Goal: Use online tool/utility: Use online tool/utility

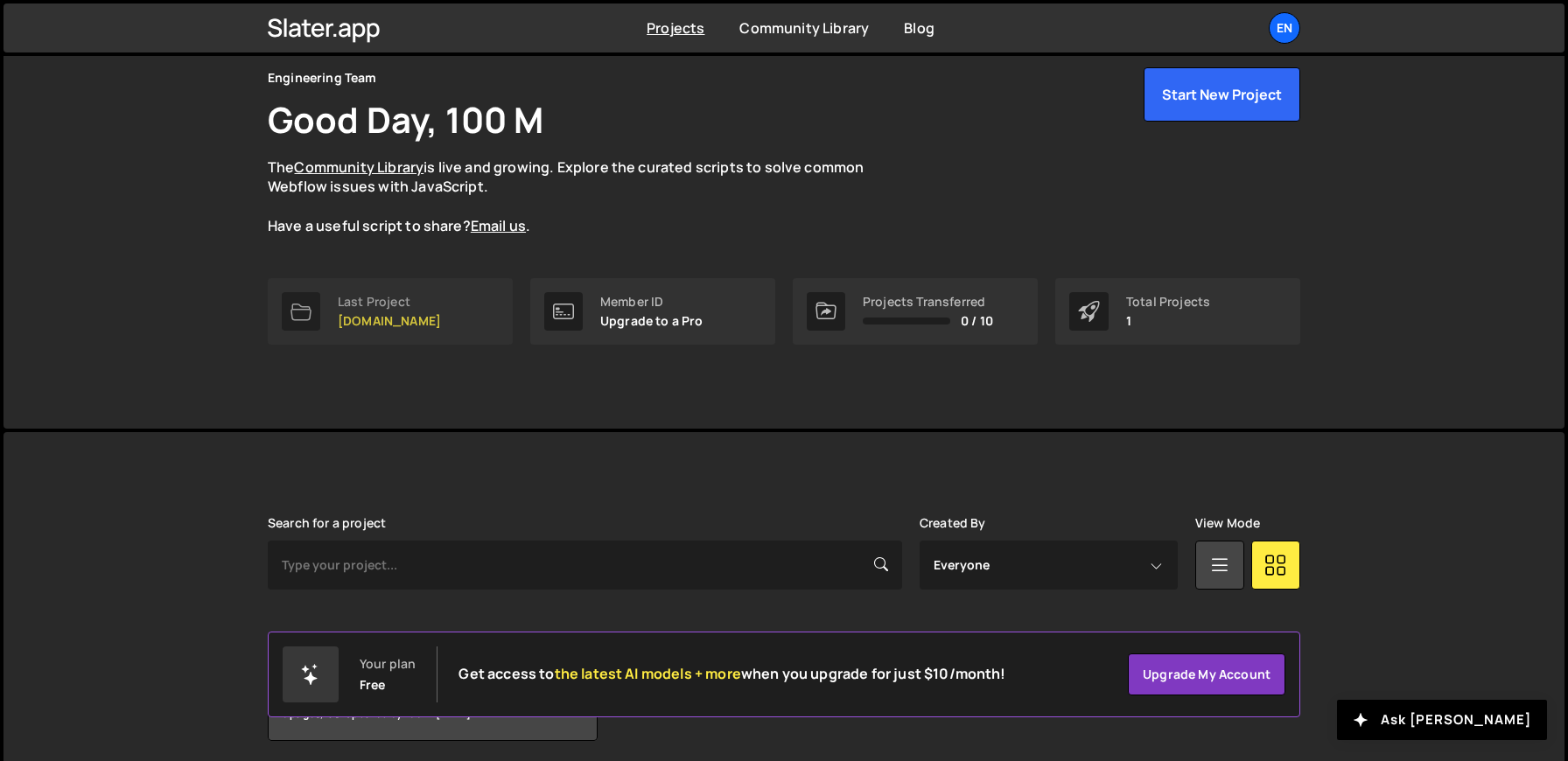
scroll to position [139, 0]
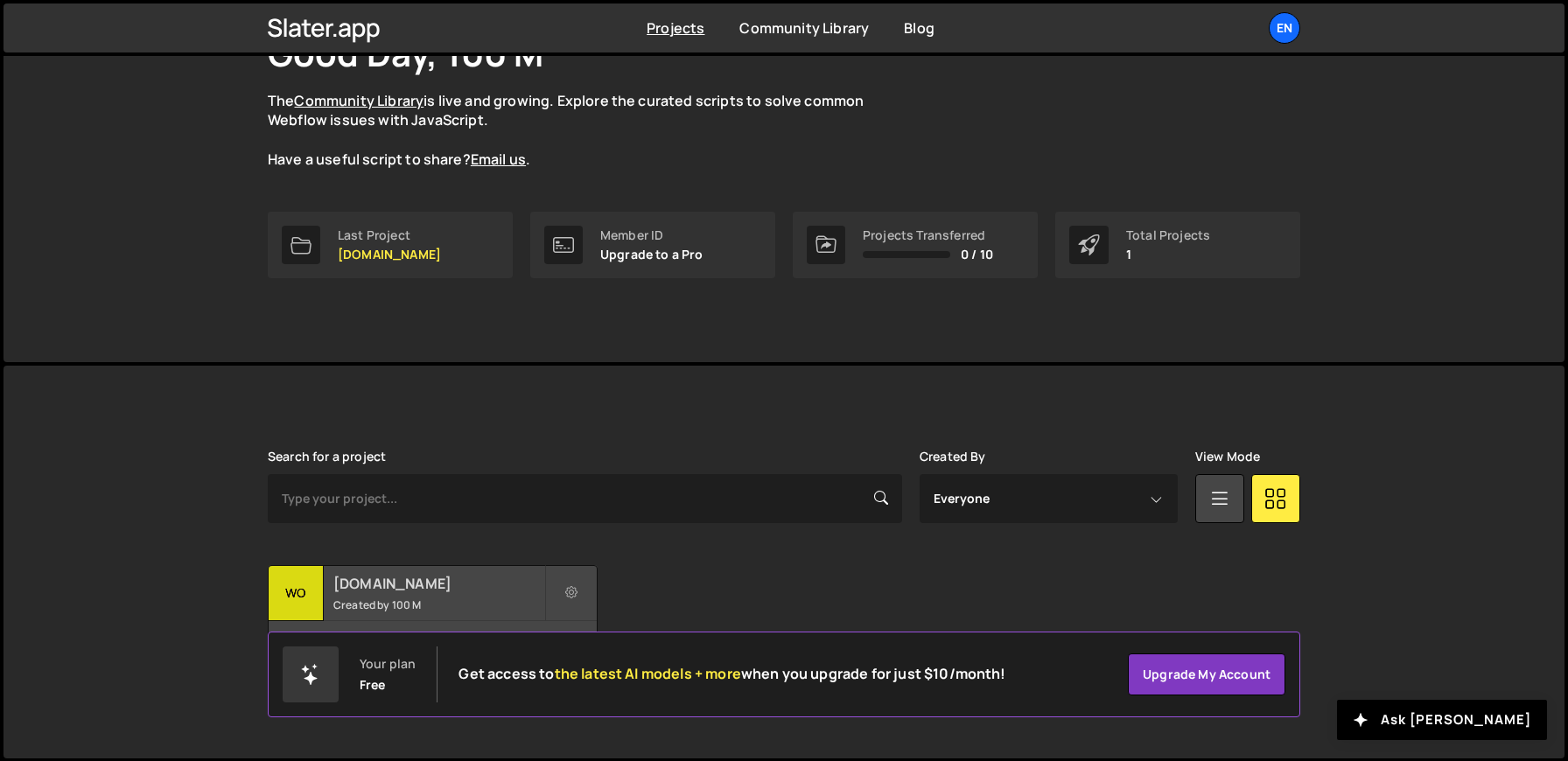
click at [389, 593] on div "womwell.com Created by 100 M" at bounding box center [432, 593] width 328 height 54
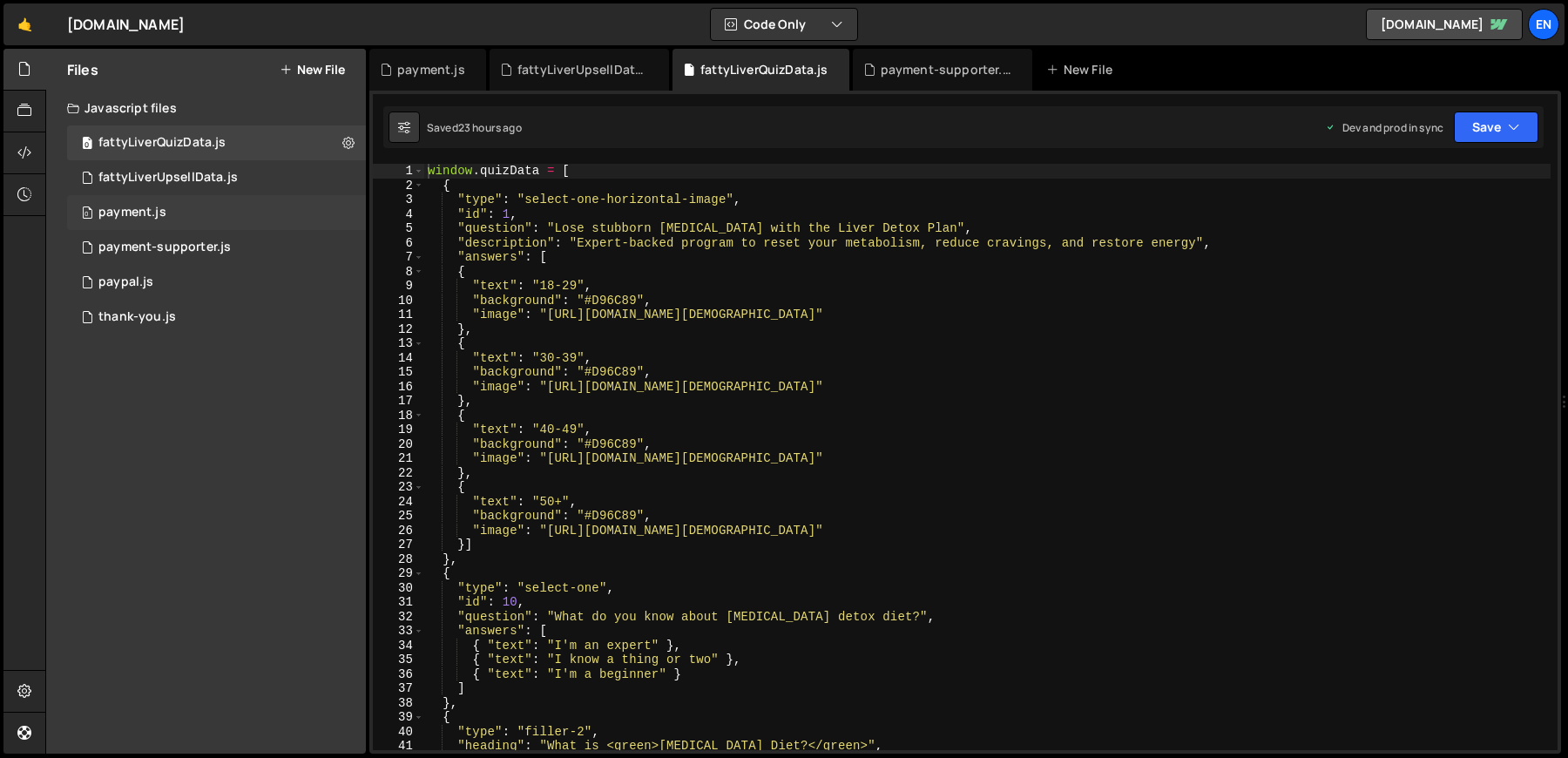
click at [141, 210] on div "payment.js" at bounding box center [131, 212] width 68 height 15
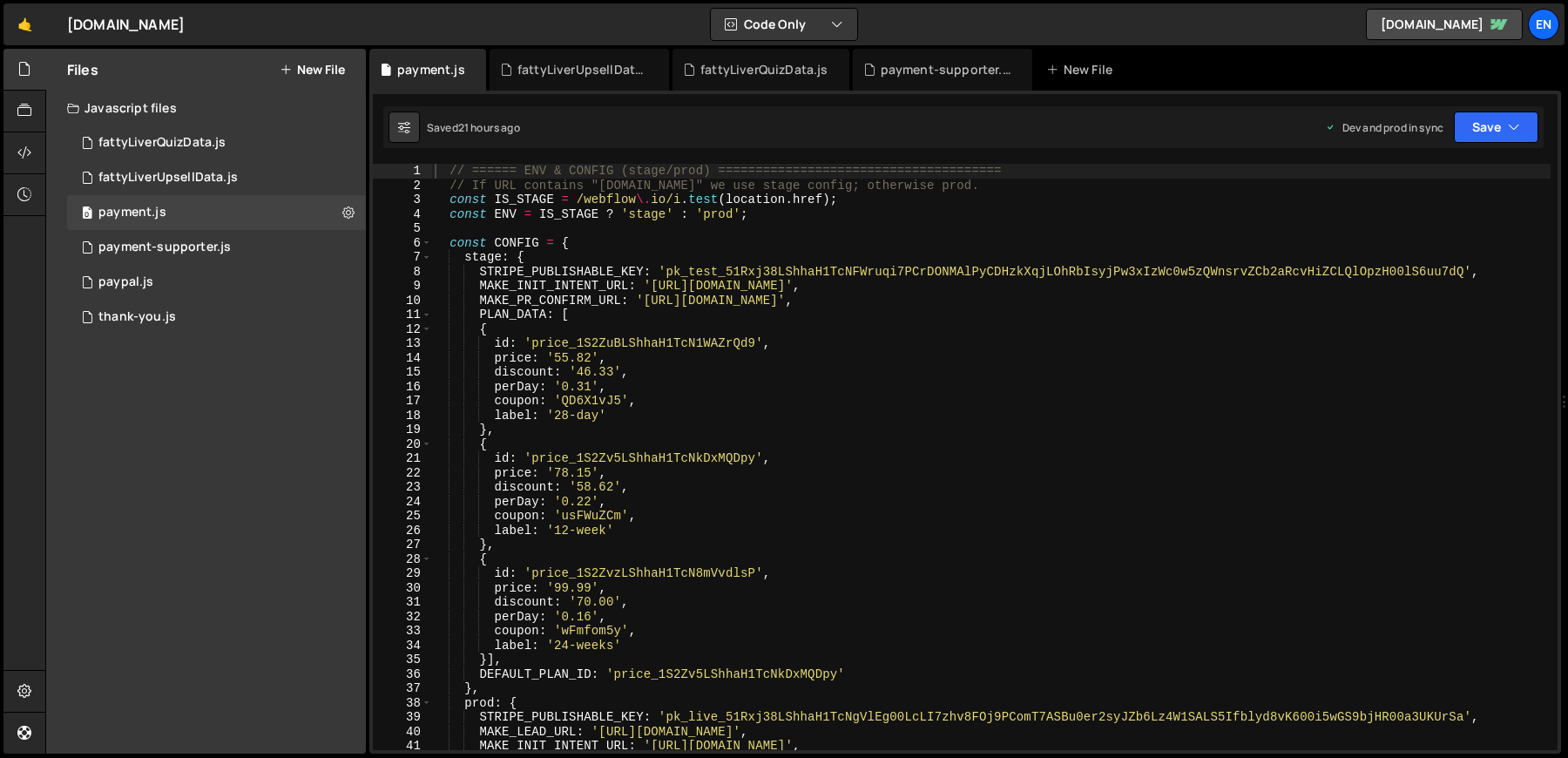
scroll to position [17, 0]
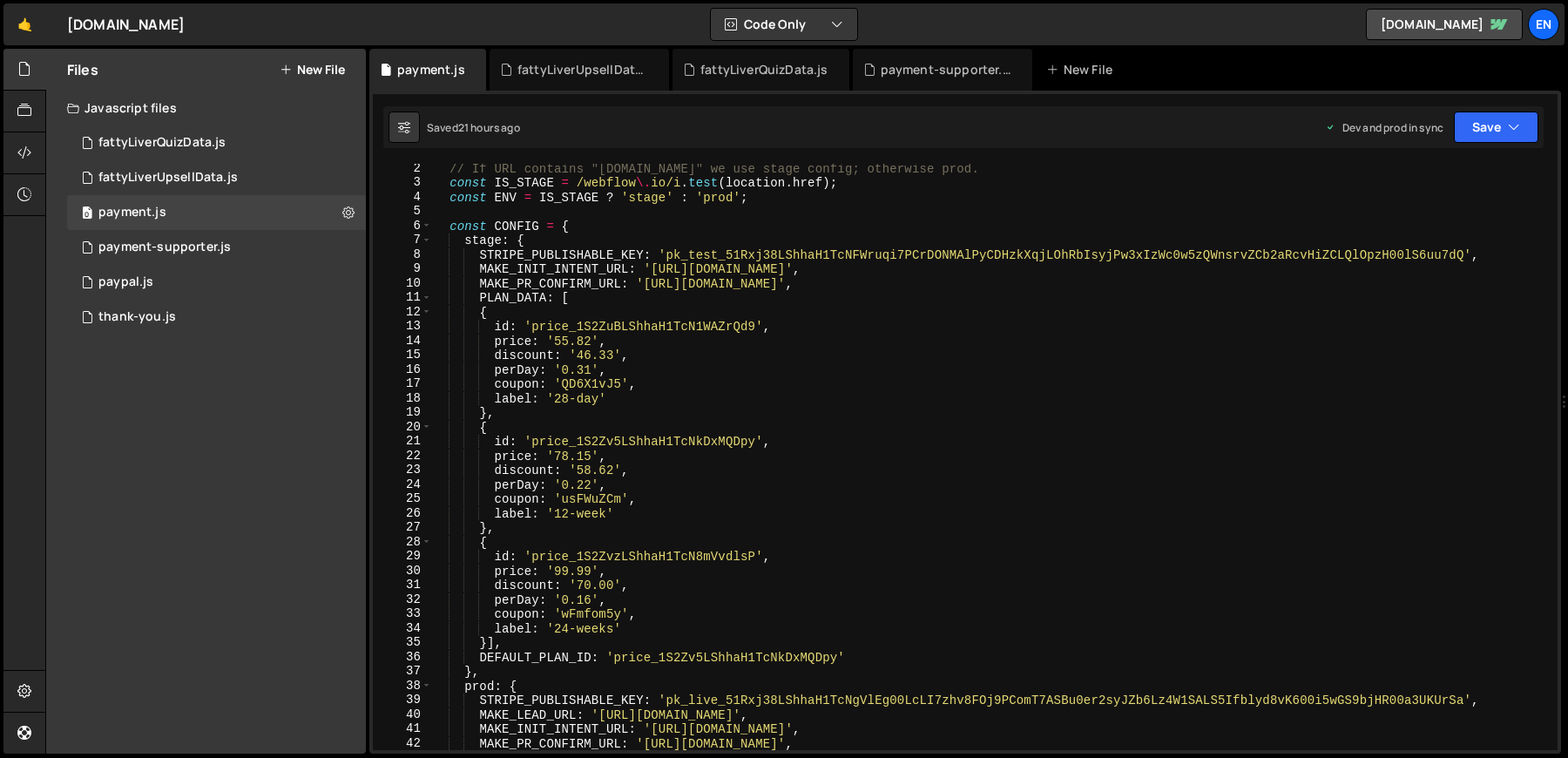
type textarea "id: 'price_1S2ZuBLShhaH1TcN1WAZrQd9',"
click at [600, 327] on div "// If URL contains "[DOMAIN_NAME]" we use stage config; otherwise prod. const I…" at bounding box center [991, 469] width 1120 height 615
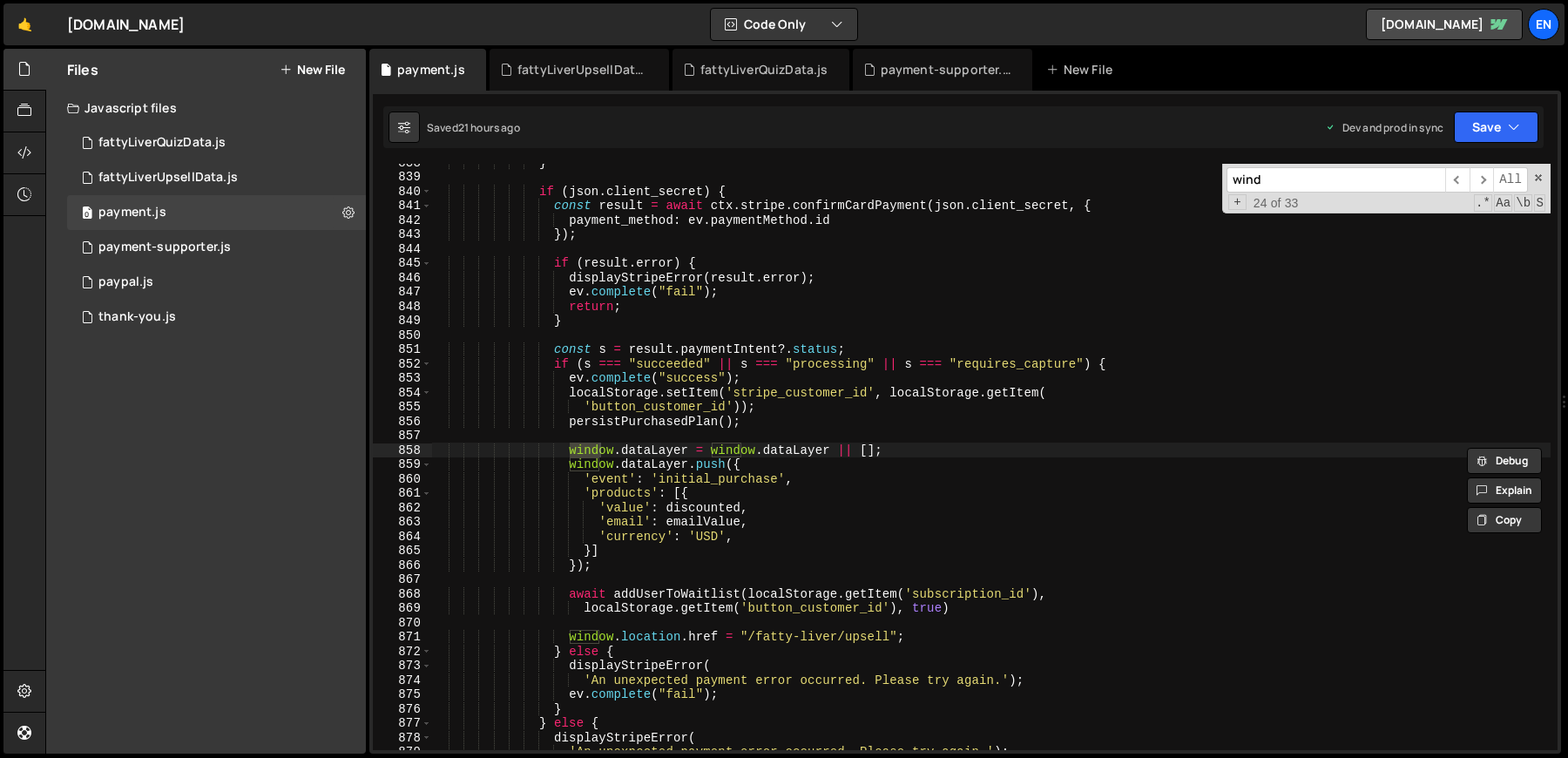
scroll to position [12041, 0]
type input "window."
click at [604, 502] on div "} if ( json . client_secret ) { const result = await ctx . stripe . confirmCard…" at bounding box center [991, 463] width 1120 height 615
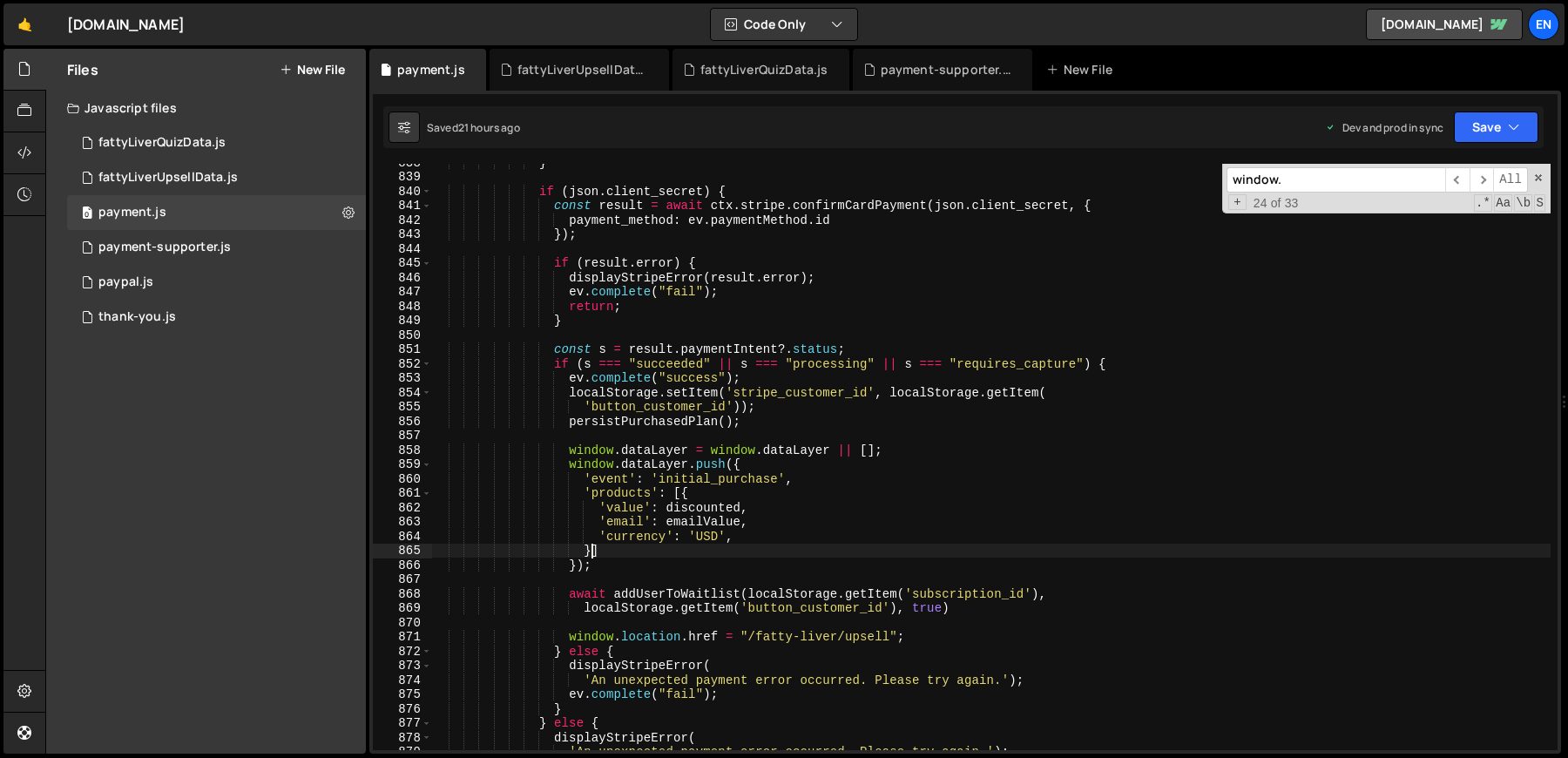
click at [594, 556] on div "} if ( json . client_secret ) { const result = await ctx . stripe . confirmCard…" at bounding box center [991, 463] width 1120 height 615
click at [594, 568] on div "} if ( json . client_secret ) { const result = await ctx . stripe . confirmCard…" at bounding box center [991, 463] width 1120 height 615
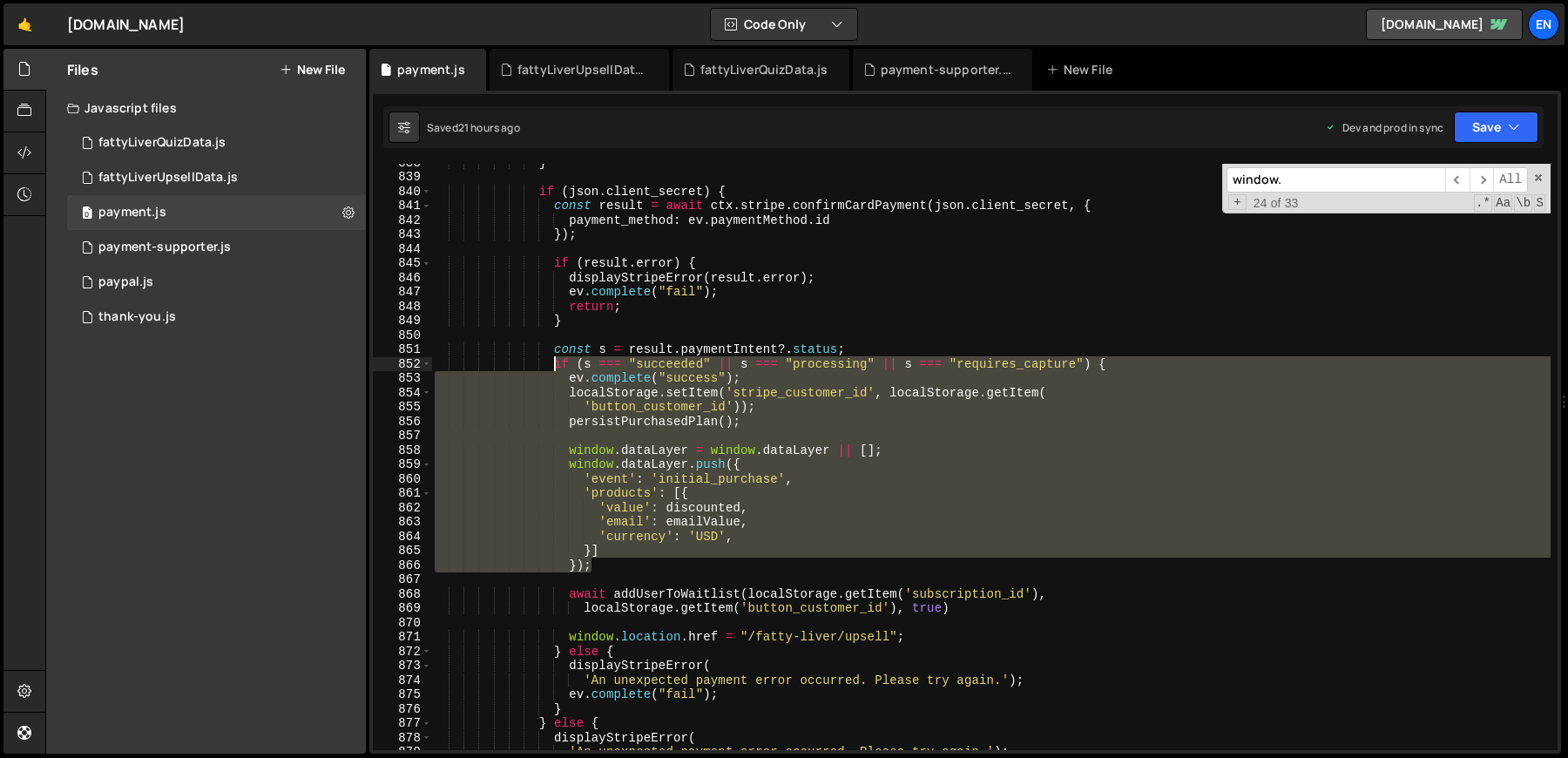
drag, startPoint x: 608, startPoint y: 569, endPoint x: 549, endPoint y: 363, distance: 214.3
click at [549, 363] on div "} if ( json . client_secret ) { const result = await ctx . stripe . confirmCard…" at bounding box center [991, 463] width 1120 height 615
click at [684, 294] on div "} if ( json . client_secret ) { const result = await ctx . stripe . confirmCard…" at bounding box center [991, 463] width 1120 height 615
type textarea "ev.complete("fail");"
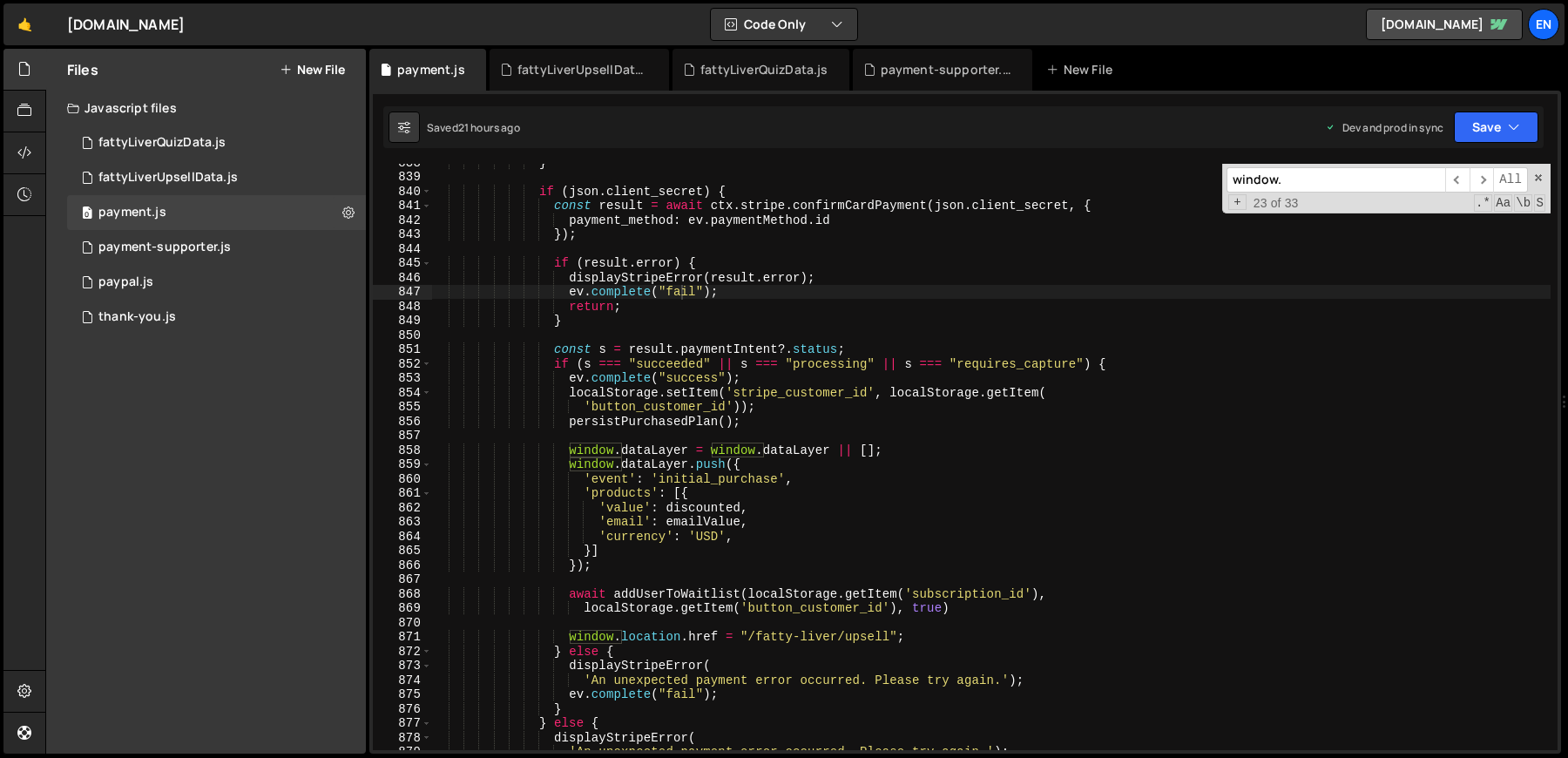
paste input "currentIndex"
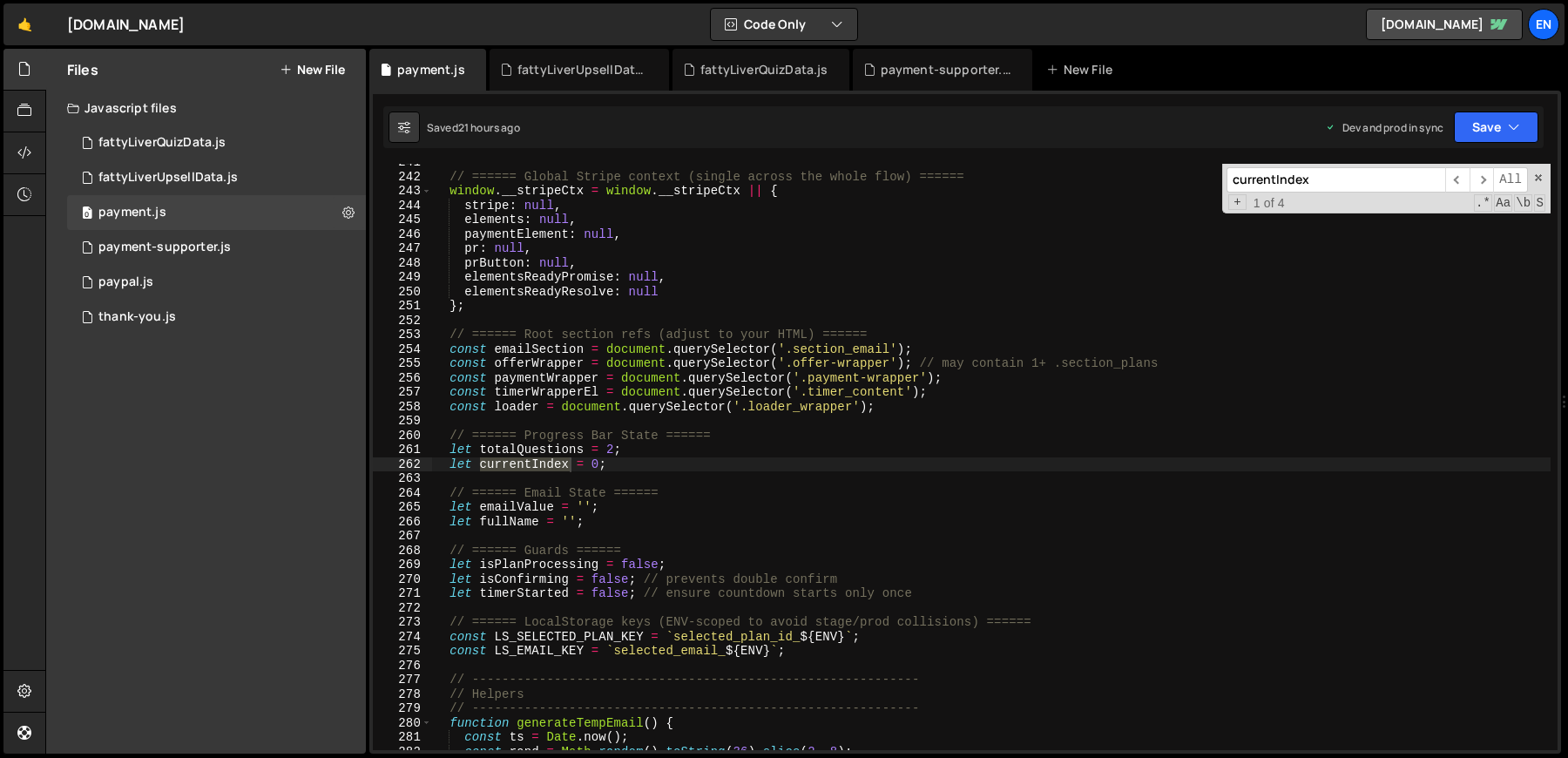
scroll to position [3459, 0]
type input "currentIndex"
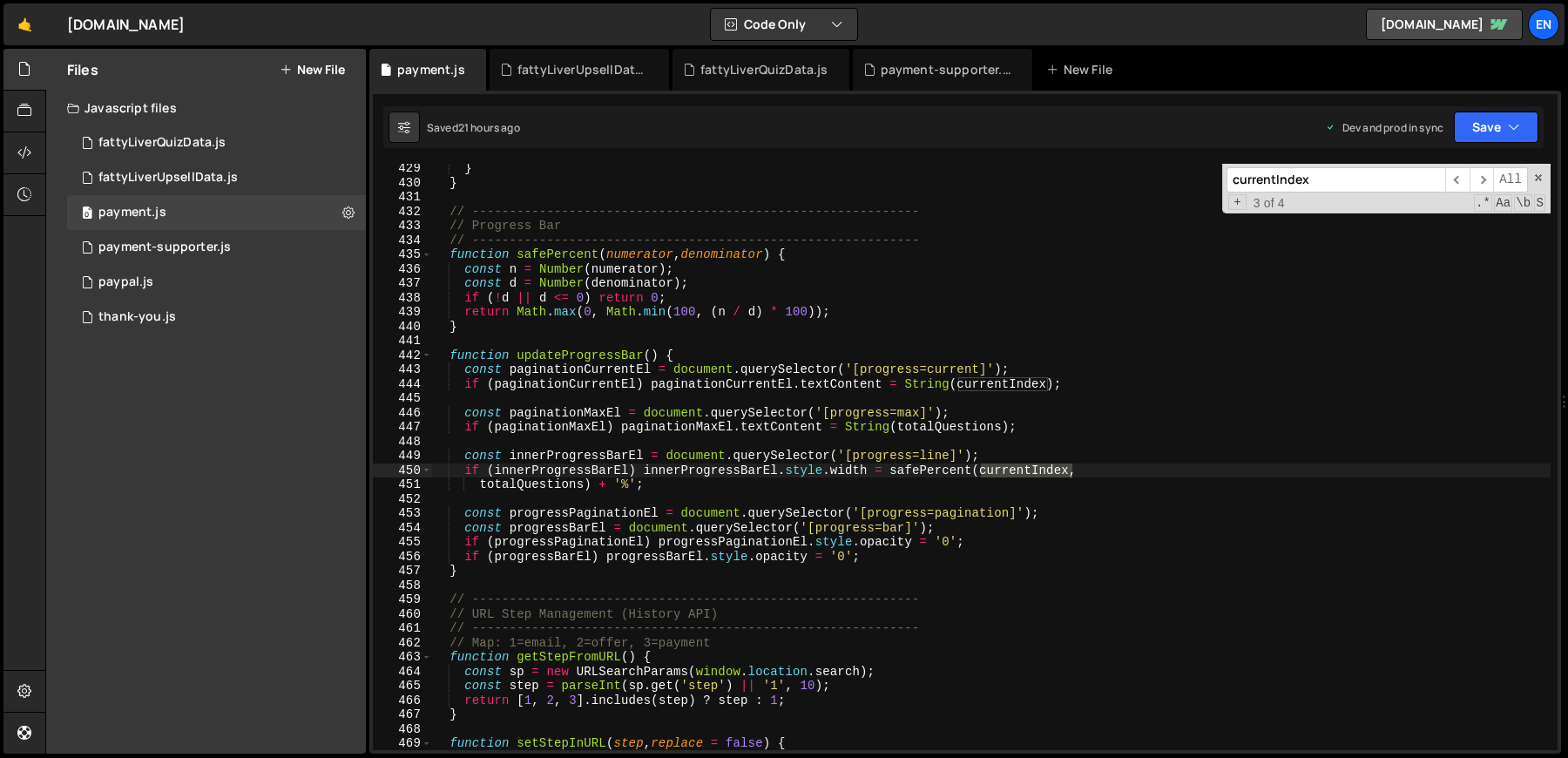
scroll to position [6155, 0]
type textarea "function updateProgressBar() {"
click at [545, 358] on div "} } // ------------------------------------------------------------ // Progress…" at bounding box center [991, 469] width 1120 height 615
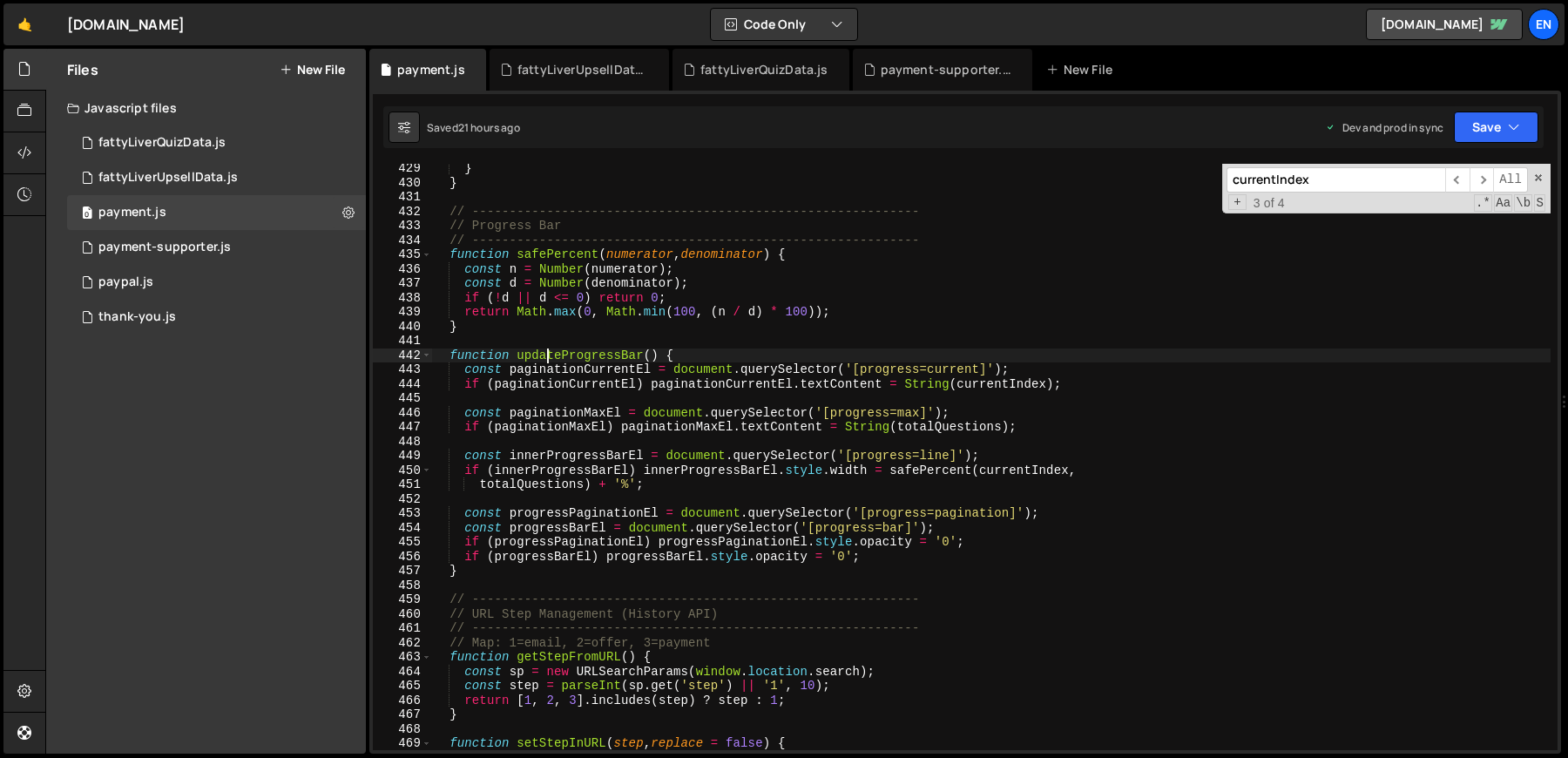
click at [545, 358] on div "} } // ------------------------------------------------------------ // Progress…" at bounding box center [991, 469] width 1120 height 615
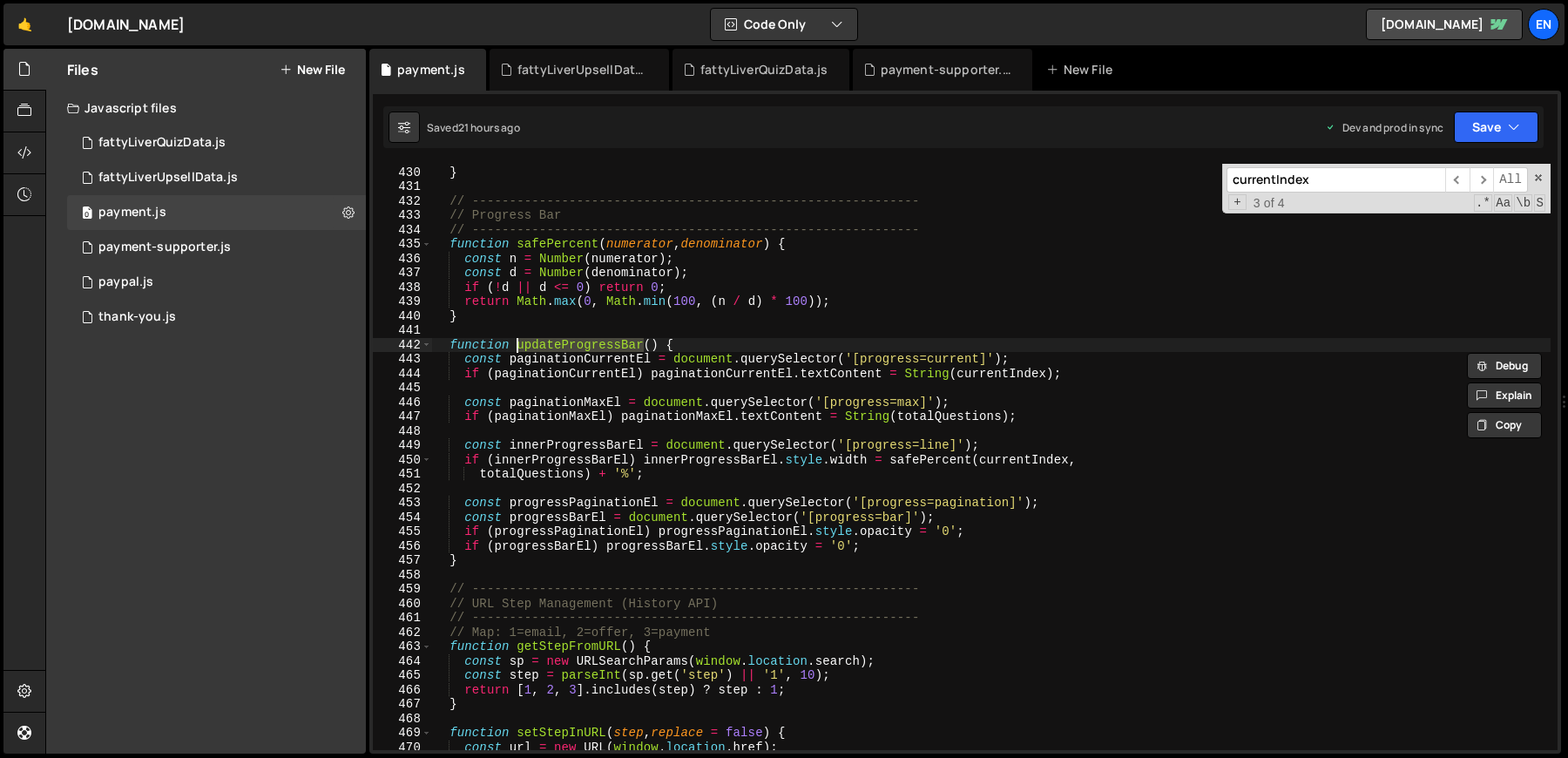
scroll to position [6165, 0]
click at [611, 426] on div "} } // ------------------------------------------------------------ // Progress…" at bounding box center [991, 458] width 1120 height 615
click at [1271, 171] on input "currentIndex" at bounding box center [1336, 180] width 219 height 26
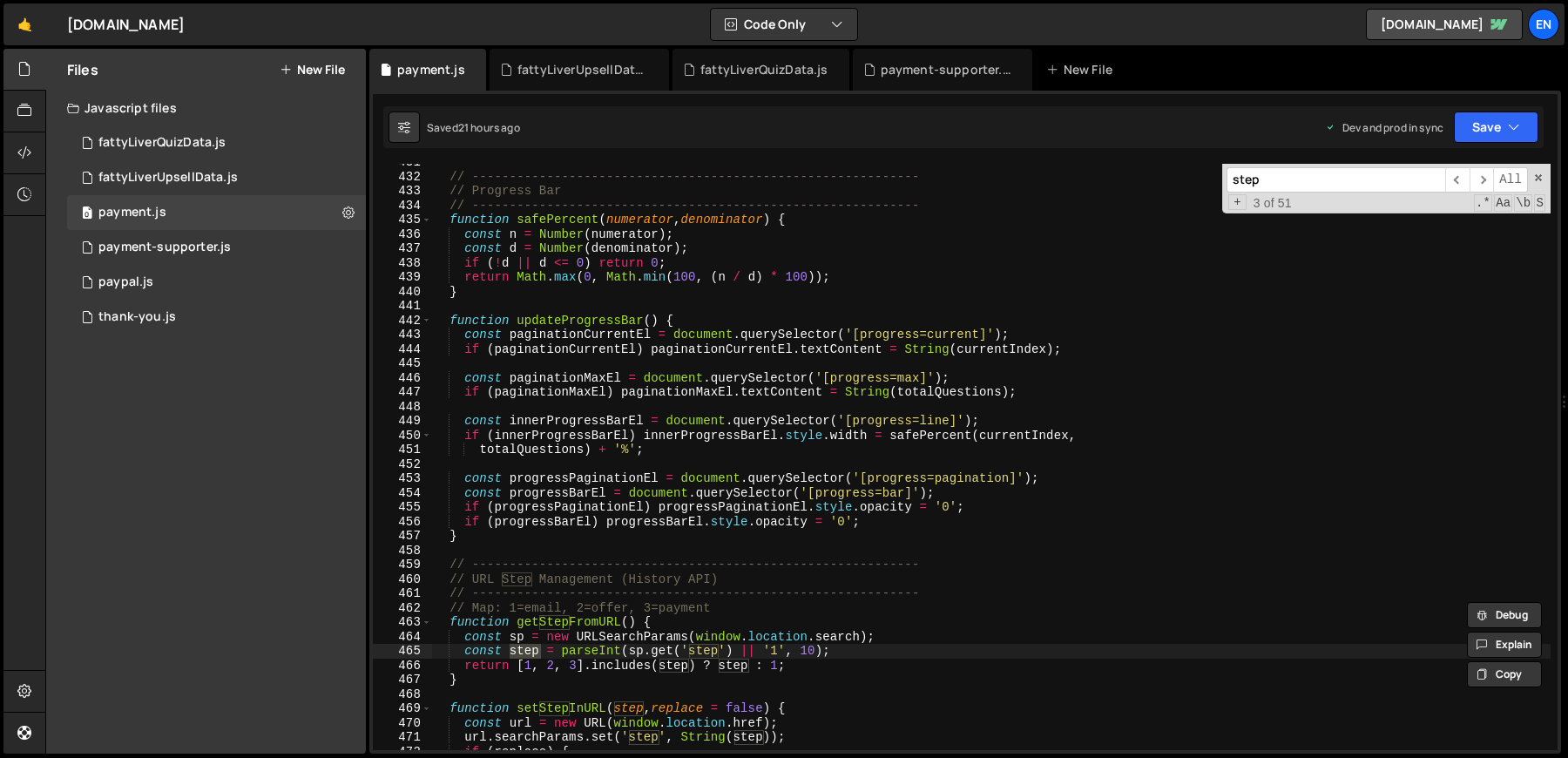
scroll to position [6195, 0]
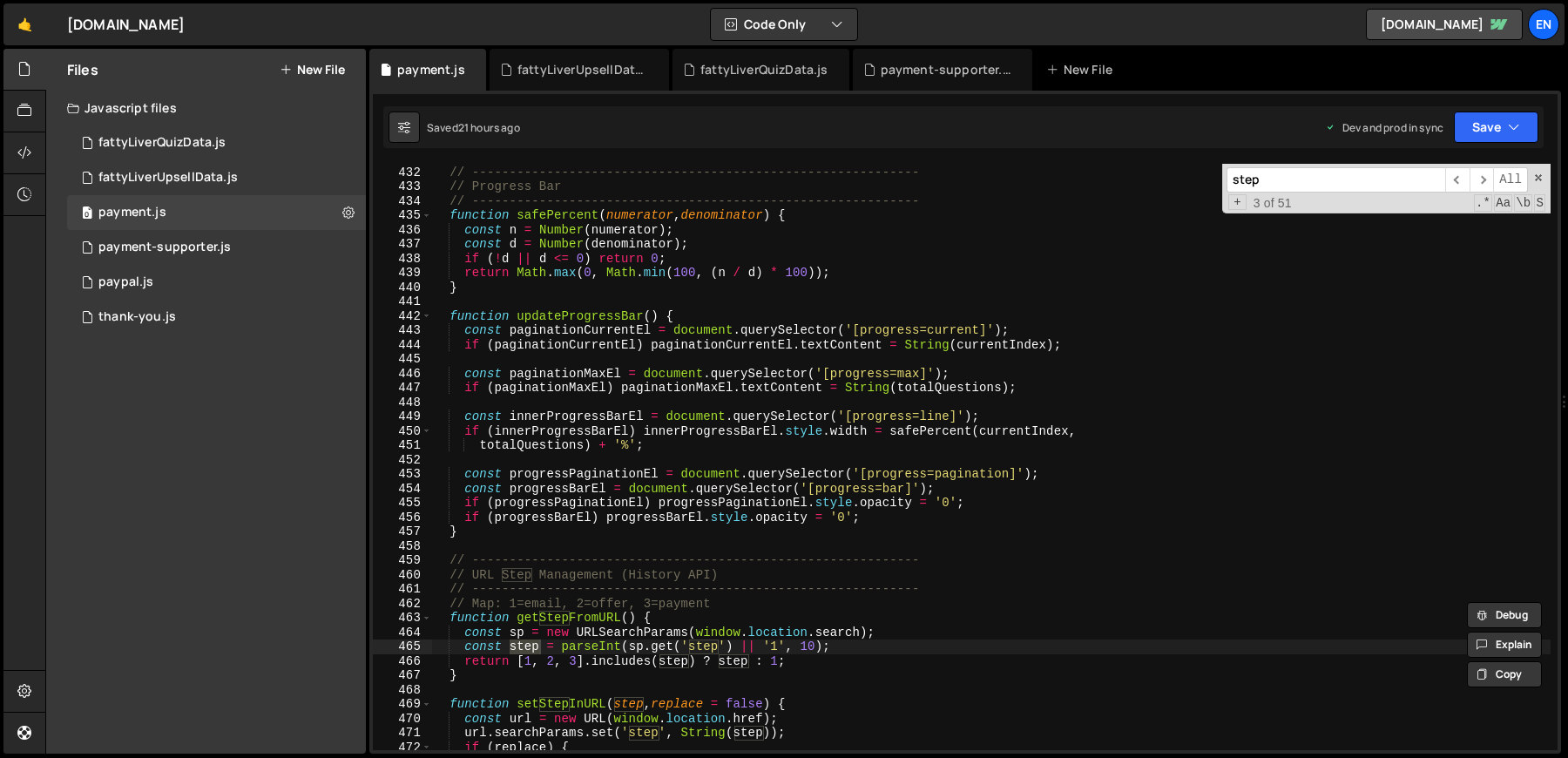
type input "step"
type textarea "function getStepFromURL() {"
click at [575, 620] on div "// ------------------------------------------------------------ // Progress Bar…" at bounding box center [991, 458] width 1120 height 615
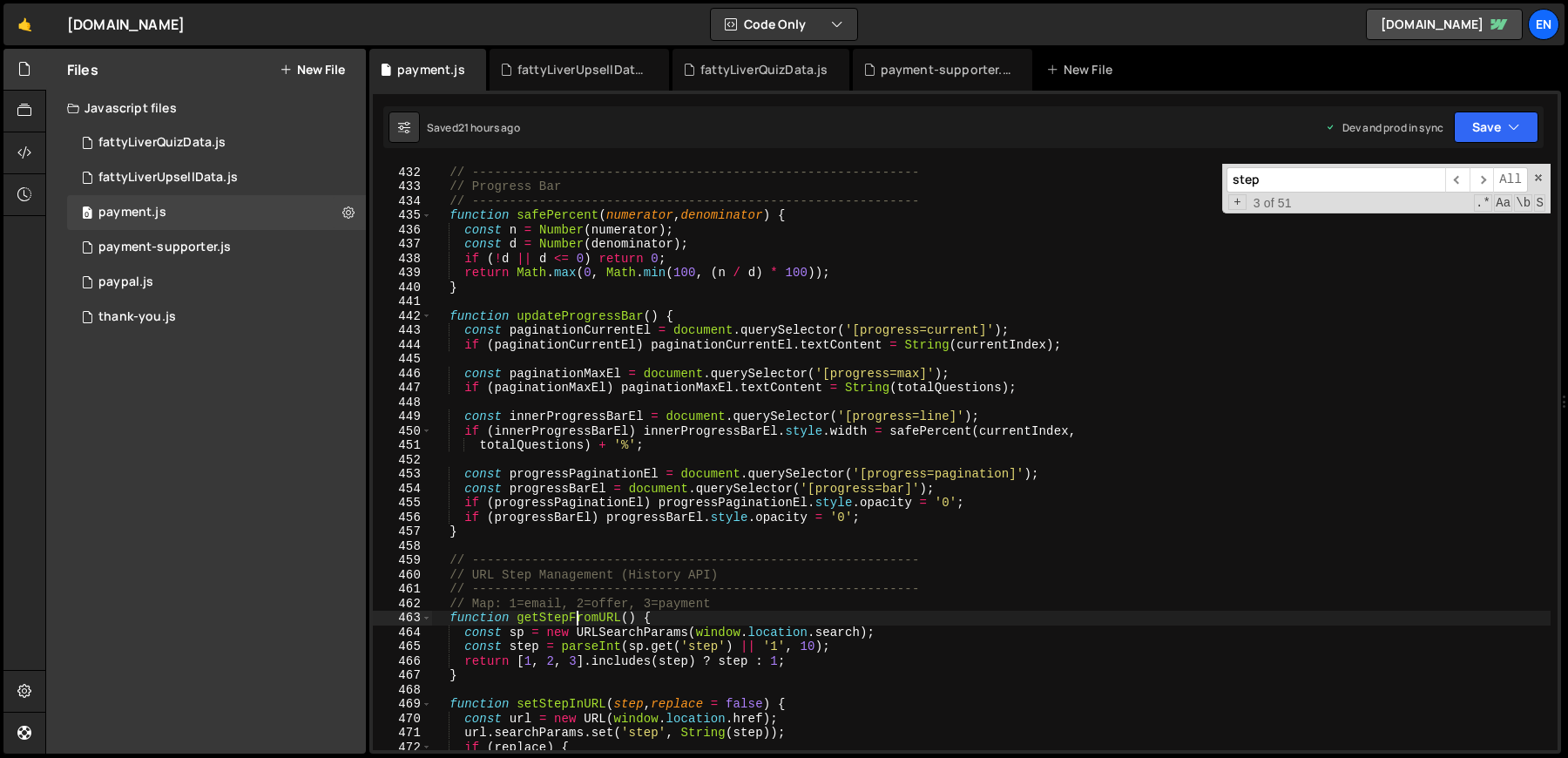
click at [575, 620] on div "// ------------------------------------------------------------ // Progress Bar…" at bounding box center [991, 458] width 1120 height 615
click at [1242, 175] on input "step" at bounding box center [1336, 180] width 219 height 26
click at [1243, 175] on input "step" at bounding box center [1336, 180] width 219 height 26
paste input "getStepFromURL"
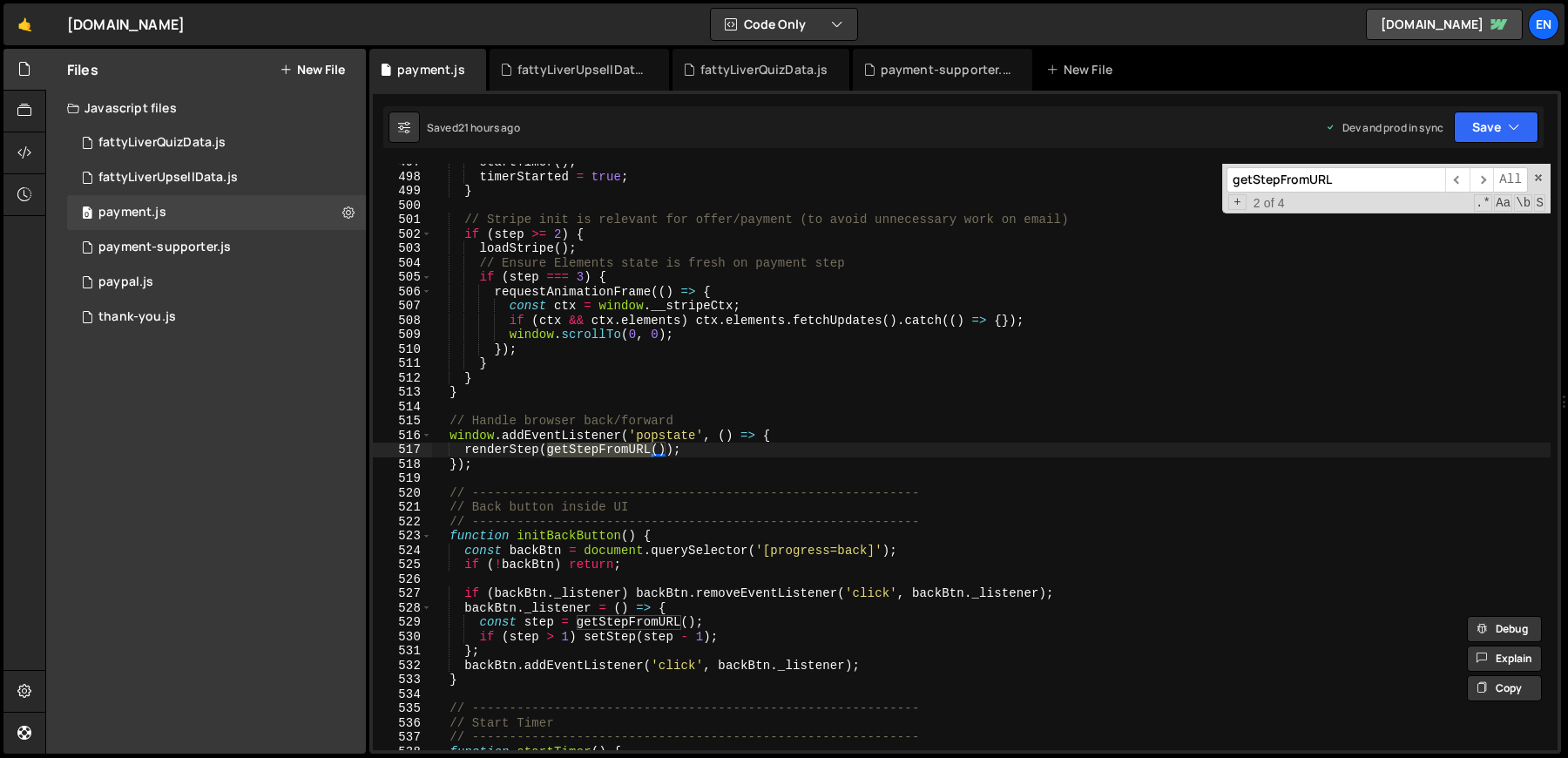
scroll to position [7139, 0]
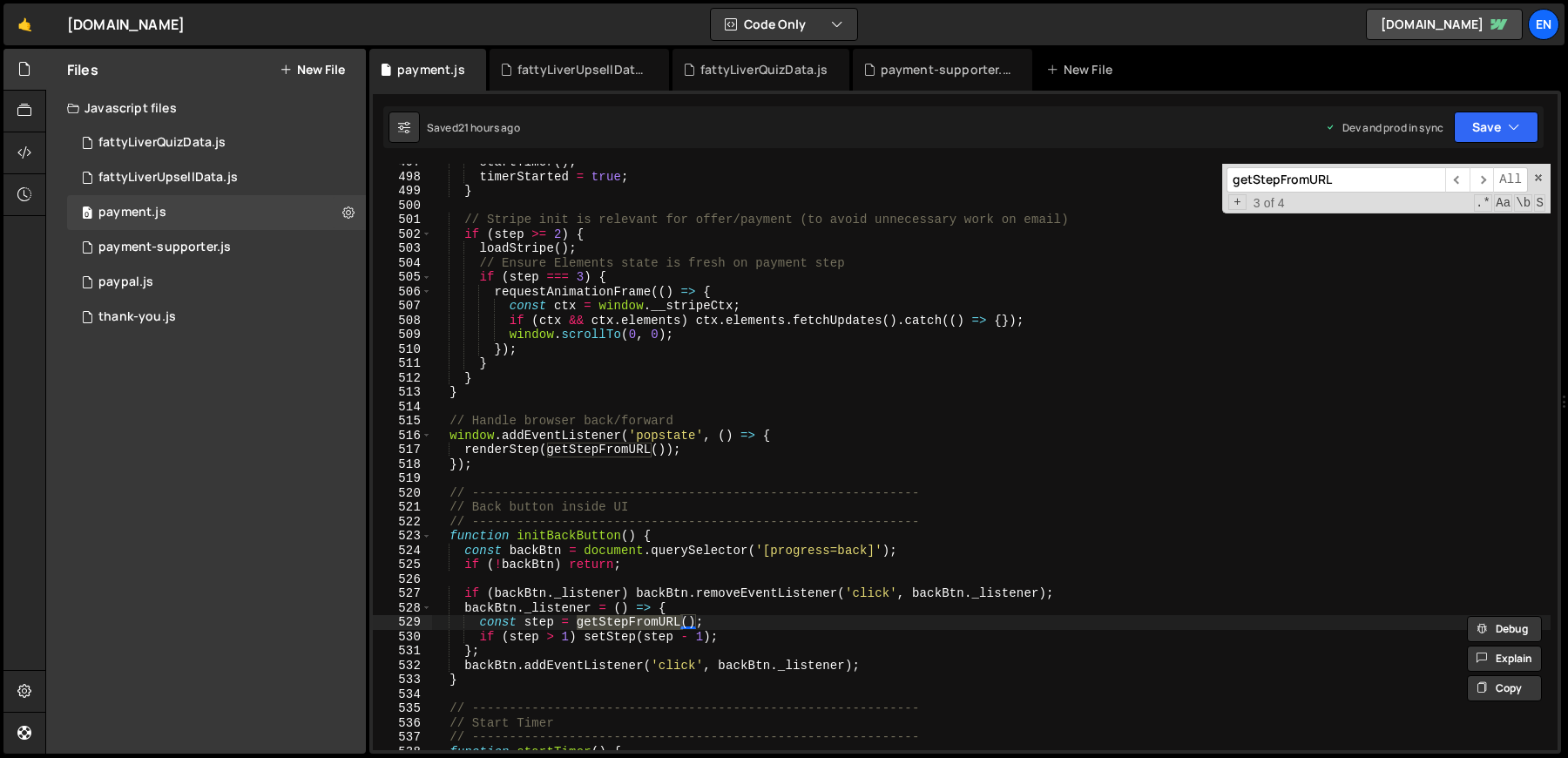
type input "getStepFromURL"
click at [559, 669] on div "startTimer ( ) ; timerStarted = true ; } // Stripe init is relevant for offer/p…" at bounding box center [991, 463] width 1120 height 615
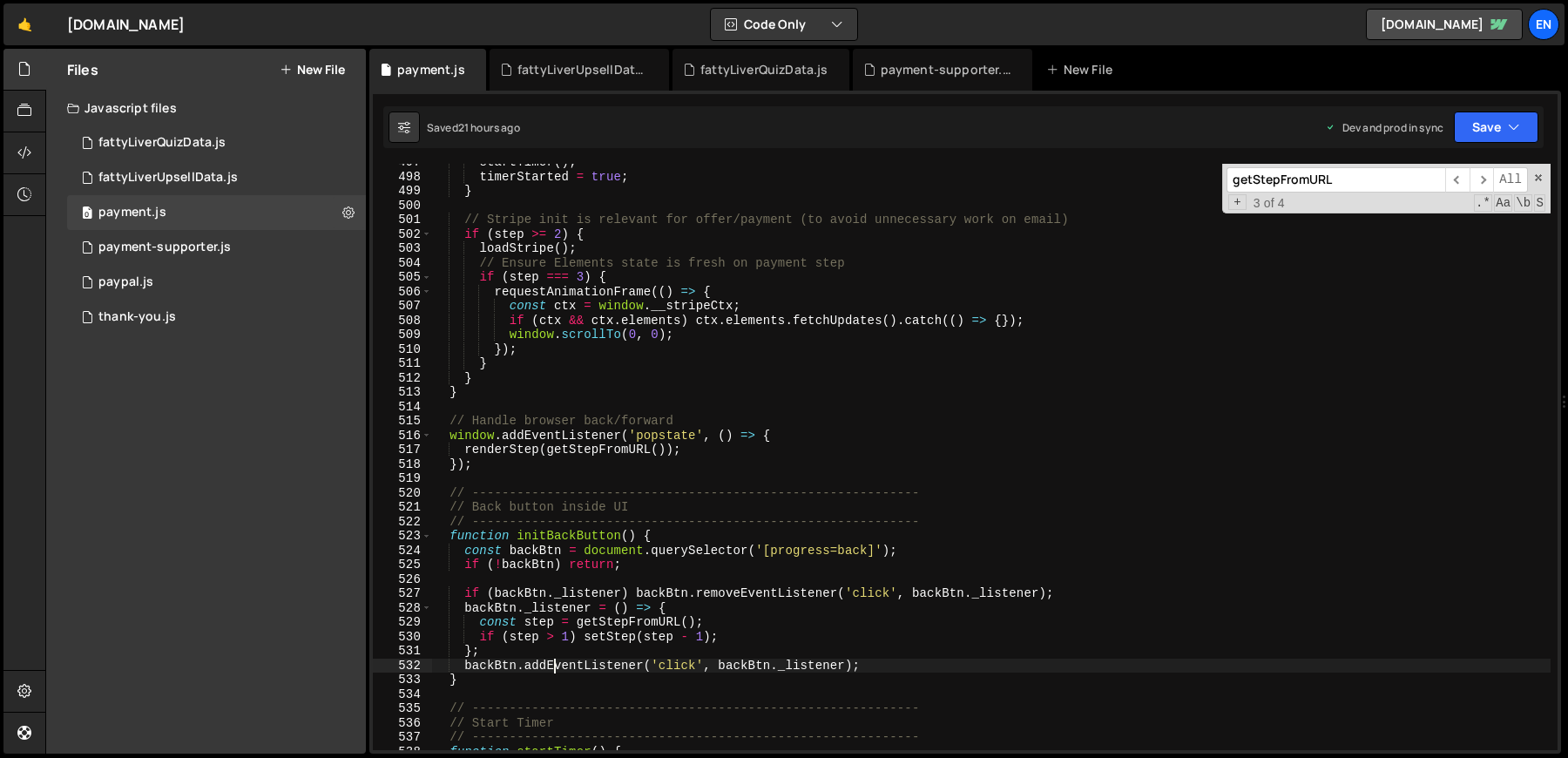
click at [599, 628] on div "startTimer ( ) ; timerStarted = true ; } // Stripe init is relevant for offer/p…" at bounding box center [991, 463] width 1120 height 615
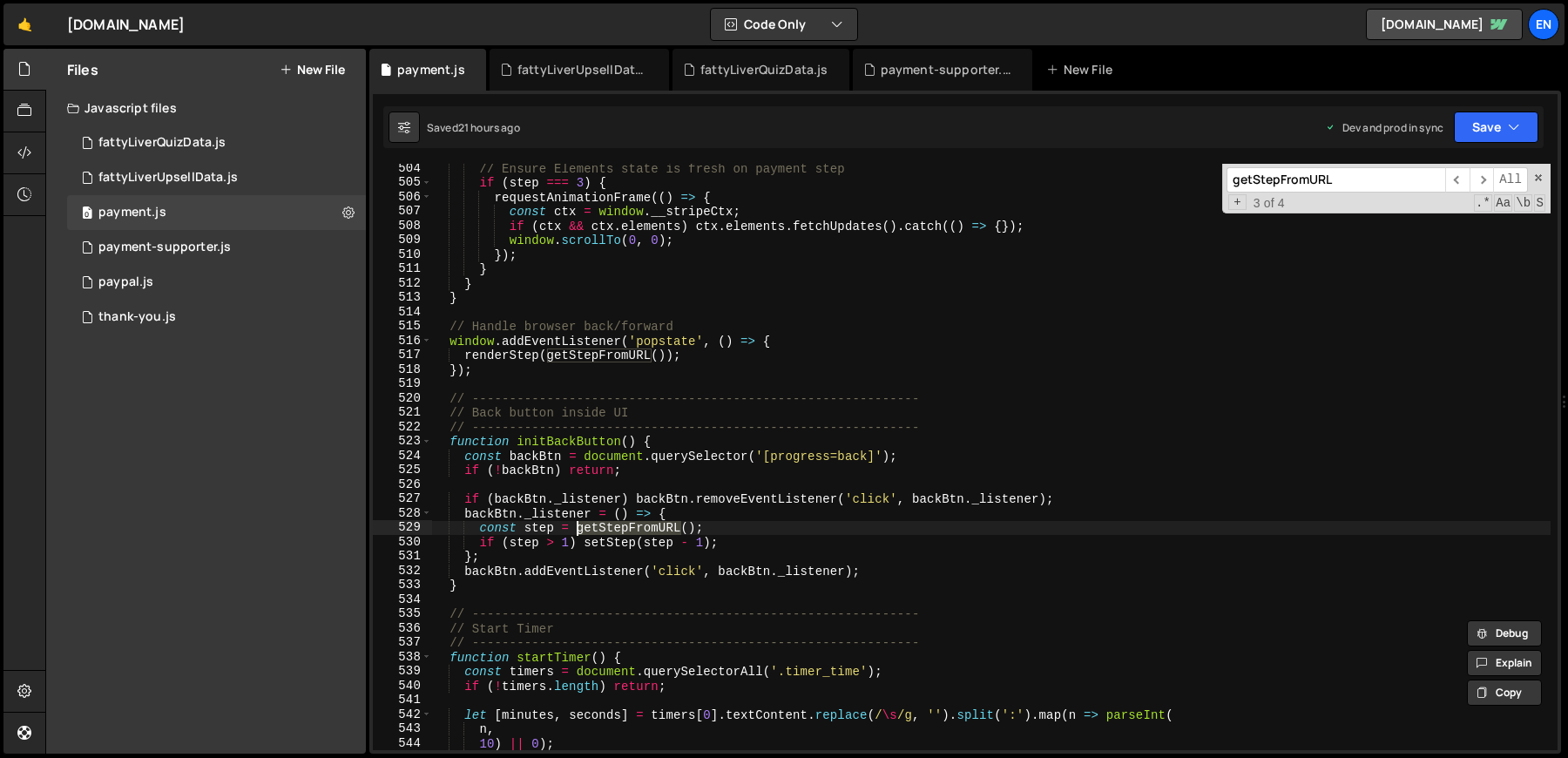
scroll to position [7241, 0]
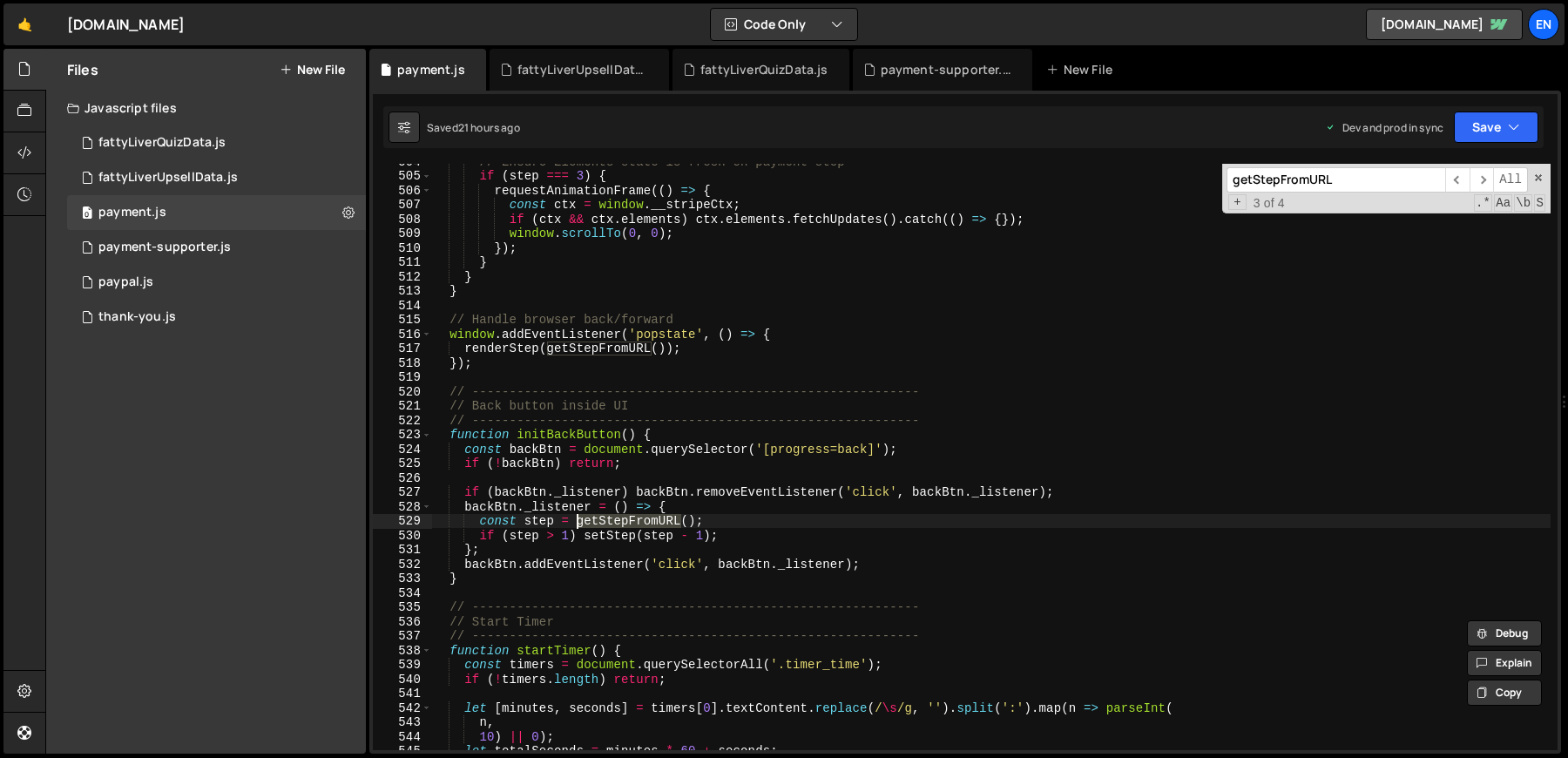
click at [1384, 171] on input "getStepFromURL" at bounding box center [1336, 180] width 219 height 26
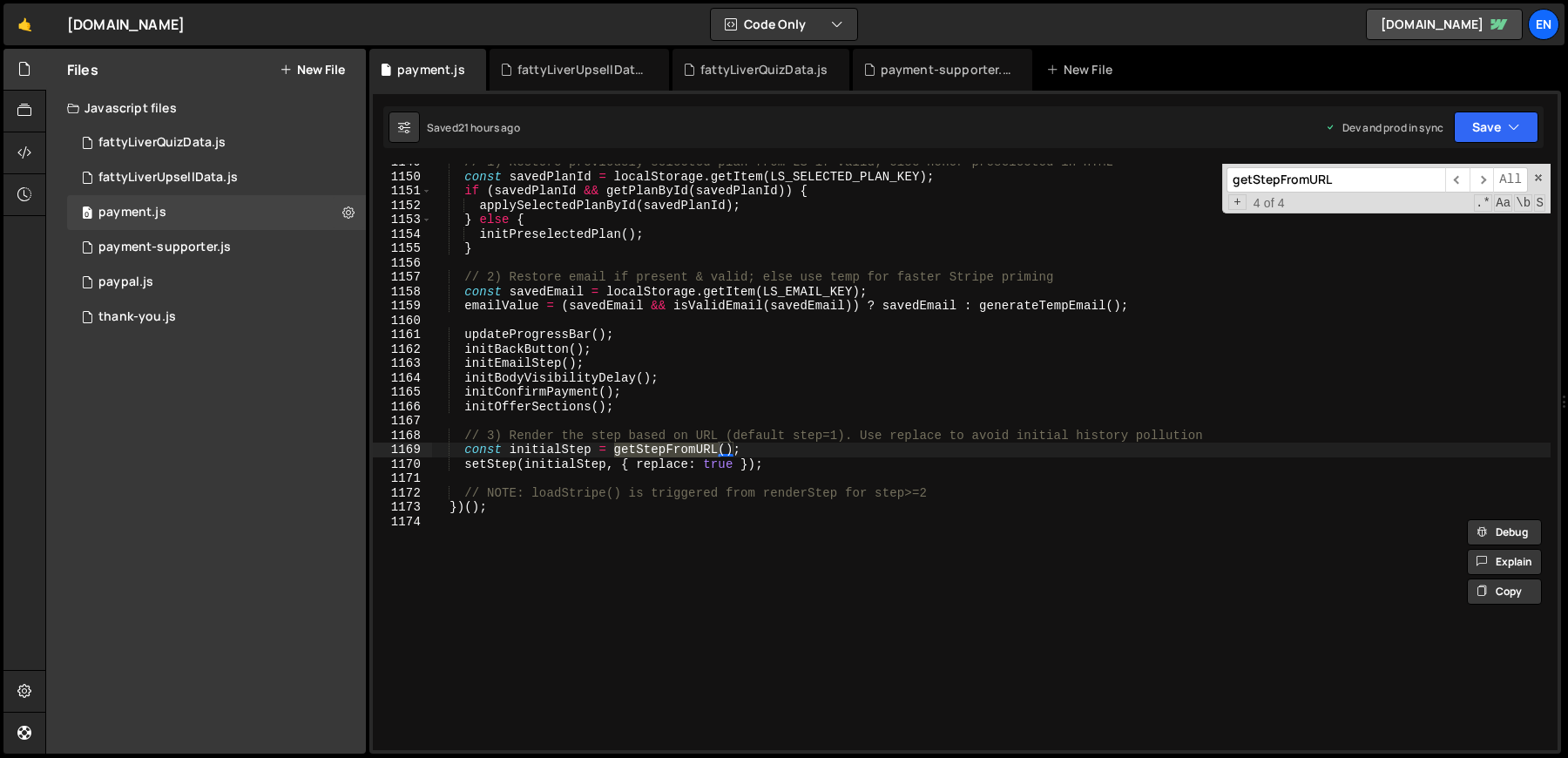
click at [524, 456] on div "// 1) Restore previously selected plan from LS if valid; else honor preselected…" at bounding box center [991, 463] width 1120 height 615
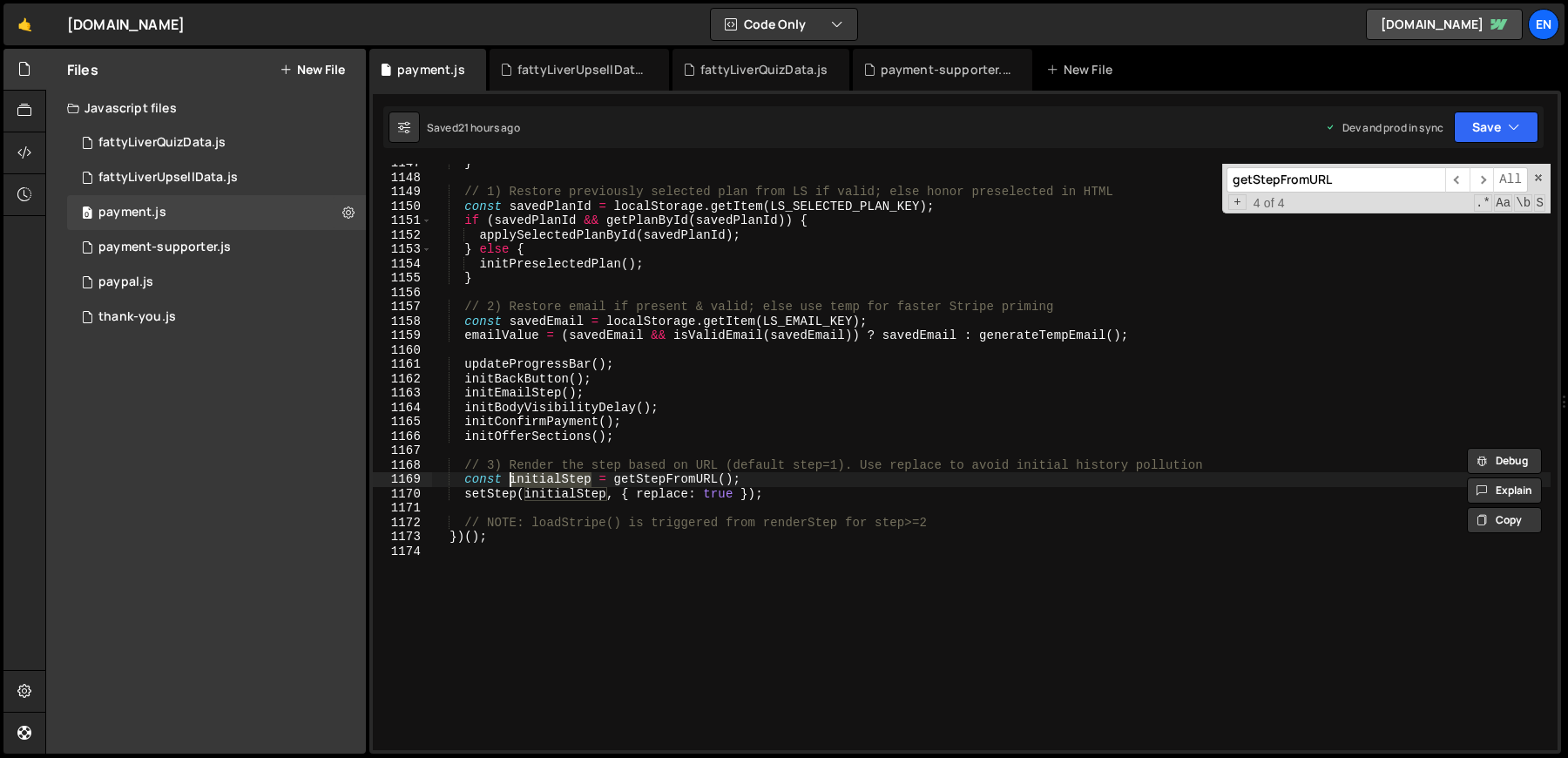
scroll to position [16439, 0]
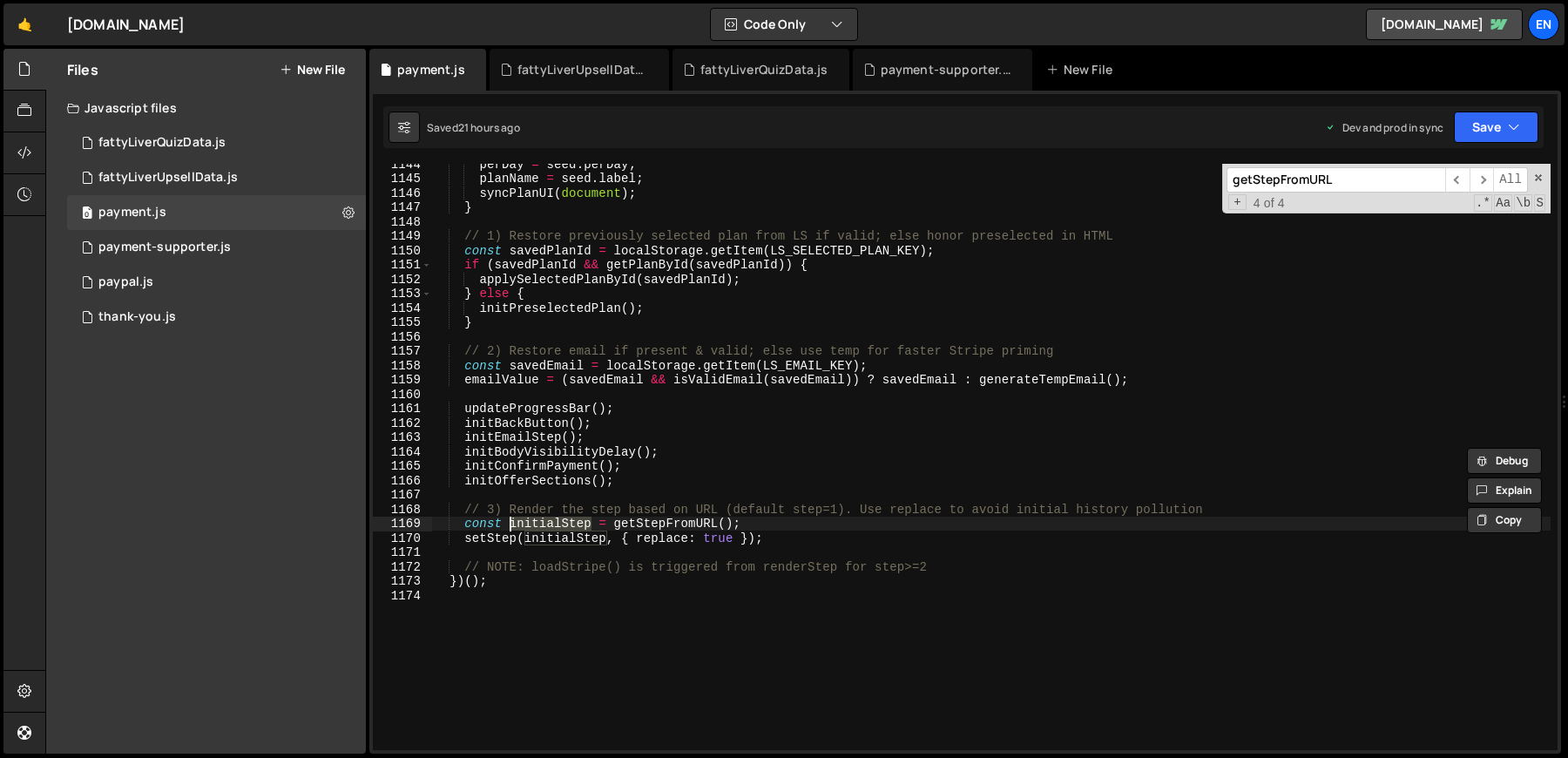
click at [456, 579] on div "perDay = seed . perDay ; planName = seed . label ; syncPlanUI ( document ) ; } …" at bounding box center [991, 465] width 1120 height 615
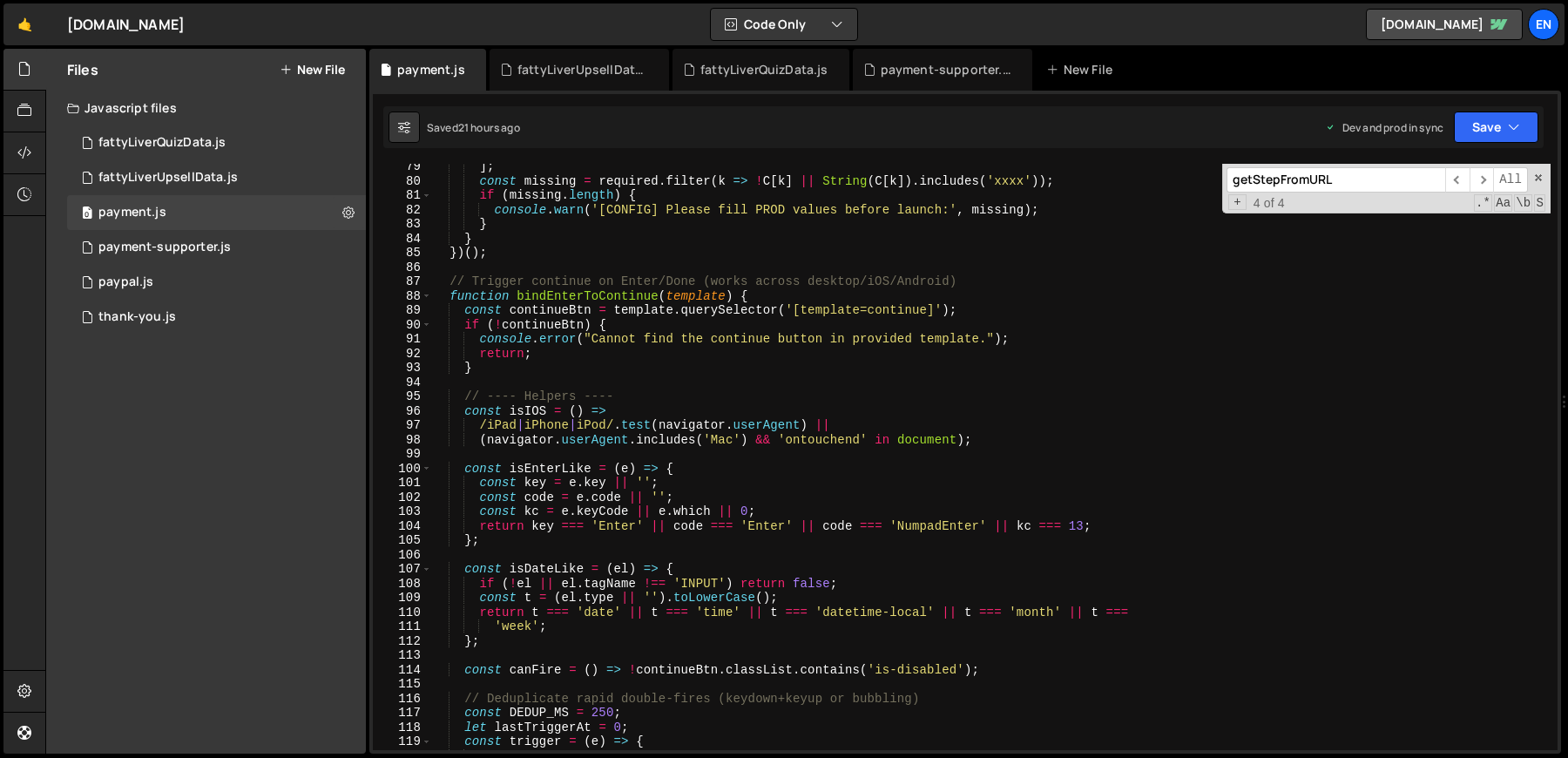
scroll to position [1127, 0]
click at [759, 301] on div "] ; const missing = required . filter ( k => ! C [ k ] || String ( C [ k ]) . i…" at bounding box center [991, 466] width 1120 height 615
click at [424, 297] on span at bounding box center [427, 295] width 10 height 15
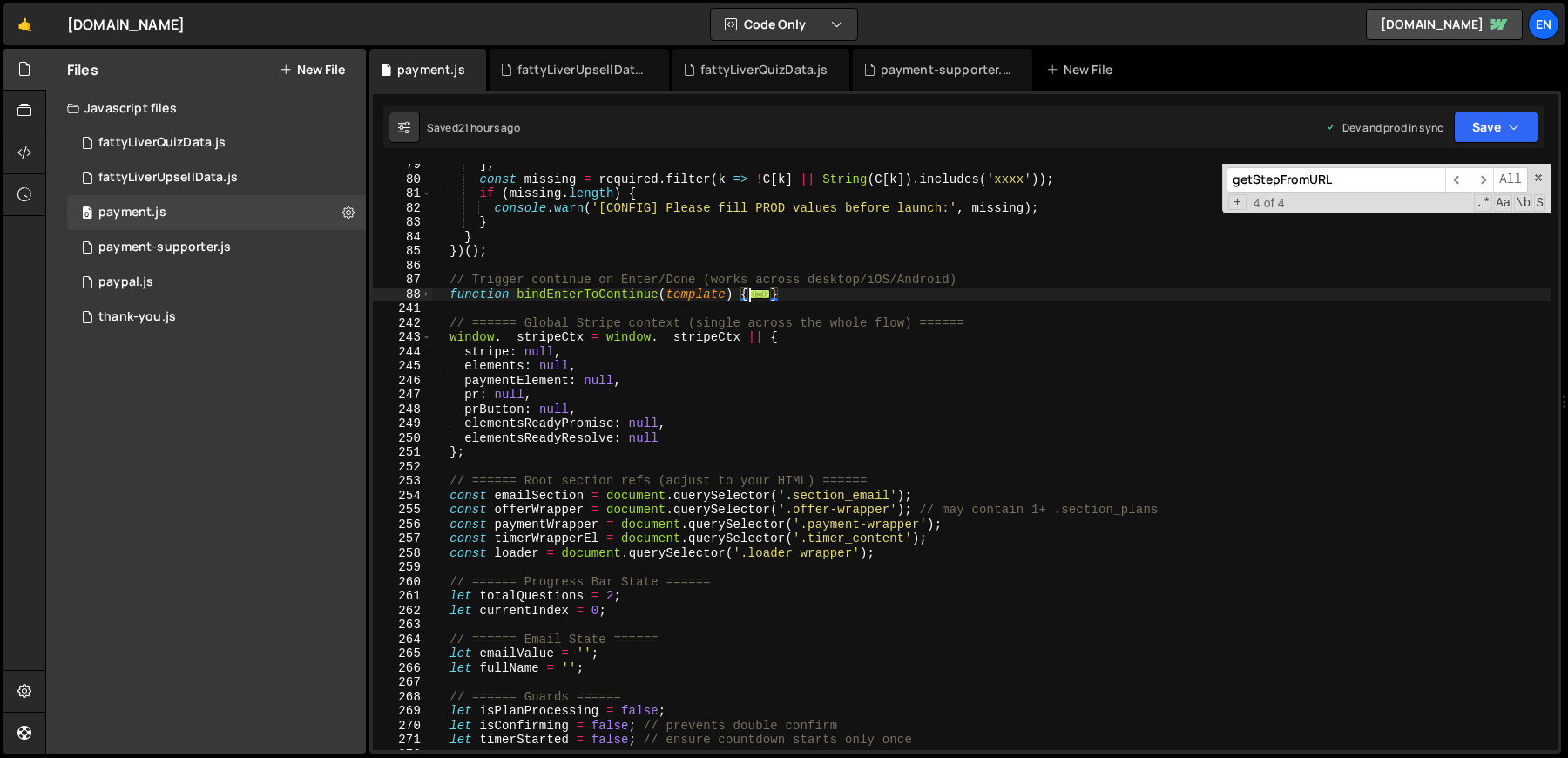
click at [529, 349] on div "] ; const missing = required . filter ( k => ! C [ k ] || String ( C [ k ]) . i…" at bounding box center [991, 466] width 1120 height 615
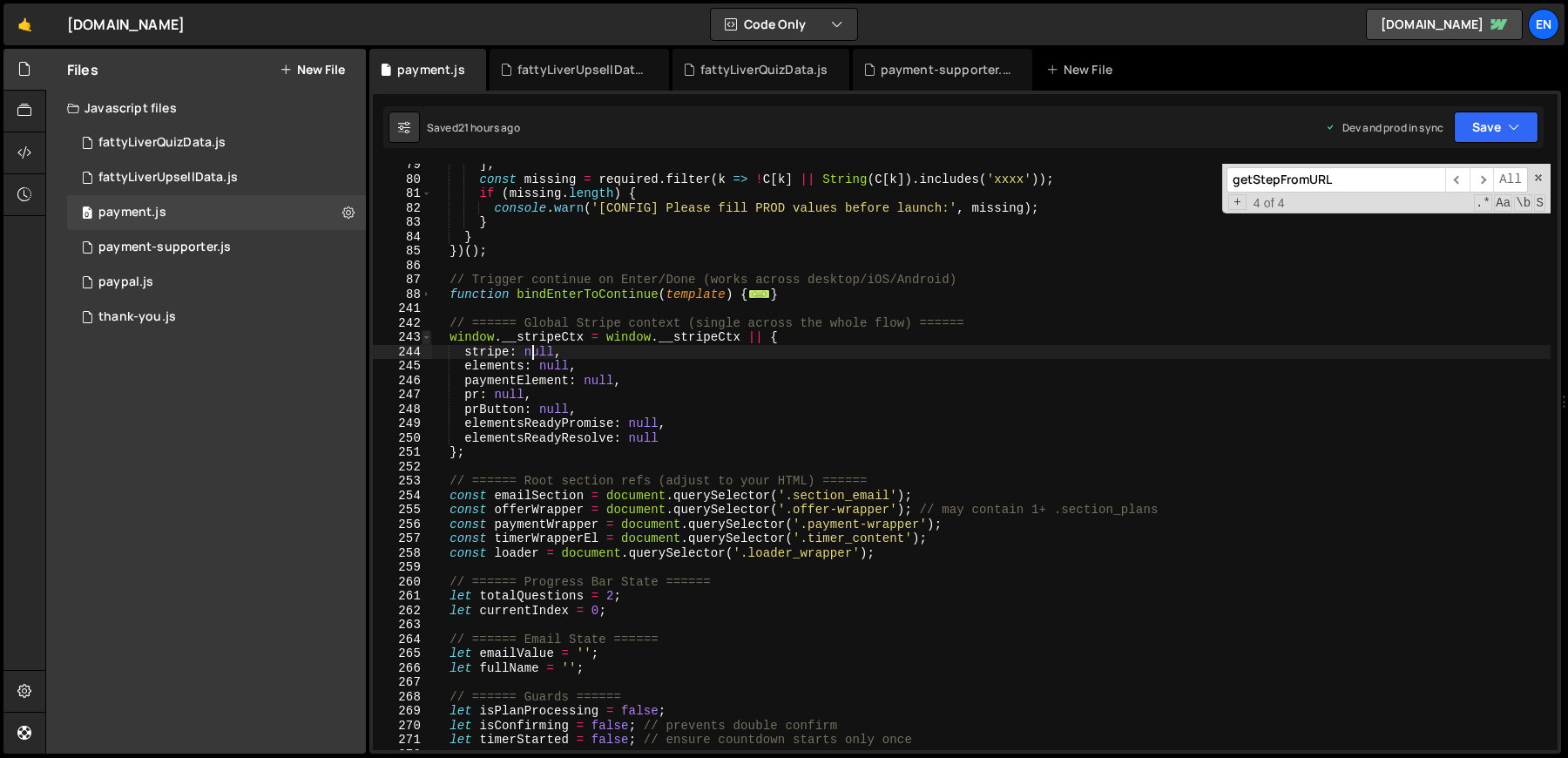
click at [427, 340] on span at bounding box center [427, 338] width 10 height 15
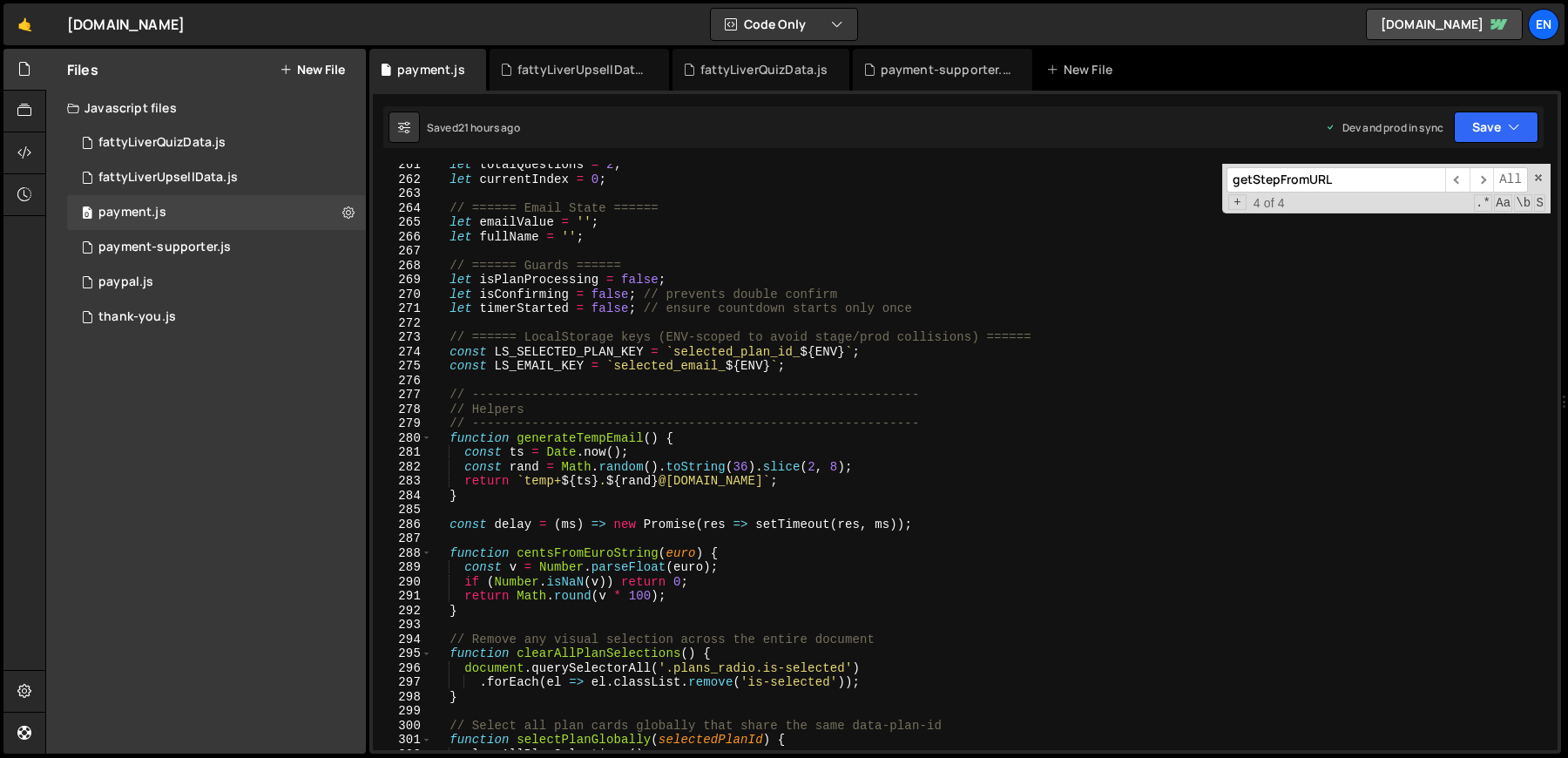
scroll to position [1496, 0]
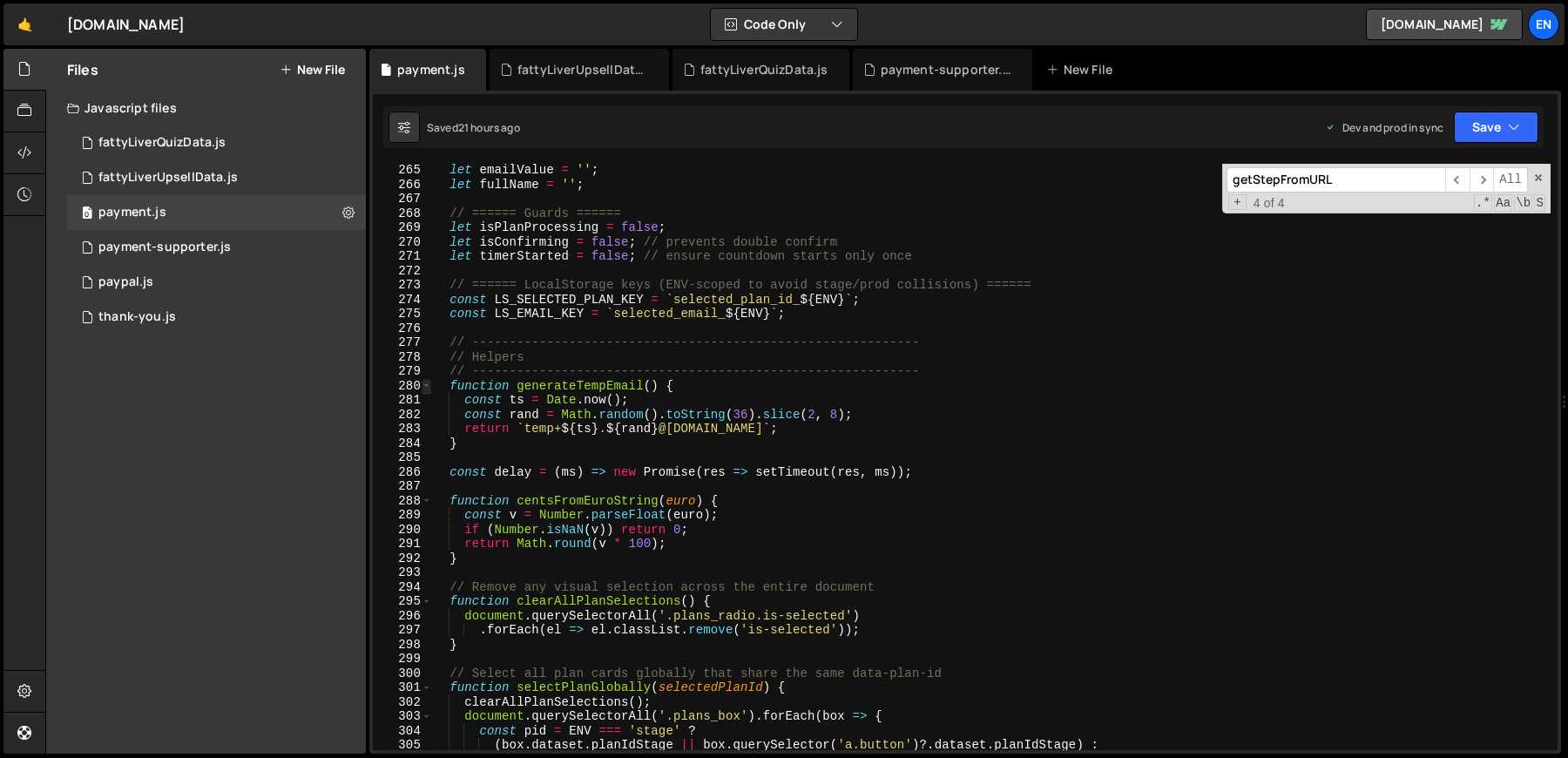
click at [427, 388] on span at bounding box center [427, 387] width 10 height 15
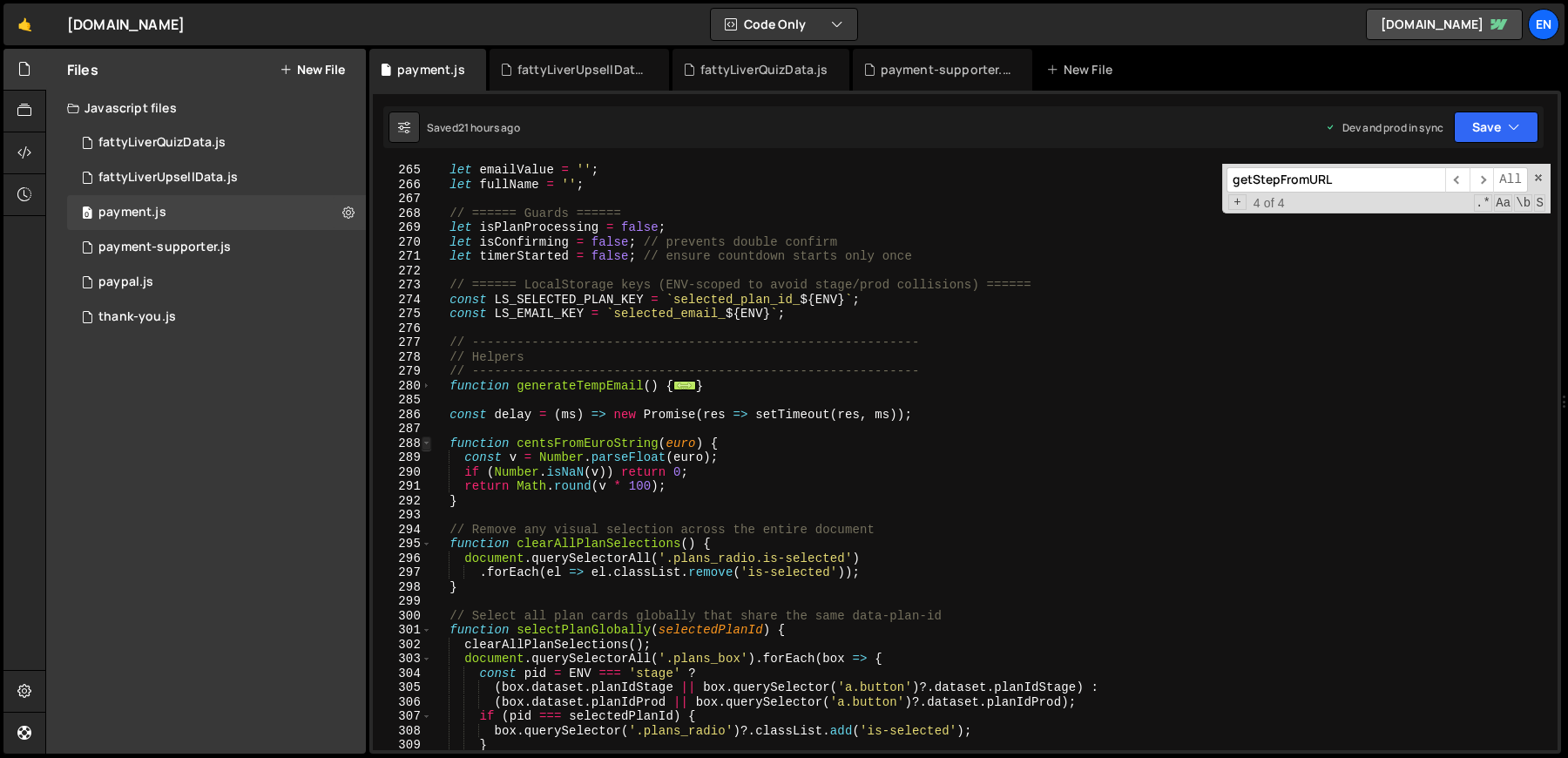
click at [428, 446] on span at bounding box center [427, 444] width 10 height 15
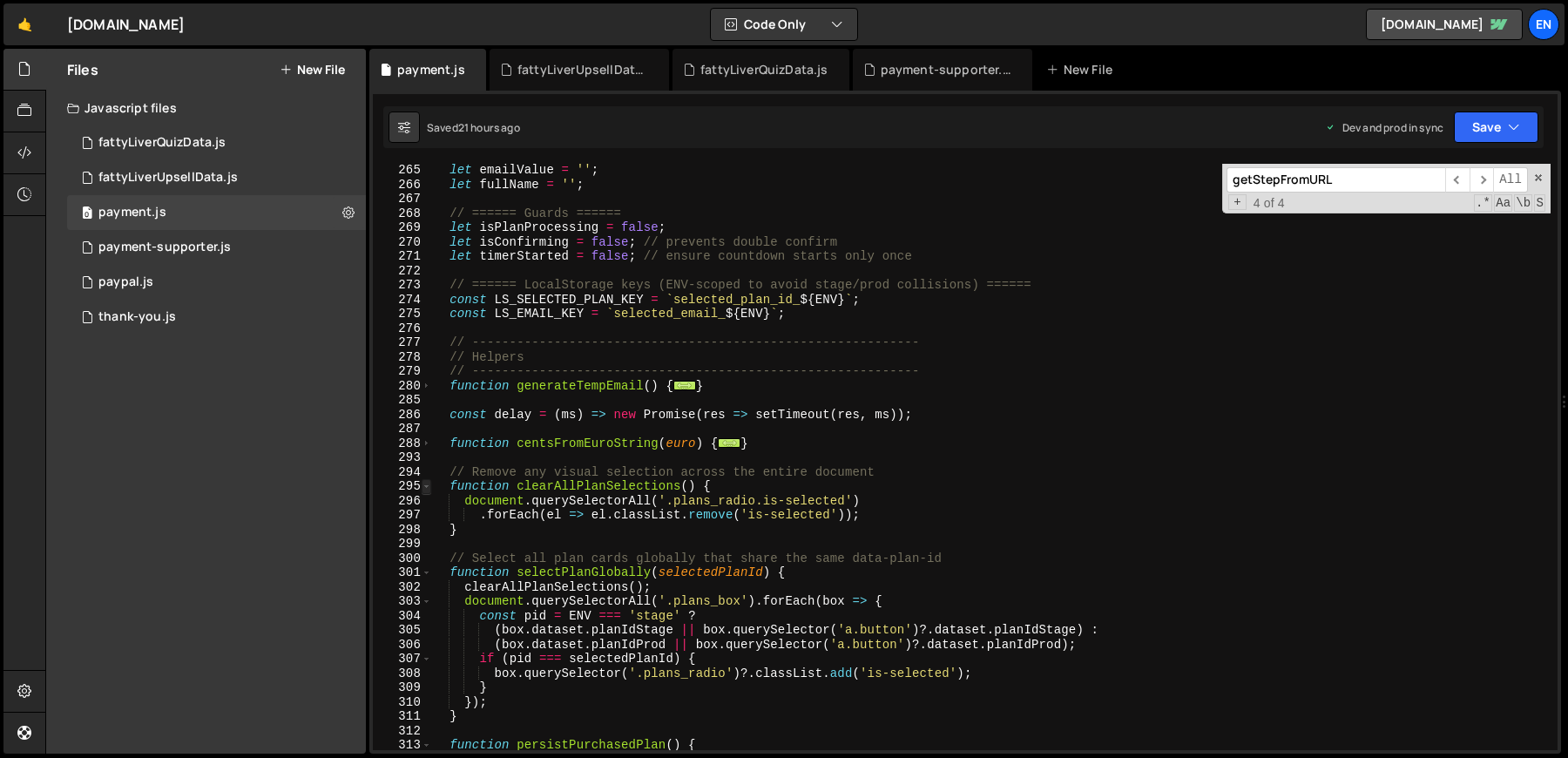
click at [428, 489] on span at bounding box center [427, 487] width 10 height 15
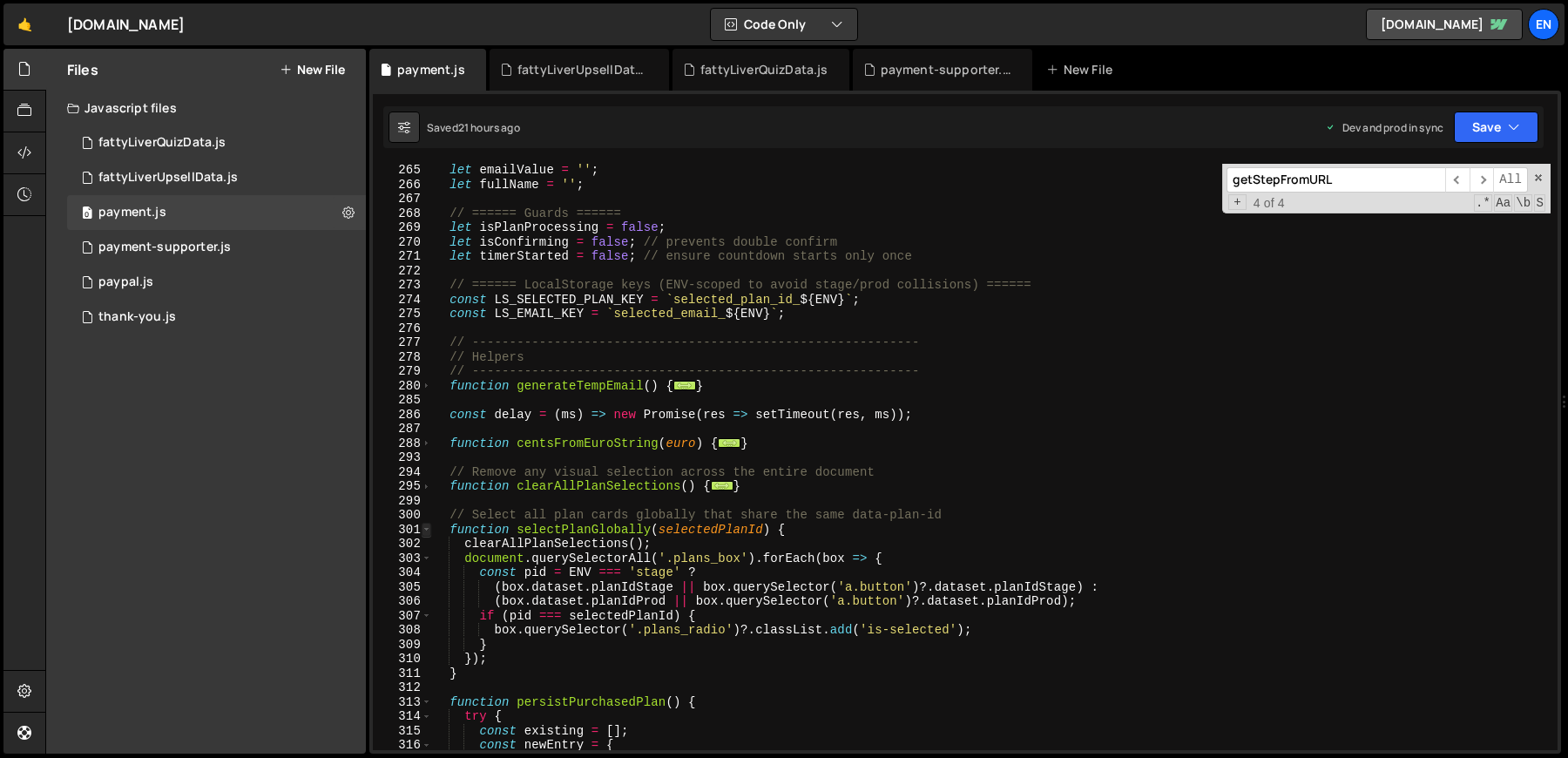
click at [427, 534] on span at bounding box center [427, 530] width 10 height 15
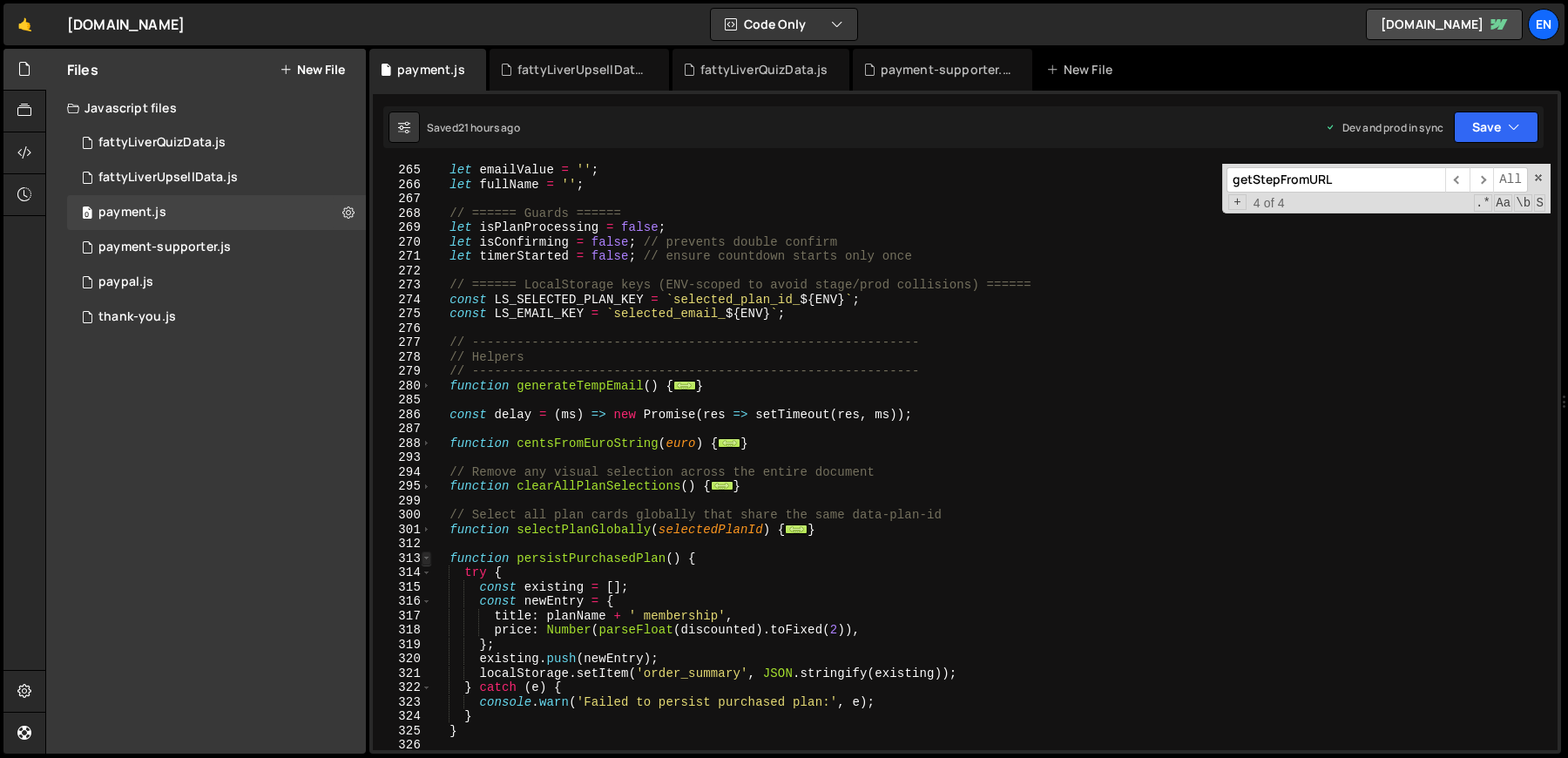
click at [427, 560] on span at bounding box center [427, 559] width 10 height 15
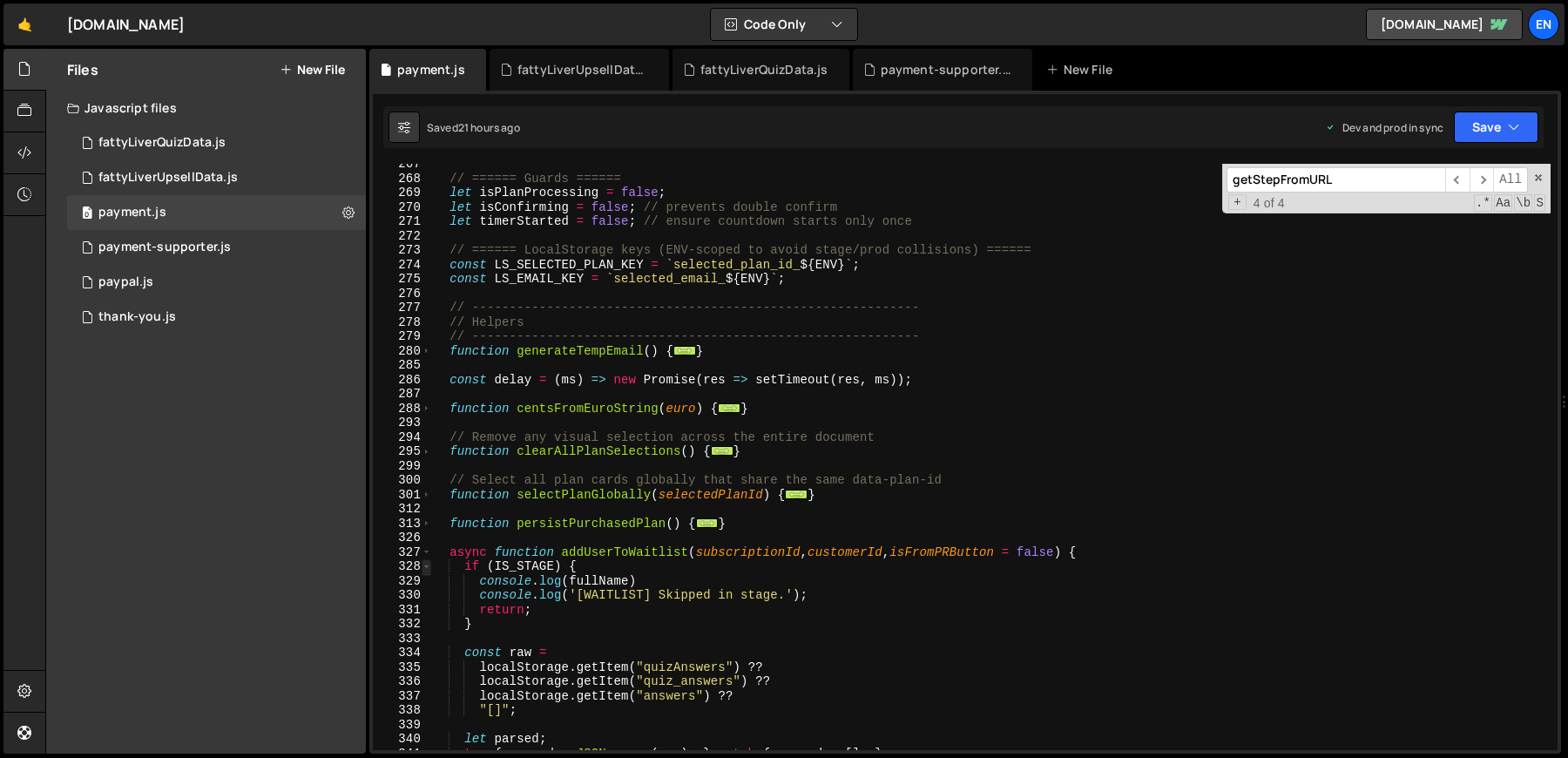
scroll to position [1531, 0]
click at [429, 551] on span at bounding box center [427, 553] width 10 height 15
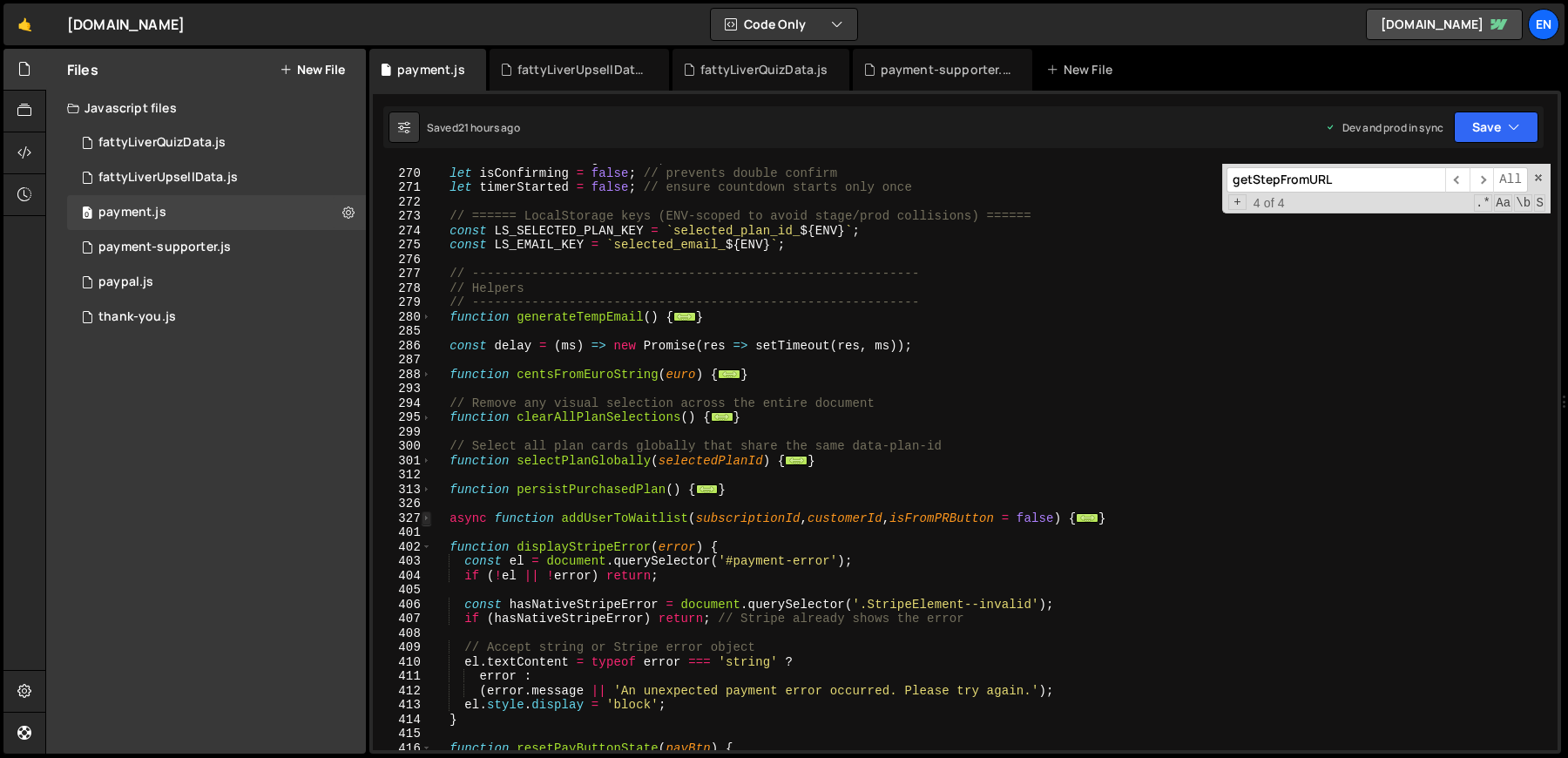
scroll to position [1583, 0]
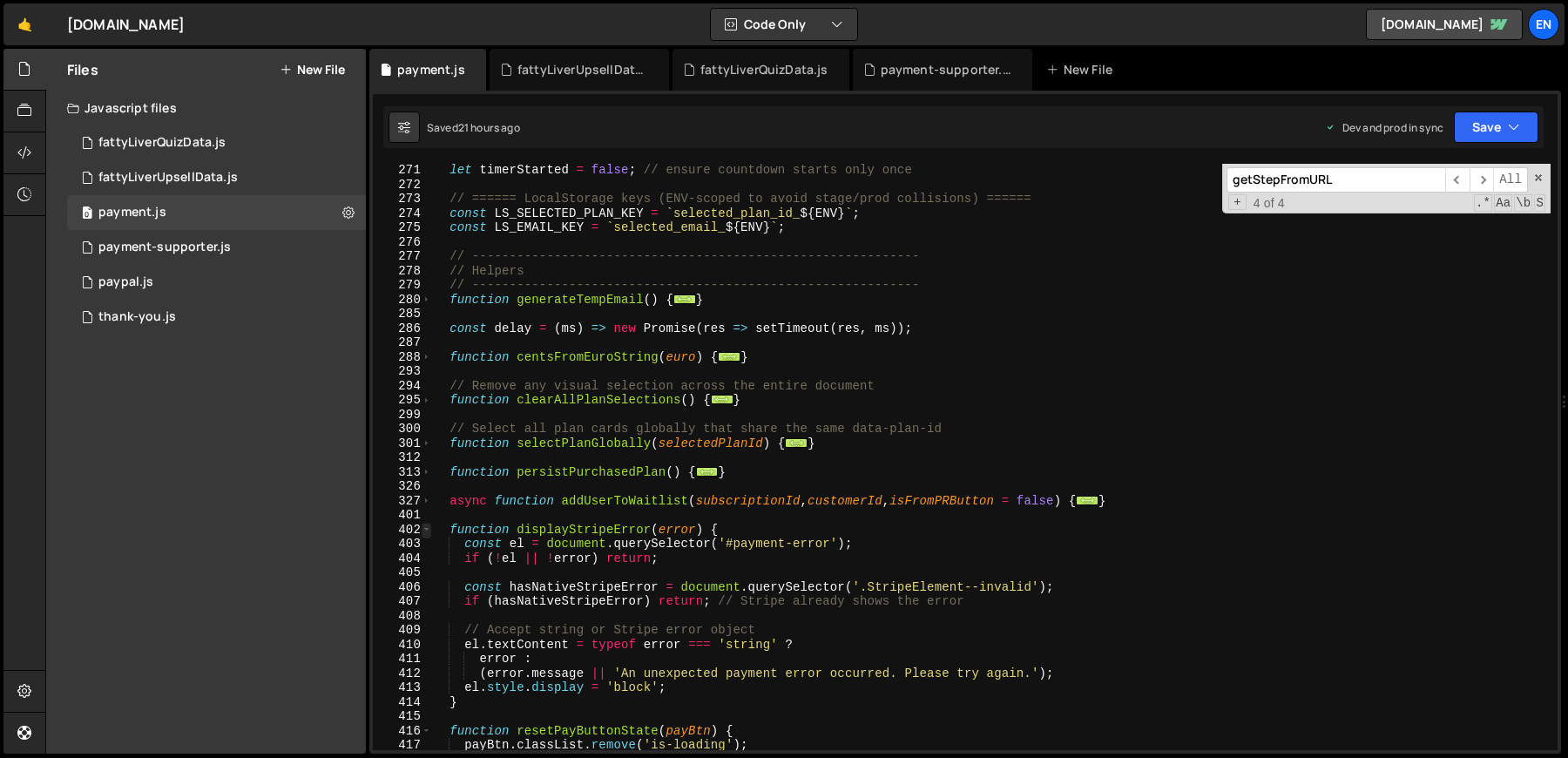
click at [427, 534] on span at bounding box center [427, 530] width 10 height 15
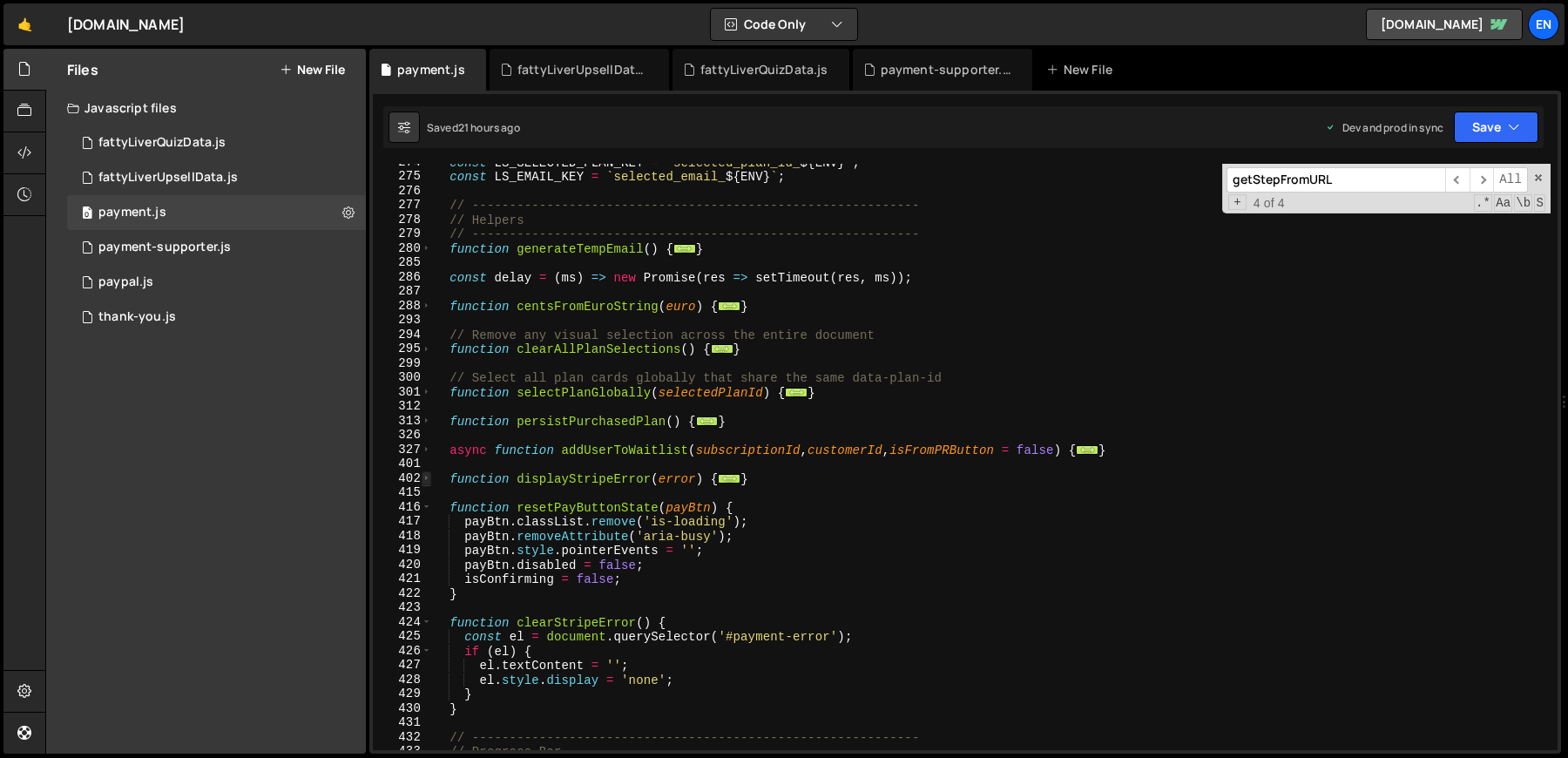
scroll to position [1699, 0]
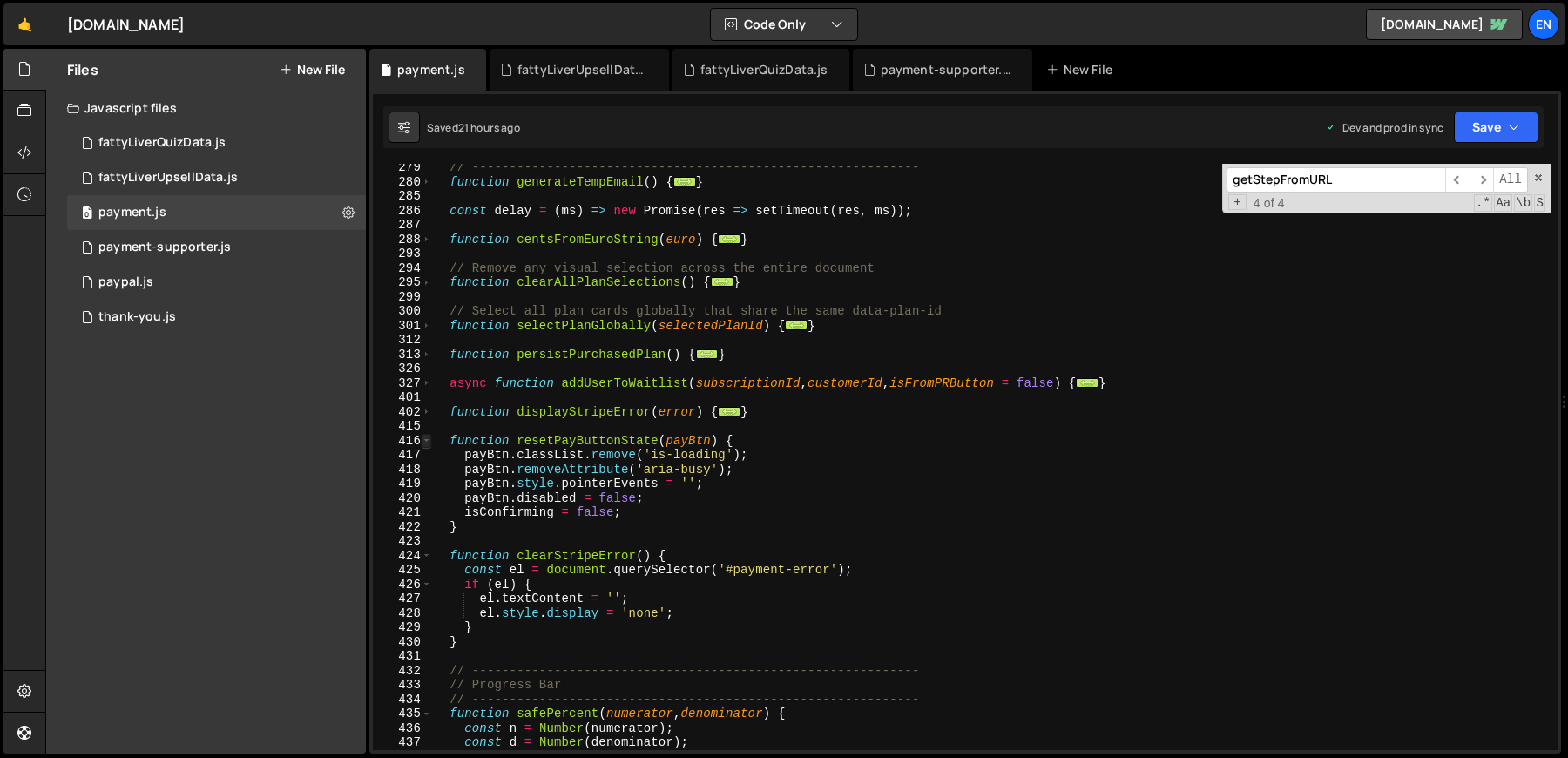
click at [429, 438] on span at bounding box center [427, 442] width 10 height 15
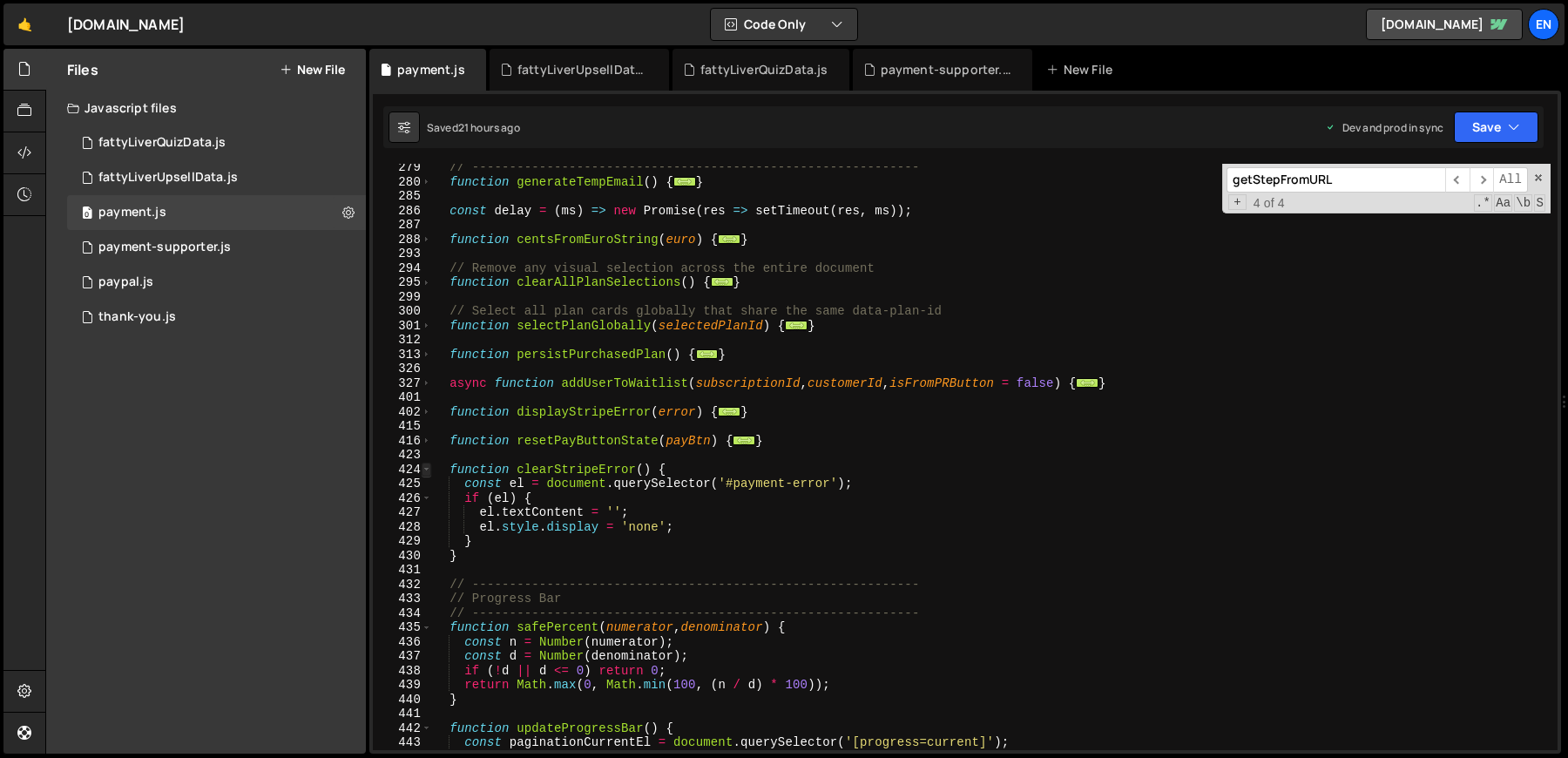
click at [428, 469] on span at bounding box center [427, 470] width 10 height 15
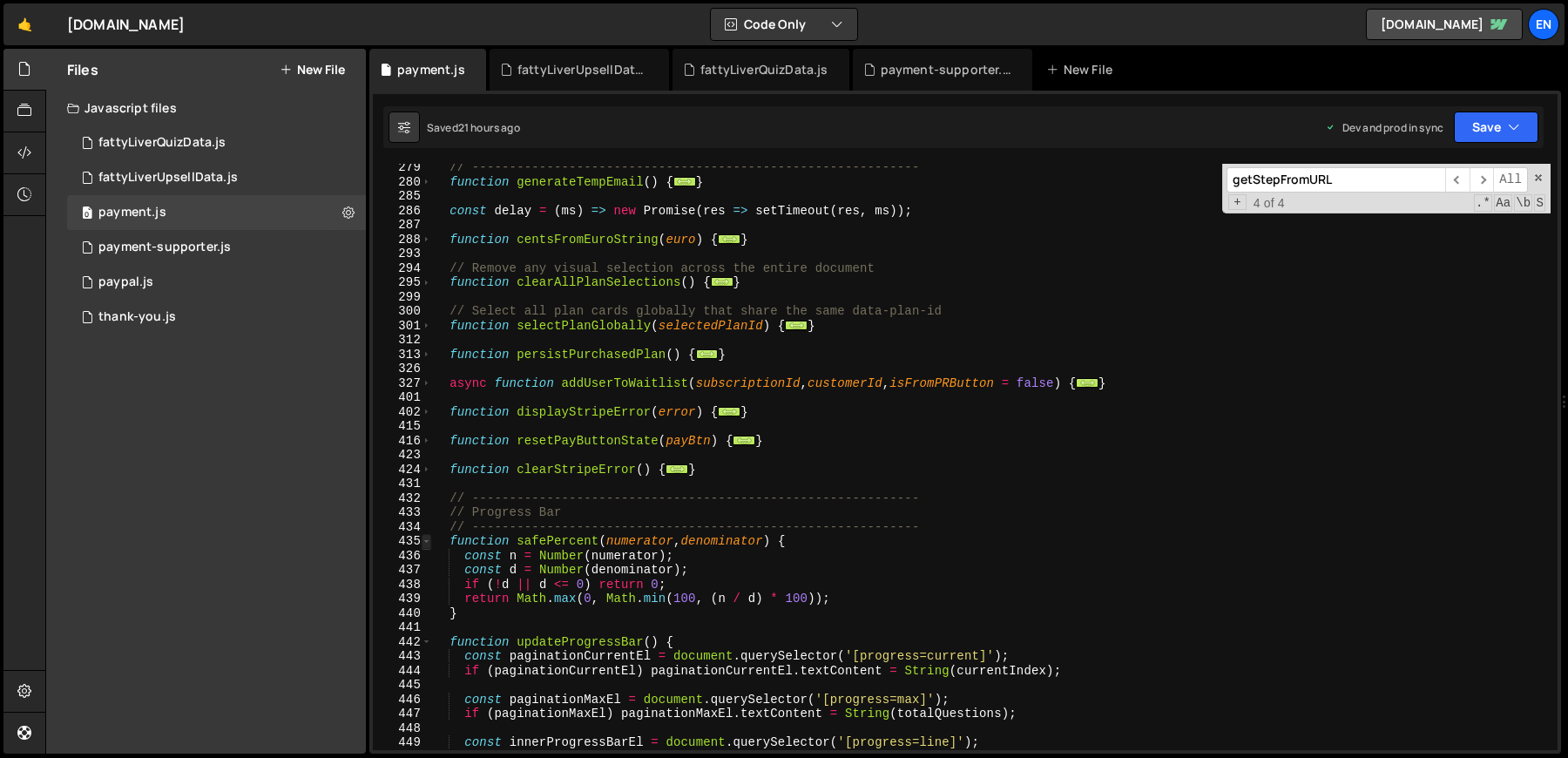
click at [427, 543] on span at bounding box center [427, 542] width 10 height 15
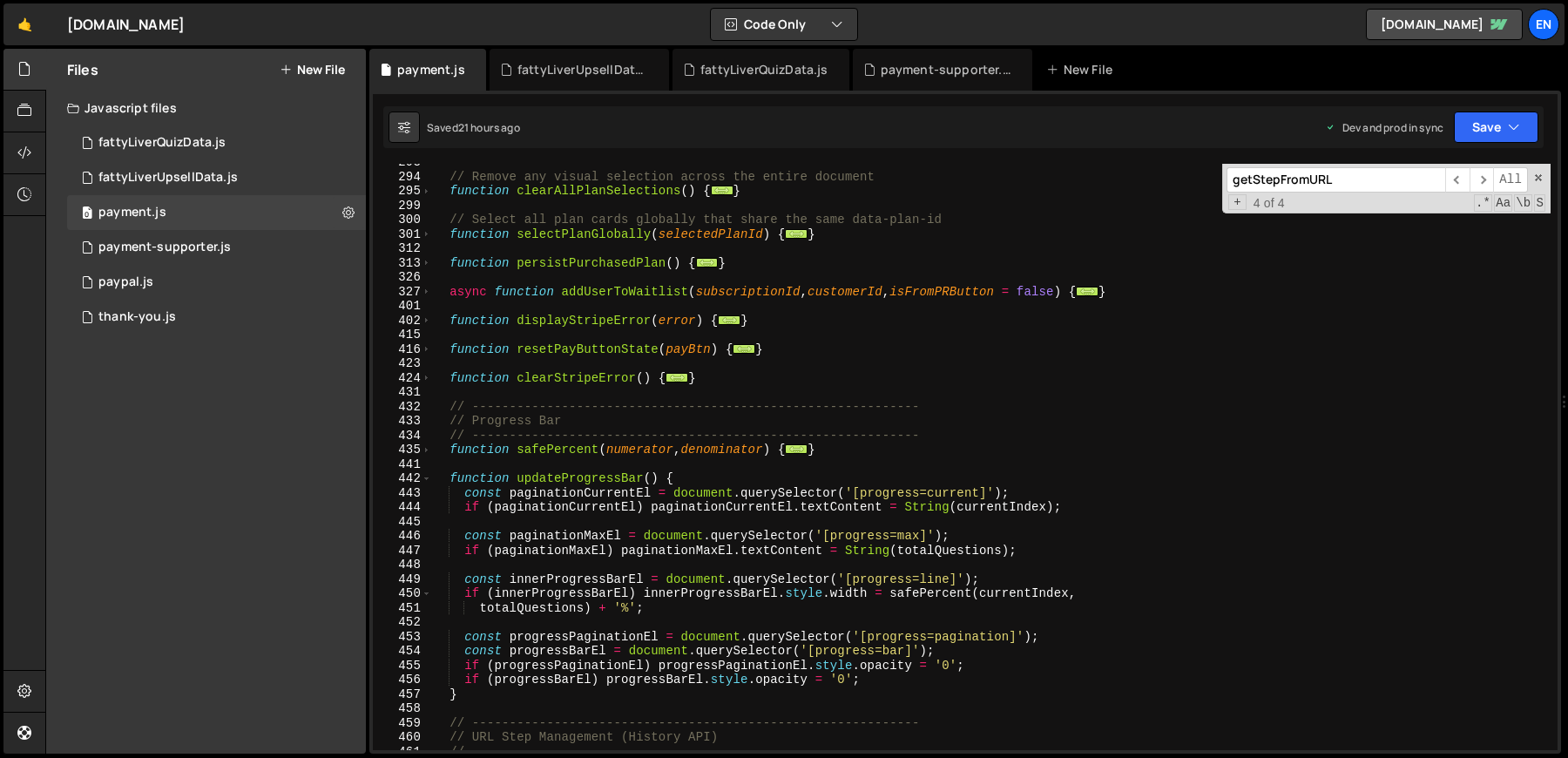
scroll to position [1793, 0]
click at [427, 478] on span at bounding box center [427, 477] width 10 height 15
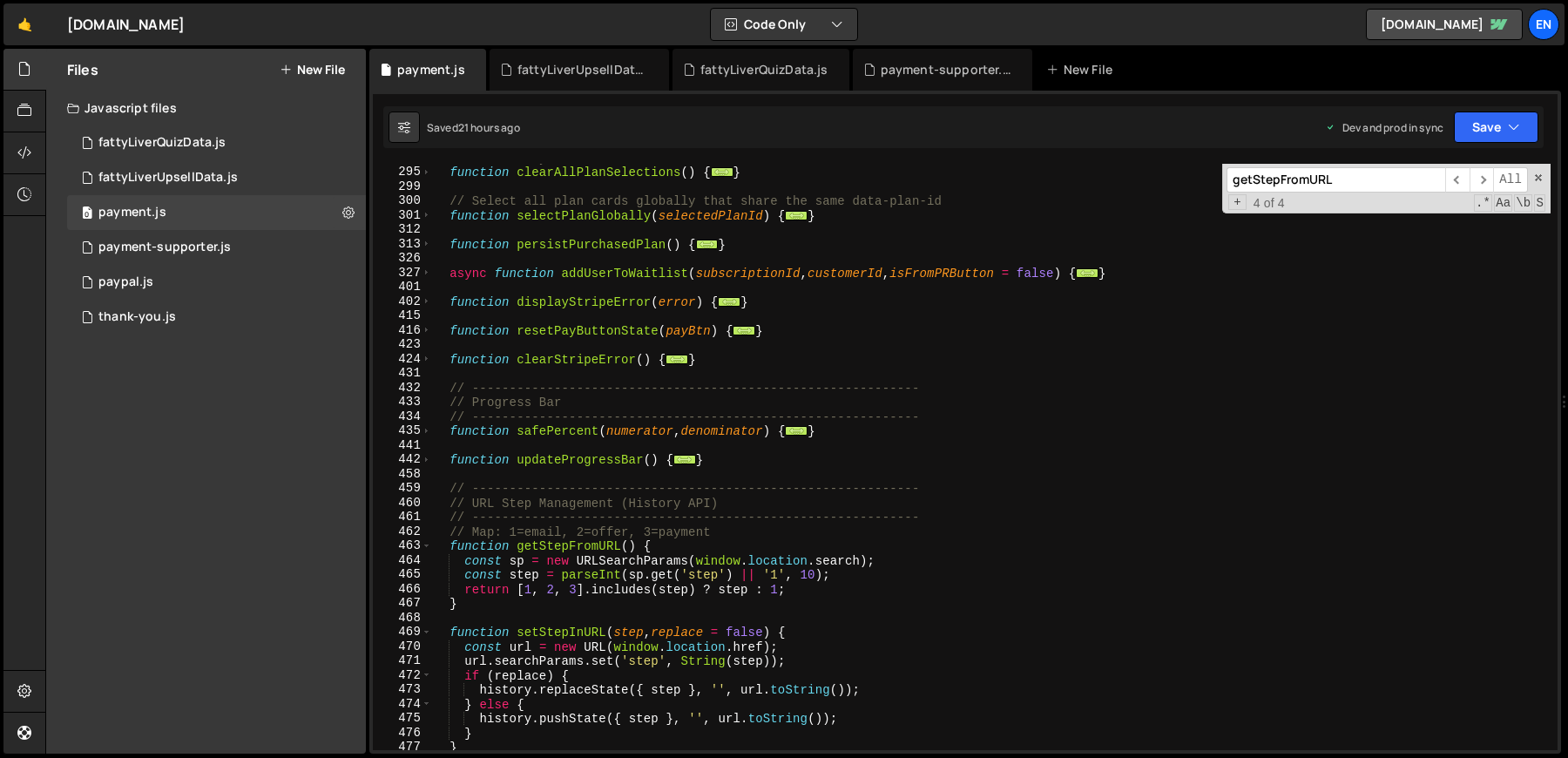
scroll to position [1872, 0]
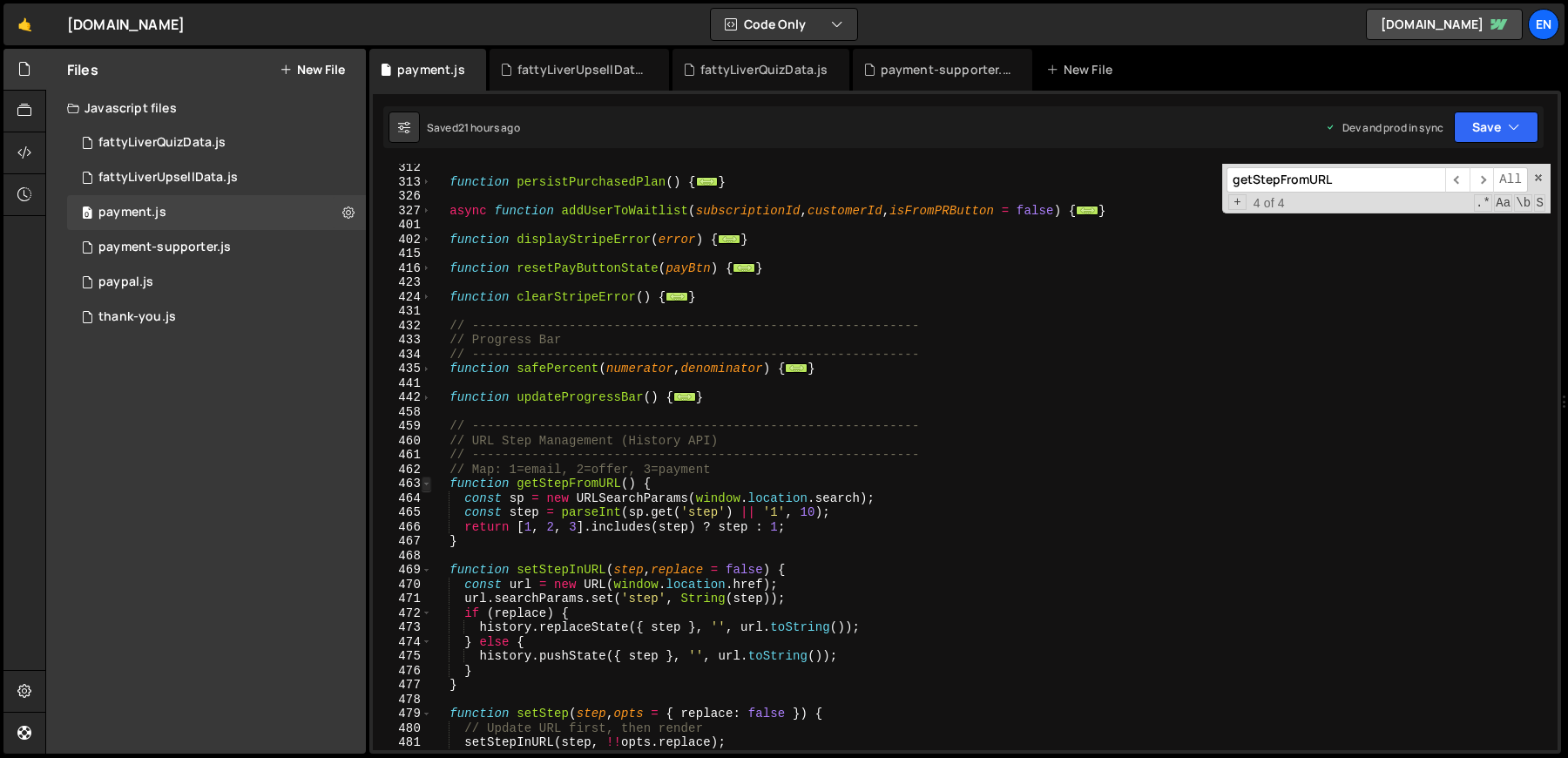
click at [429, 483] on span at bounding box center [427, 484] width 10 height 15
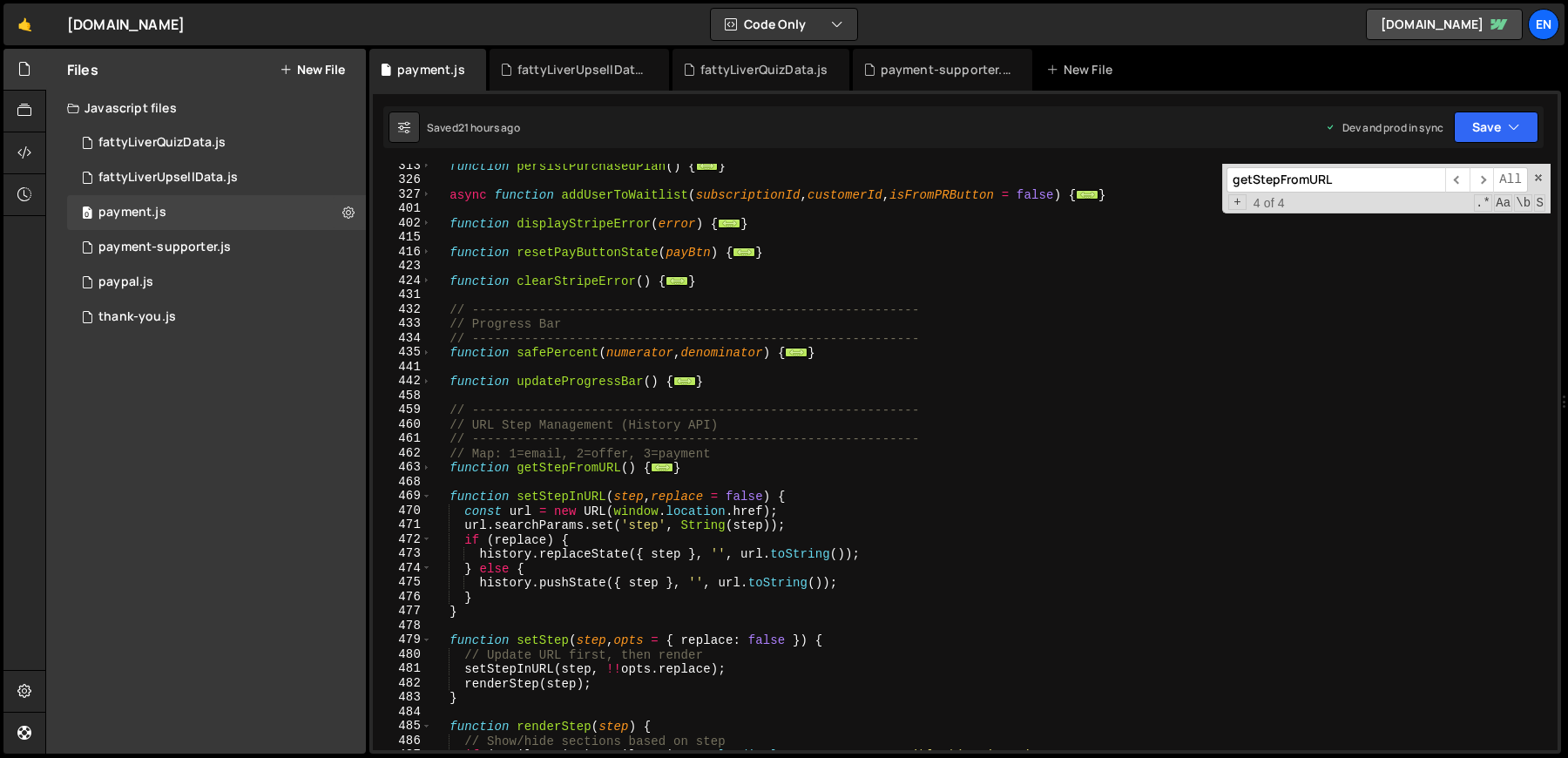
scroll to position [1934, 0]
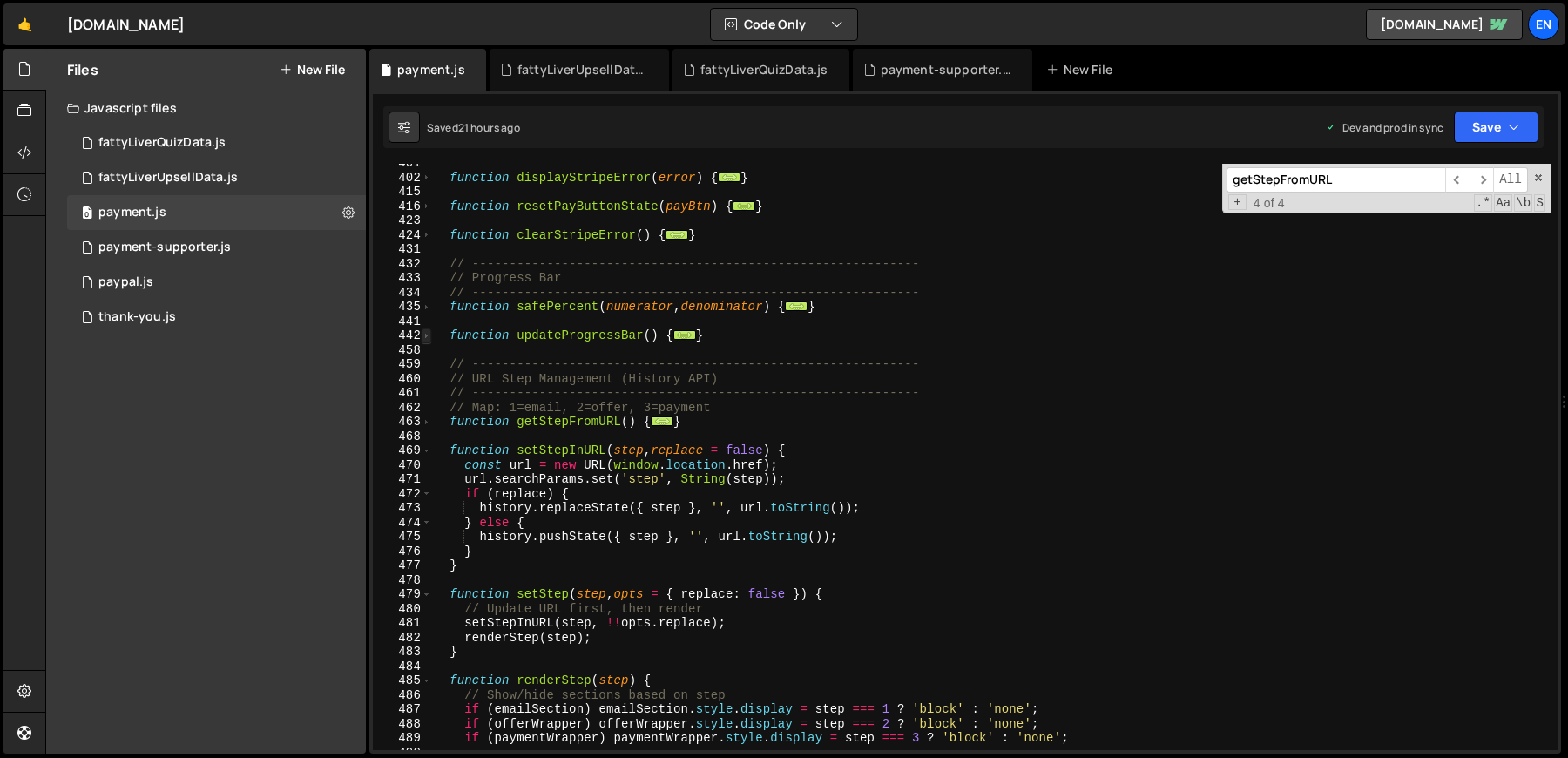
click at [424, 340] on span at bounding box center [427, 336] width 10 height 15
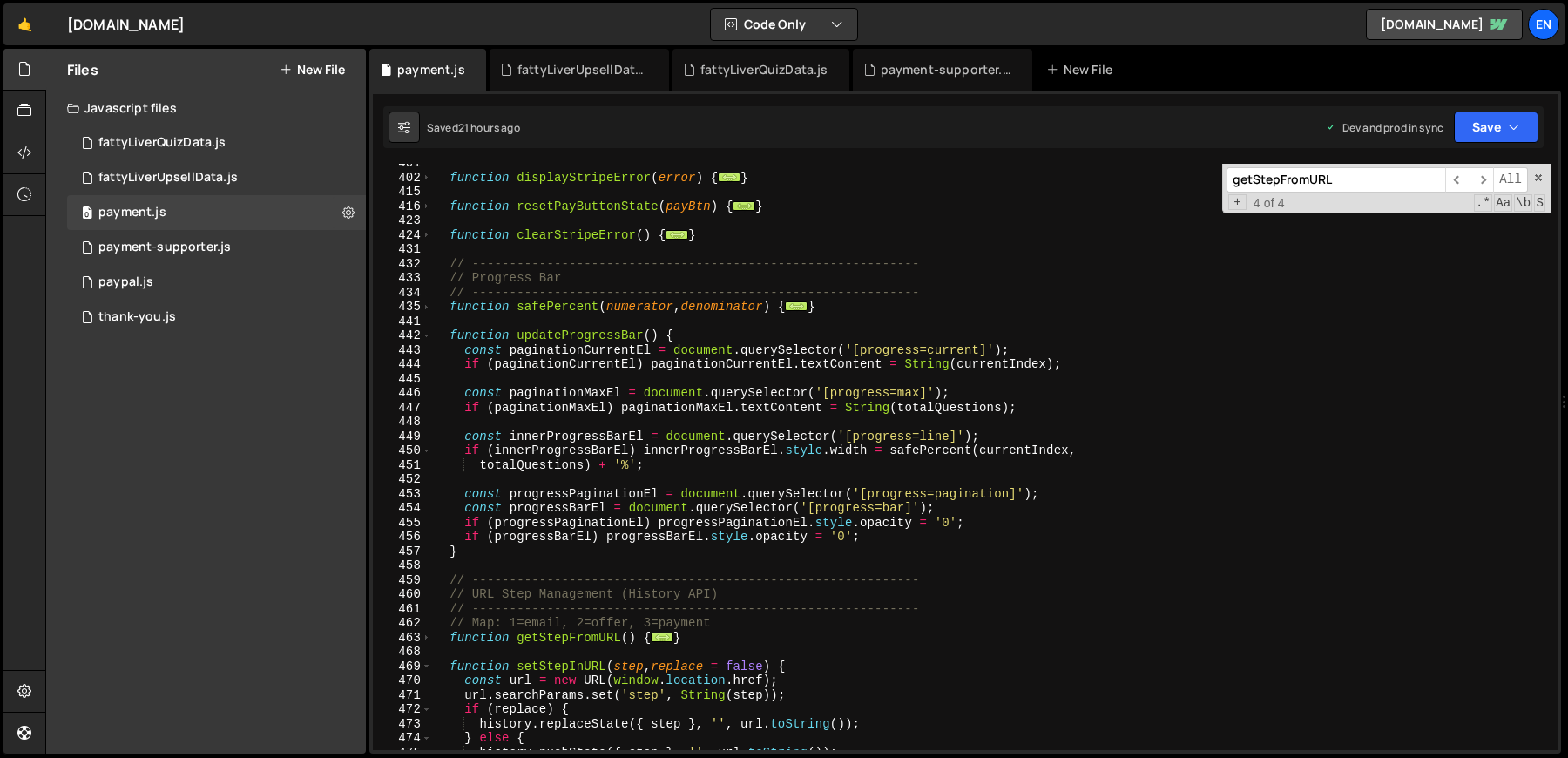
click at [531, 641] on div "function displayStripeError ( error ) { ... } function resetPayButtonState ( pa…" at bounding box center [991, 464] width 1120 height 615
click at [553, 355] on div "function displayStripeError ( error ) { ... } function resetPayButtonState ( pa…" at bounding box center [991, 464] width 1120 height 615
click at [779, 366] on div "function displayStripeError ( error ) { ... } function resetPayButtonState ( pa…" at bounding box center [991, 464] width 1120 height 615
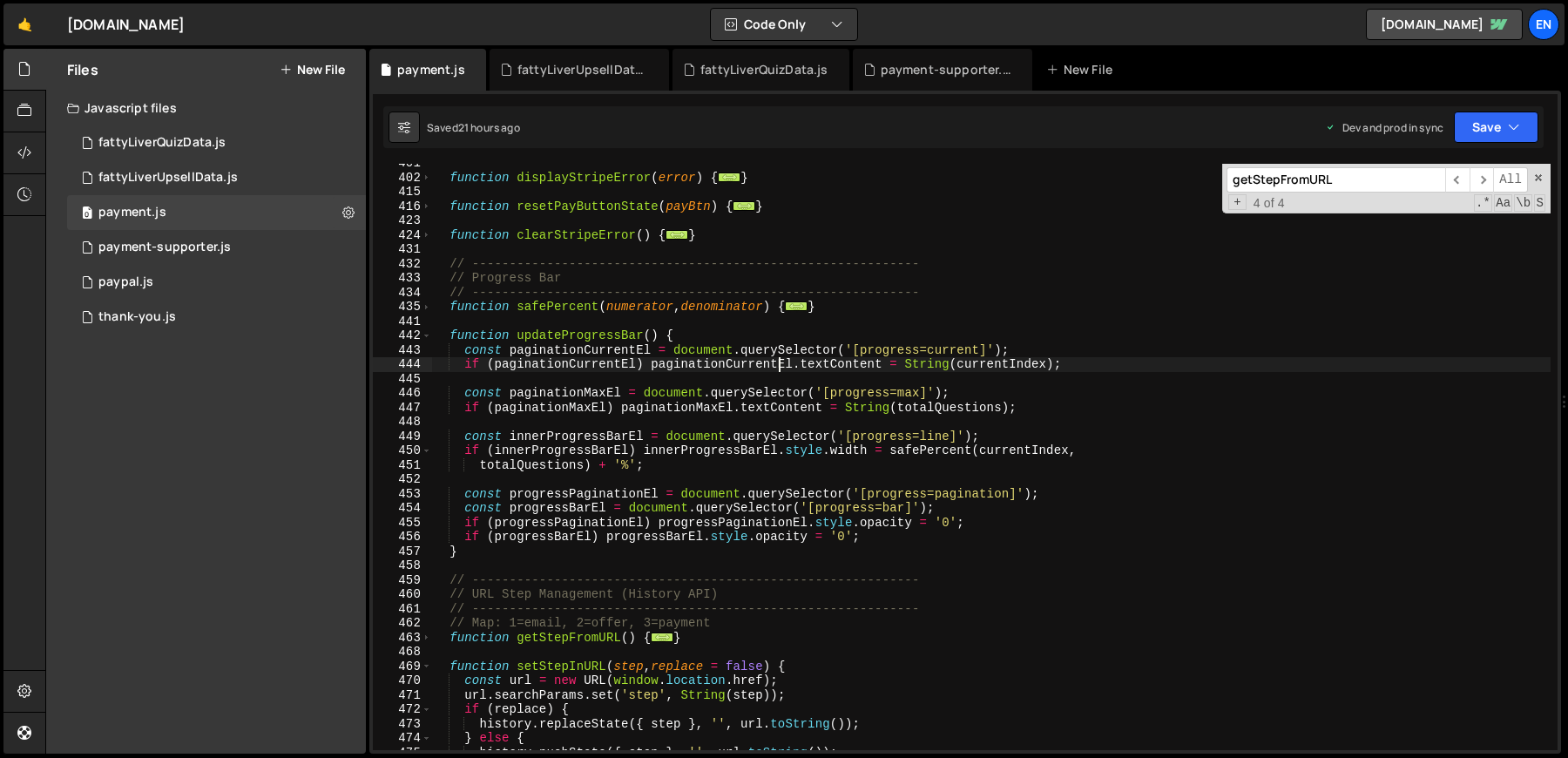
click at [779, 366] on div "function displayStripeError ( error ) { ... } function resetPayButtonState ( pa…" at bounding box center [991, 464] width 1120 height 615
click at [424, 339] on span at bounding box center [427, 336] width 10 height 15
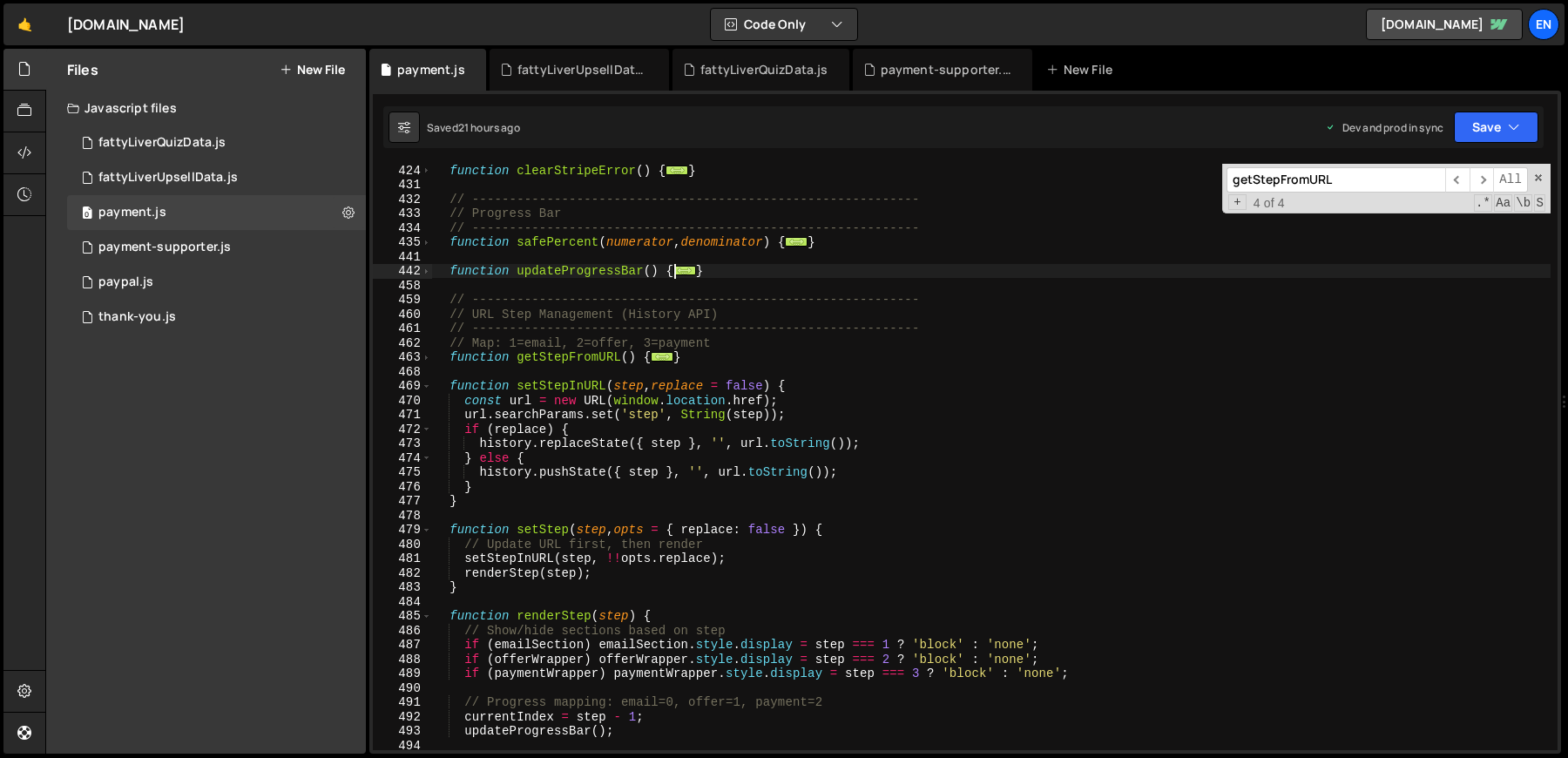
scroll to position [2014, 0]
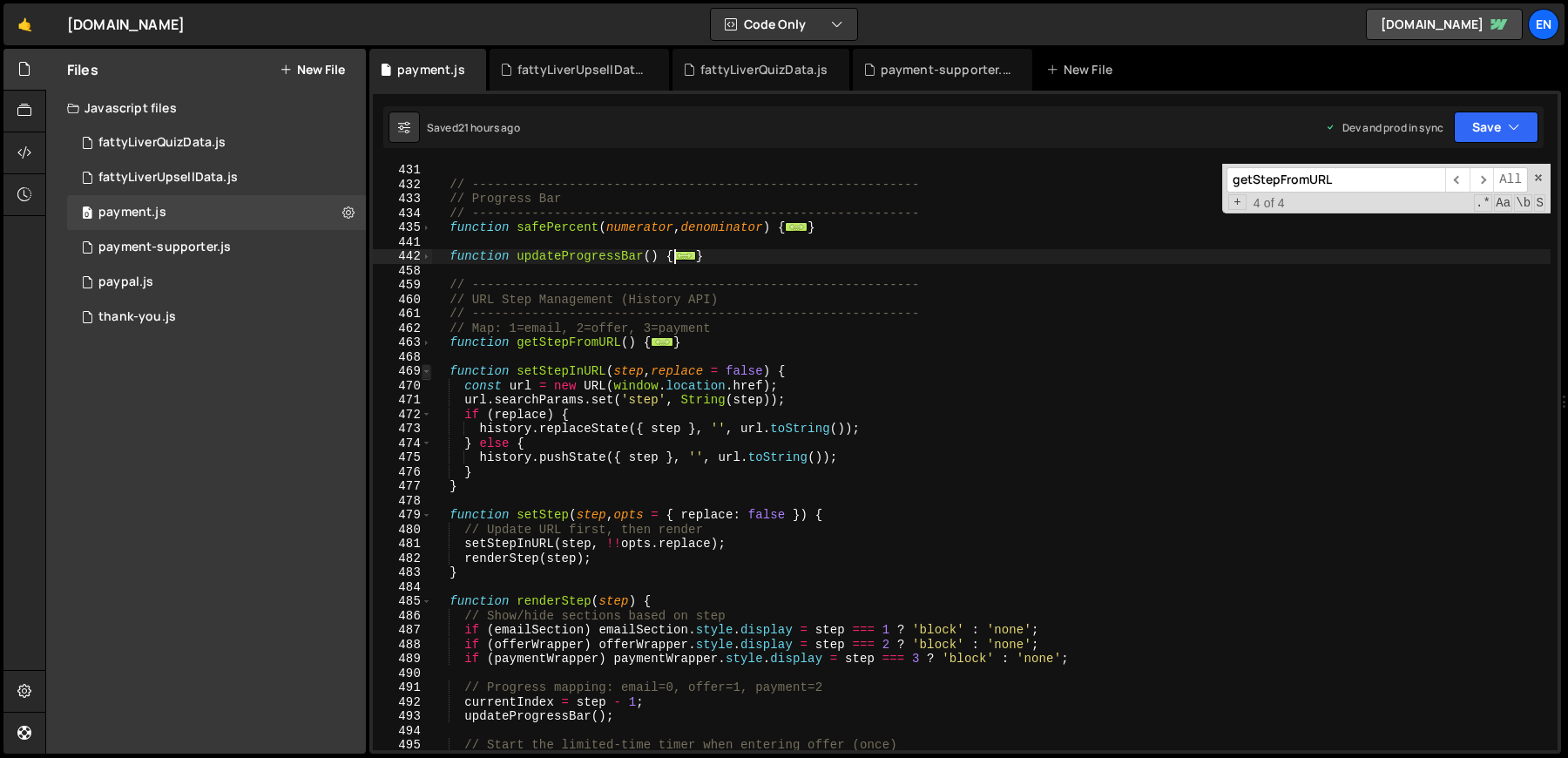
click at [427, 369] on span at bounding box center [427, 371] width 10 height 15
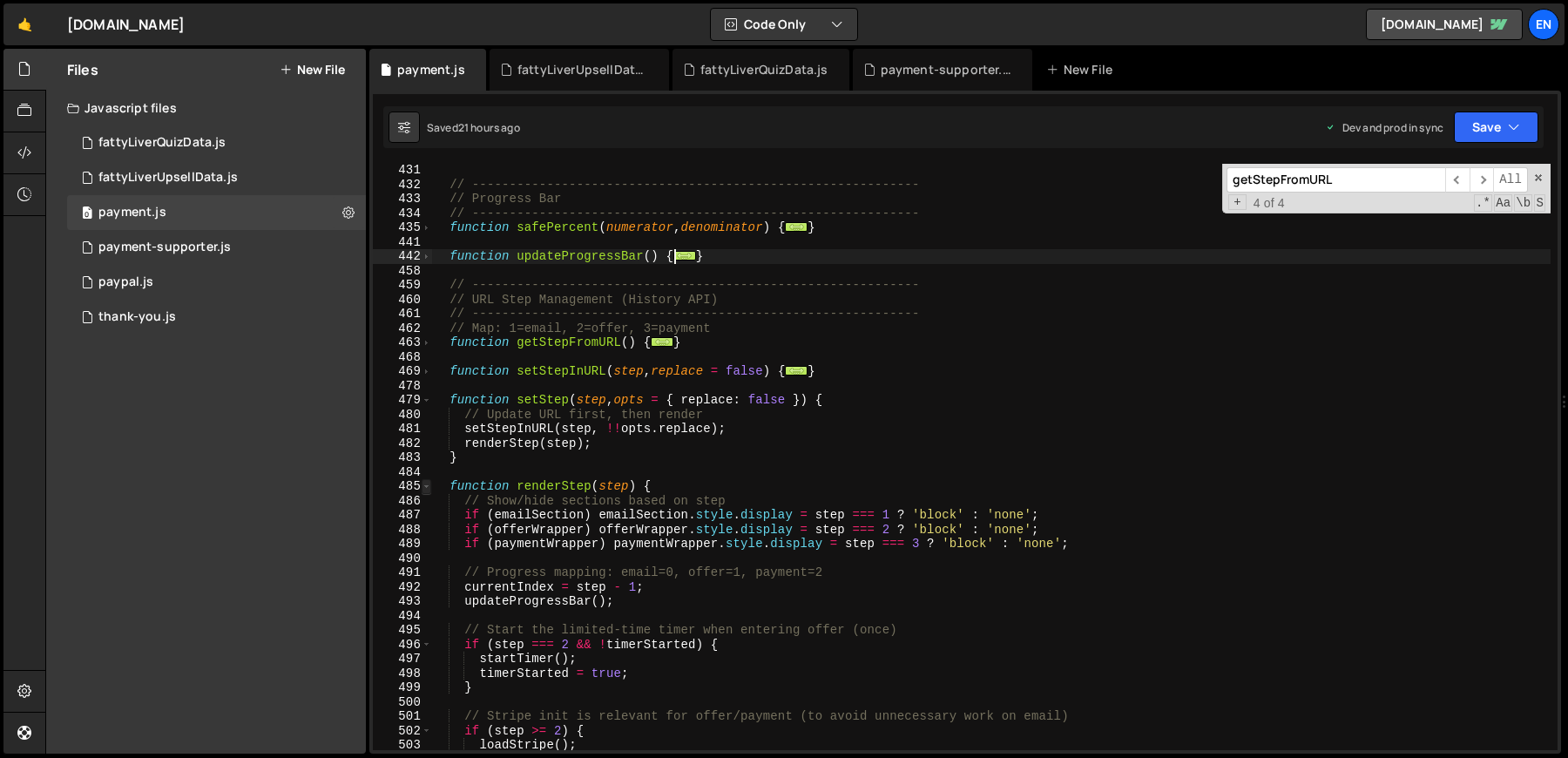
click at [425, 487] on span at bounding box center [427, 487] width 10 height 15
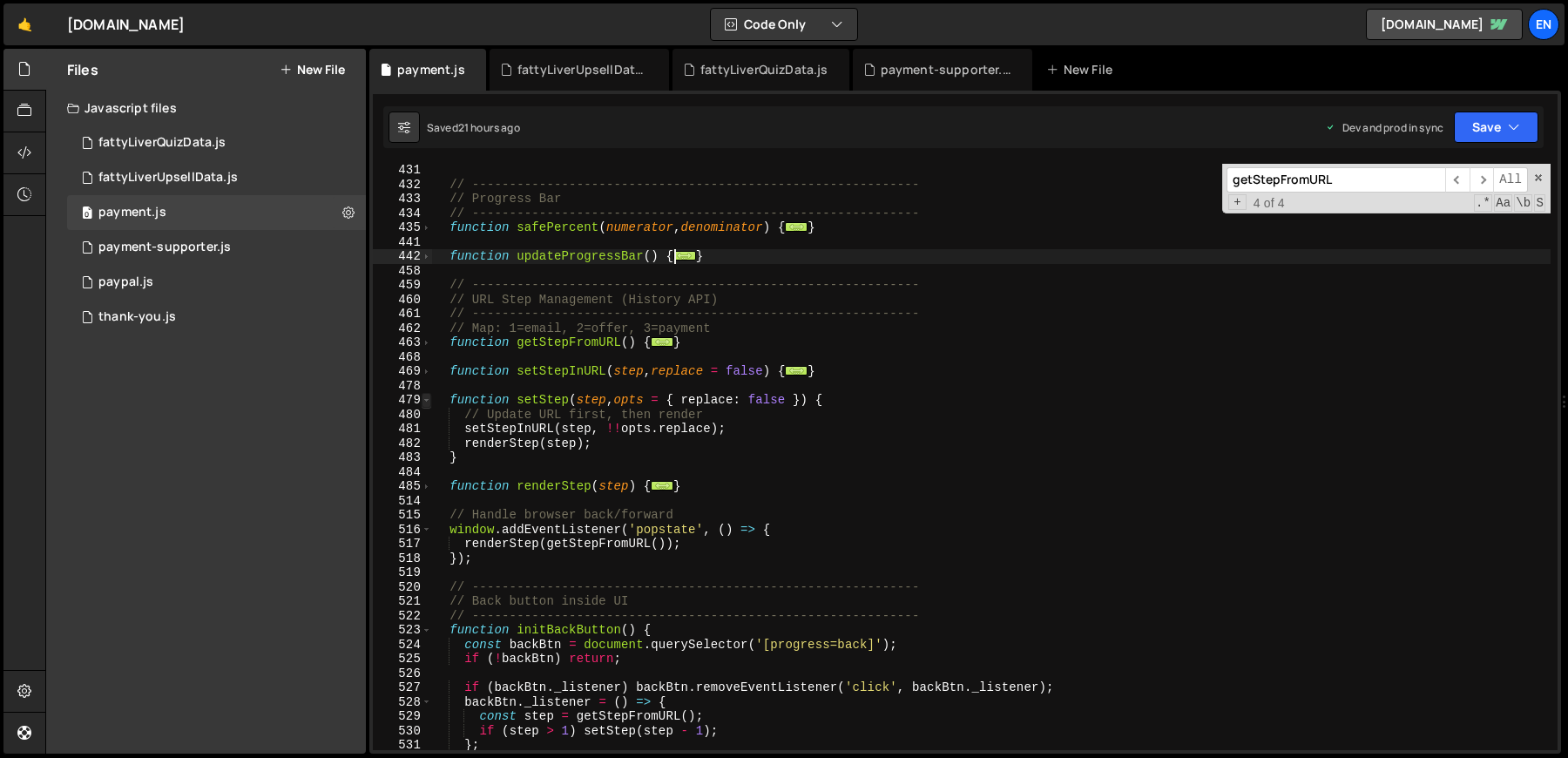
click at [424, 404] on span at bounding box center [427, 401] width 10 height 15
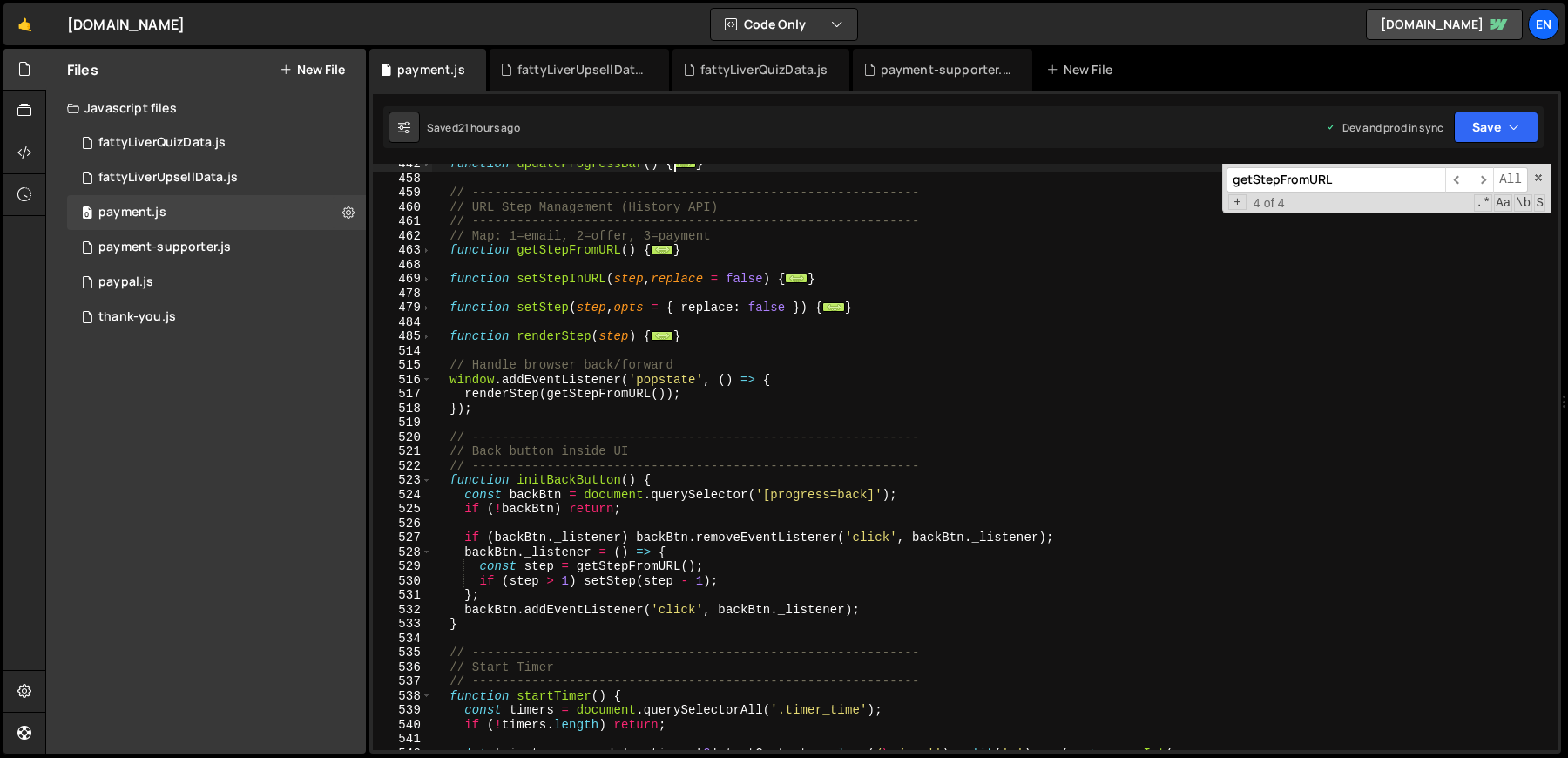
scroll to position [2157, 0]
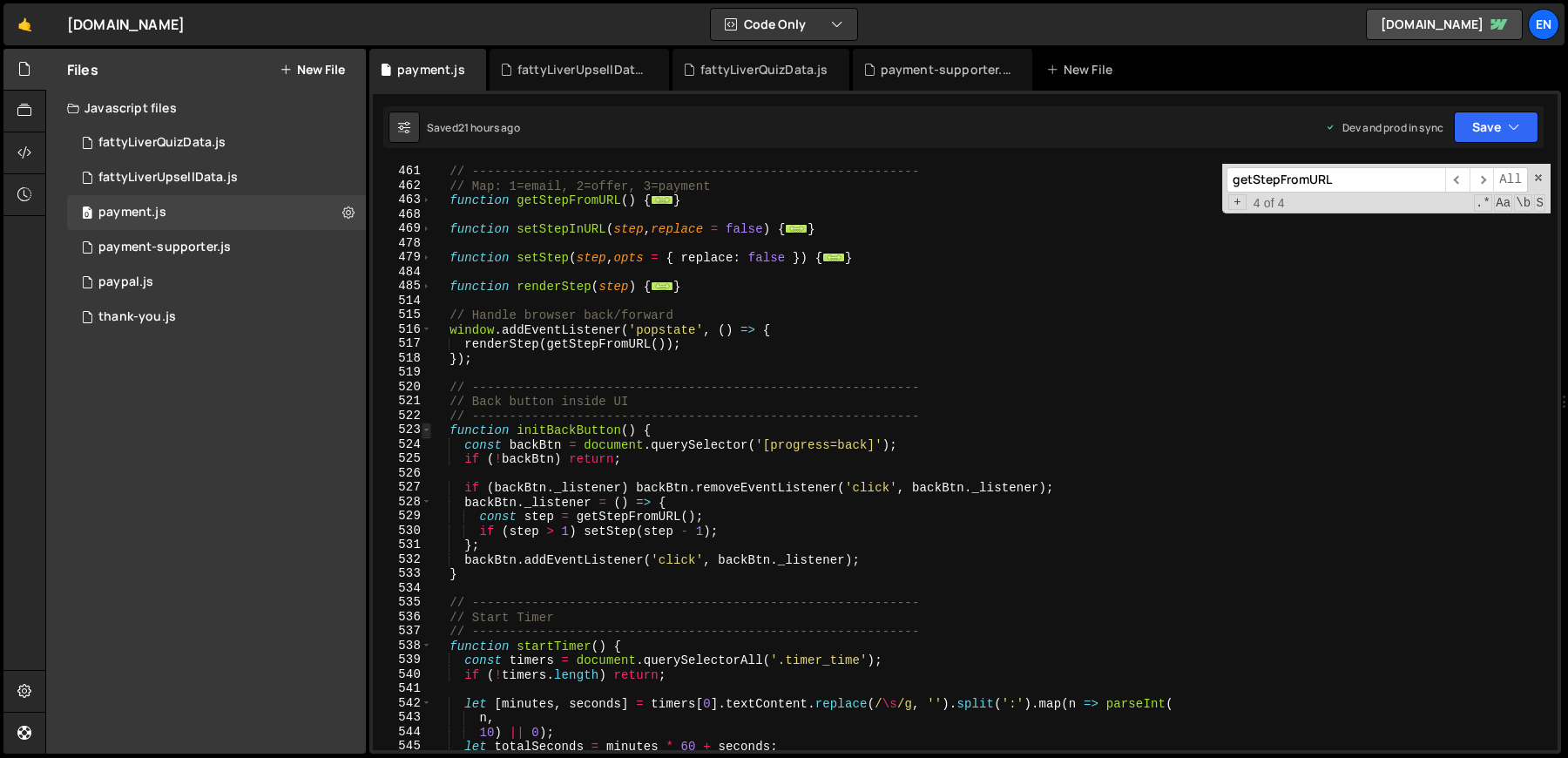
click at [427, 434] on span at bounding box center [427, 430] width 10 height 15
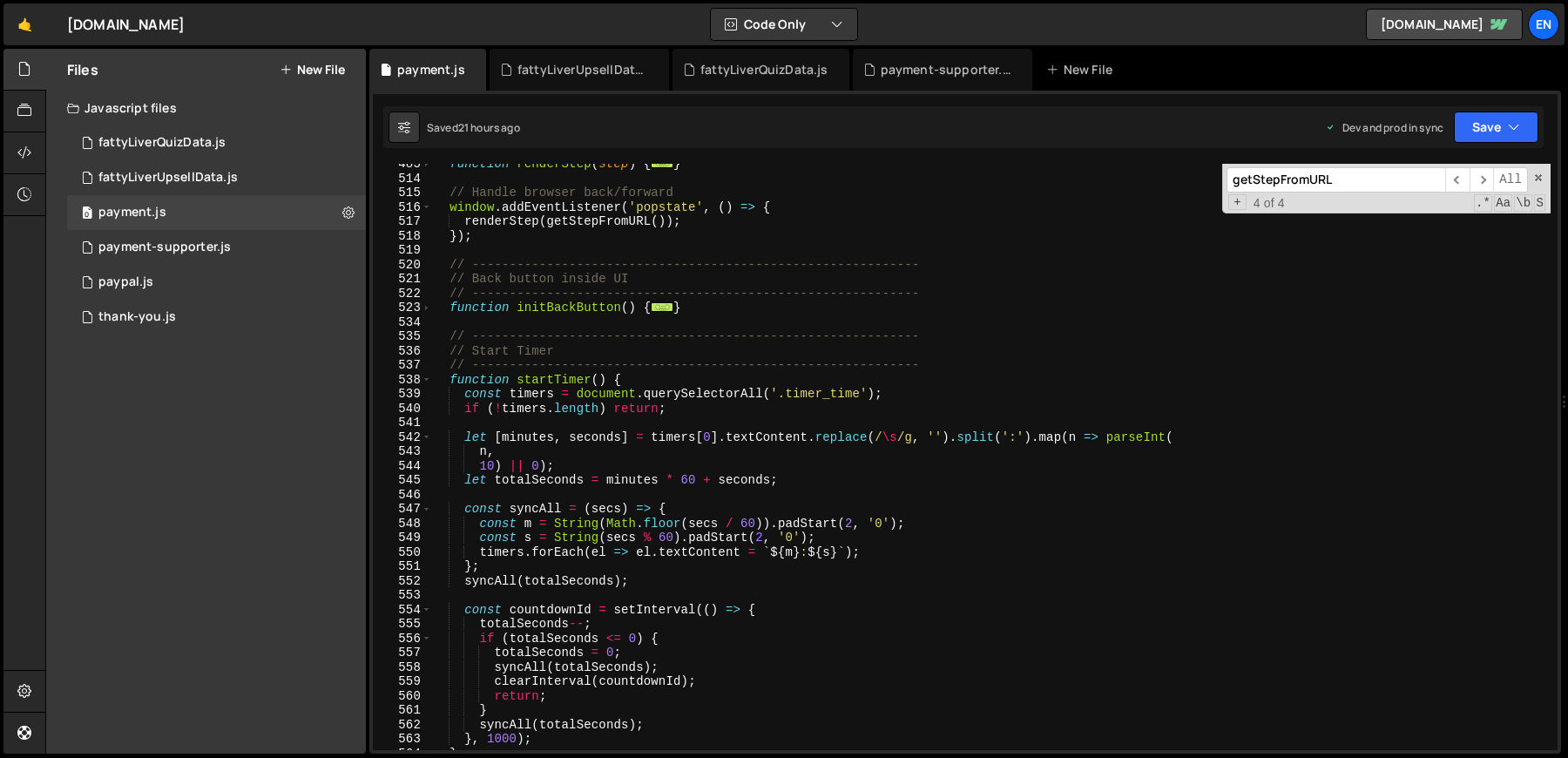
scroll to position [2295, 0]
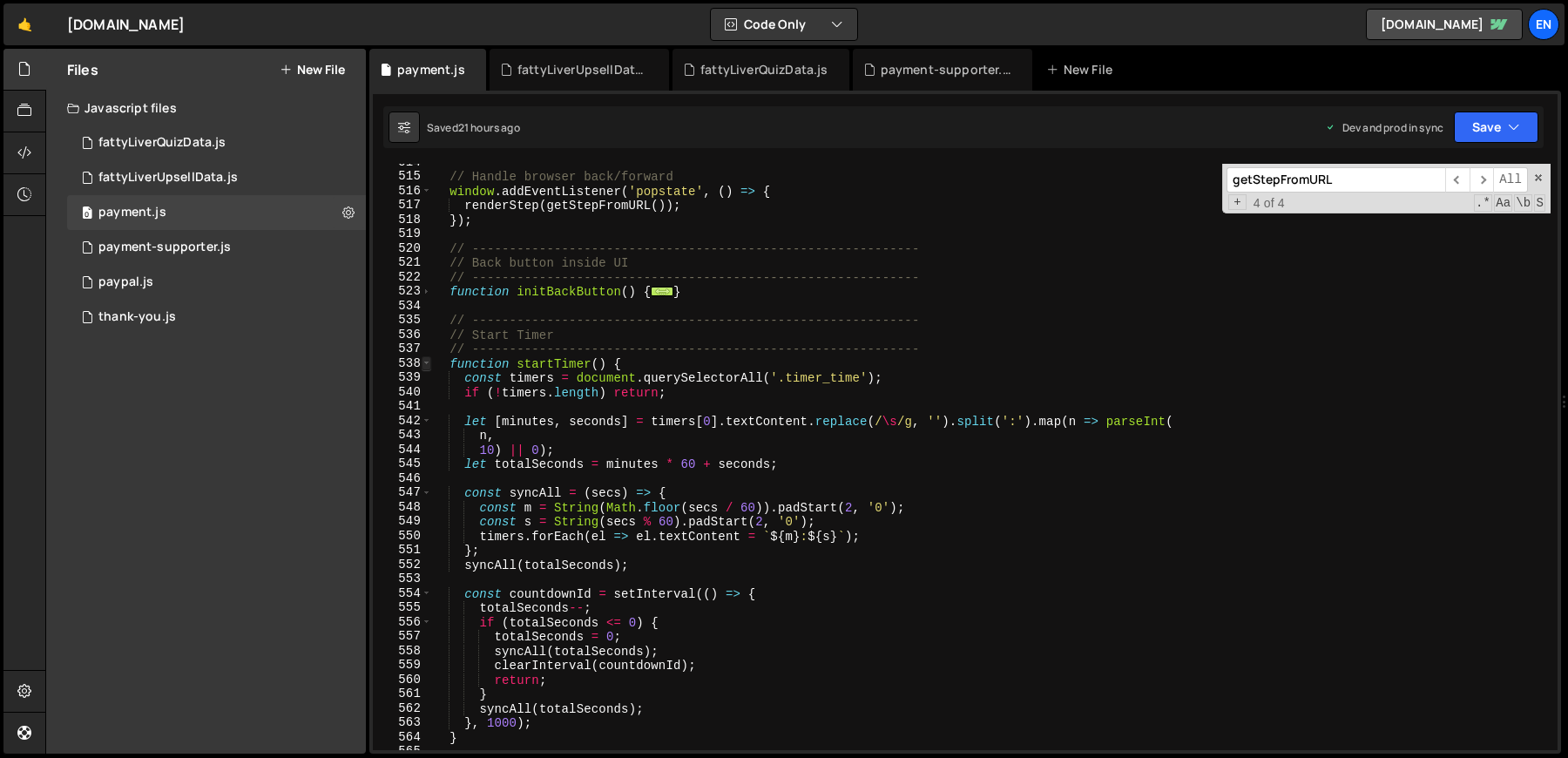
click at [427, 364] on span at bounding box center [427, 364] width 10 height 15
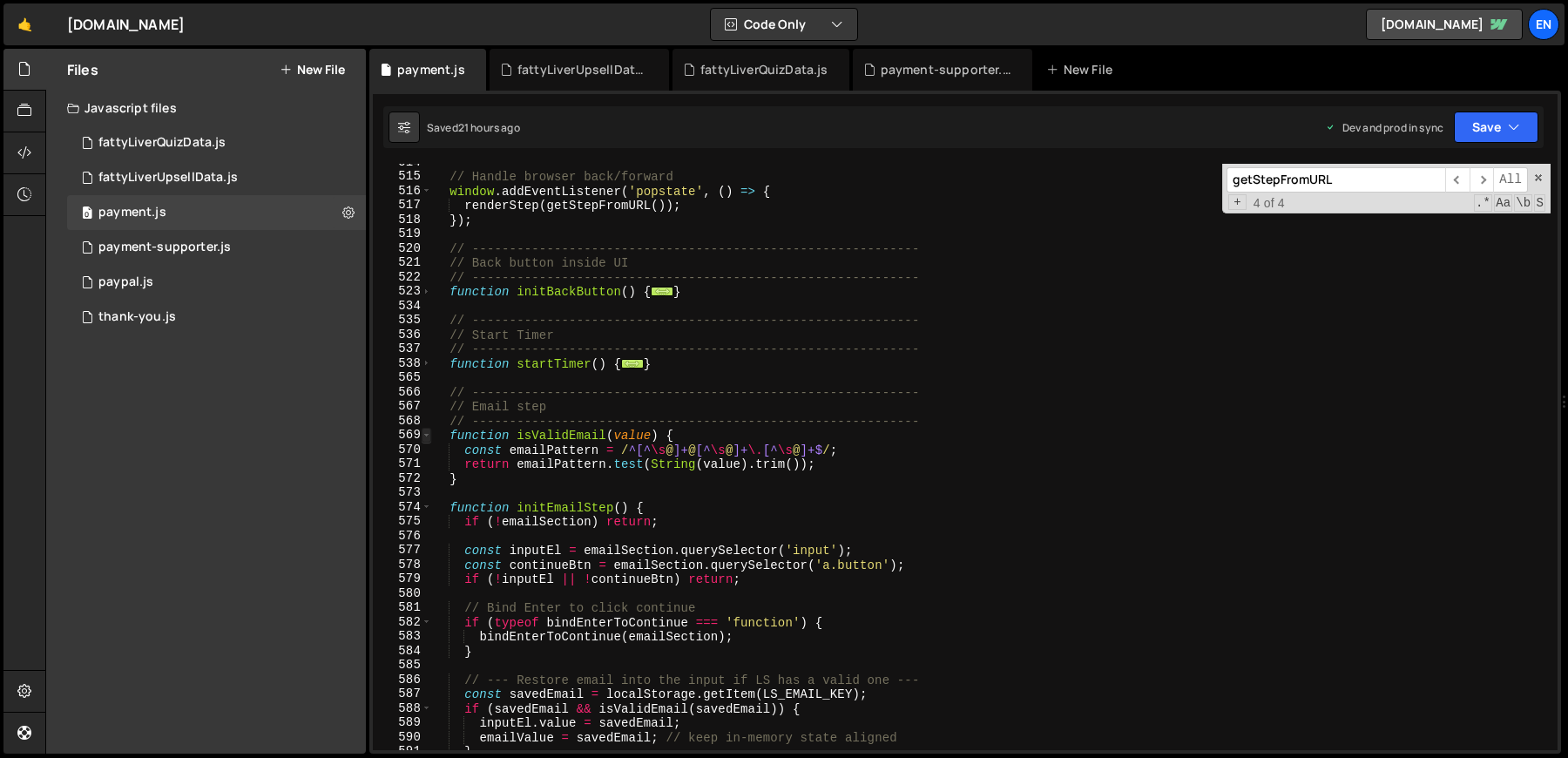
click at [430, 432] on span at bounding box center [427, 435] width 10 height 15
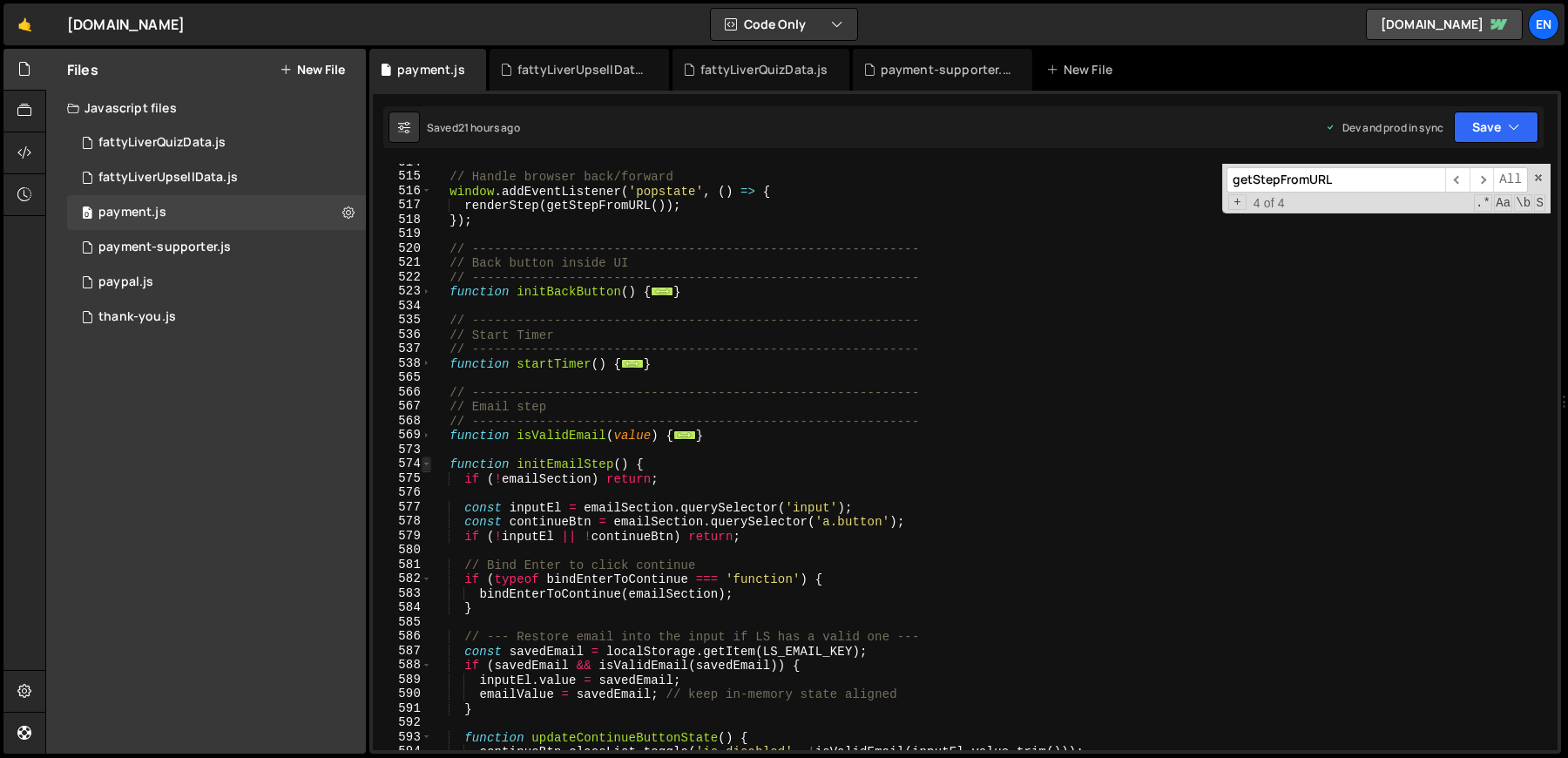
click at [425, 467] on span at bounding box center [427, 464] width 10 height 15
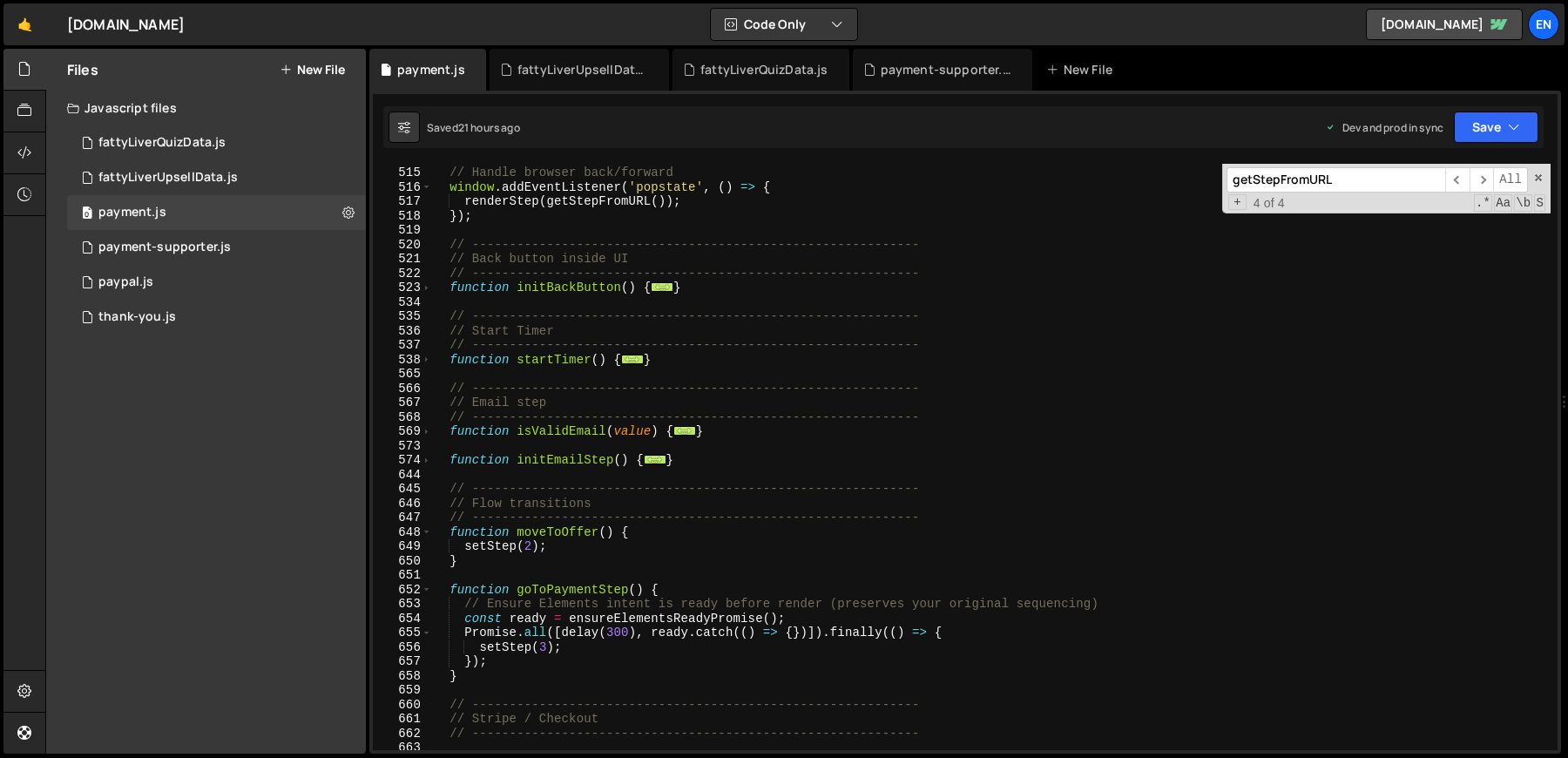
scroll to position [2384, 0]
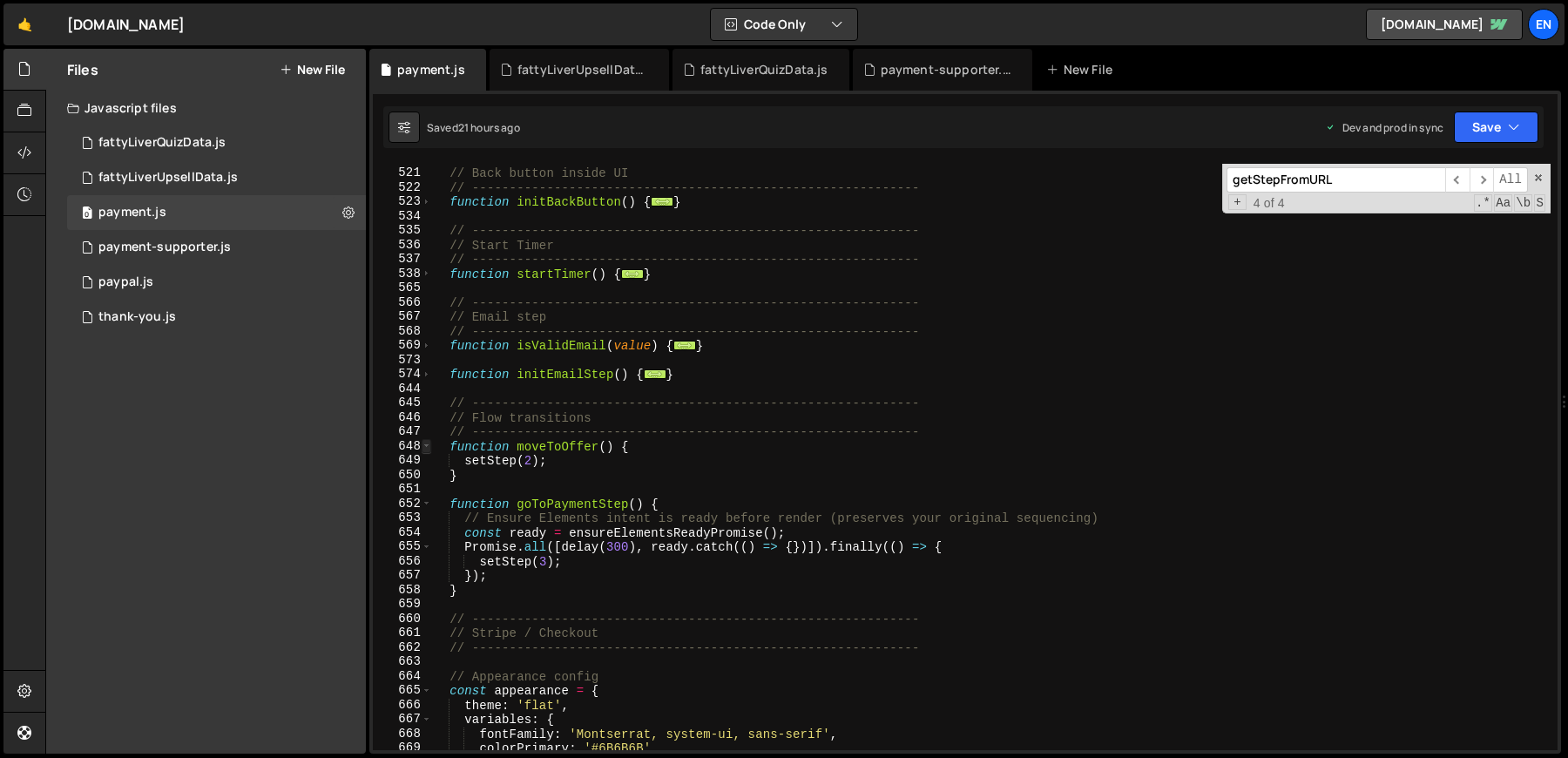
click at [429, 449] on span at bounding box center [427, 447] width 10 height 15
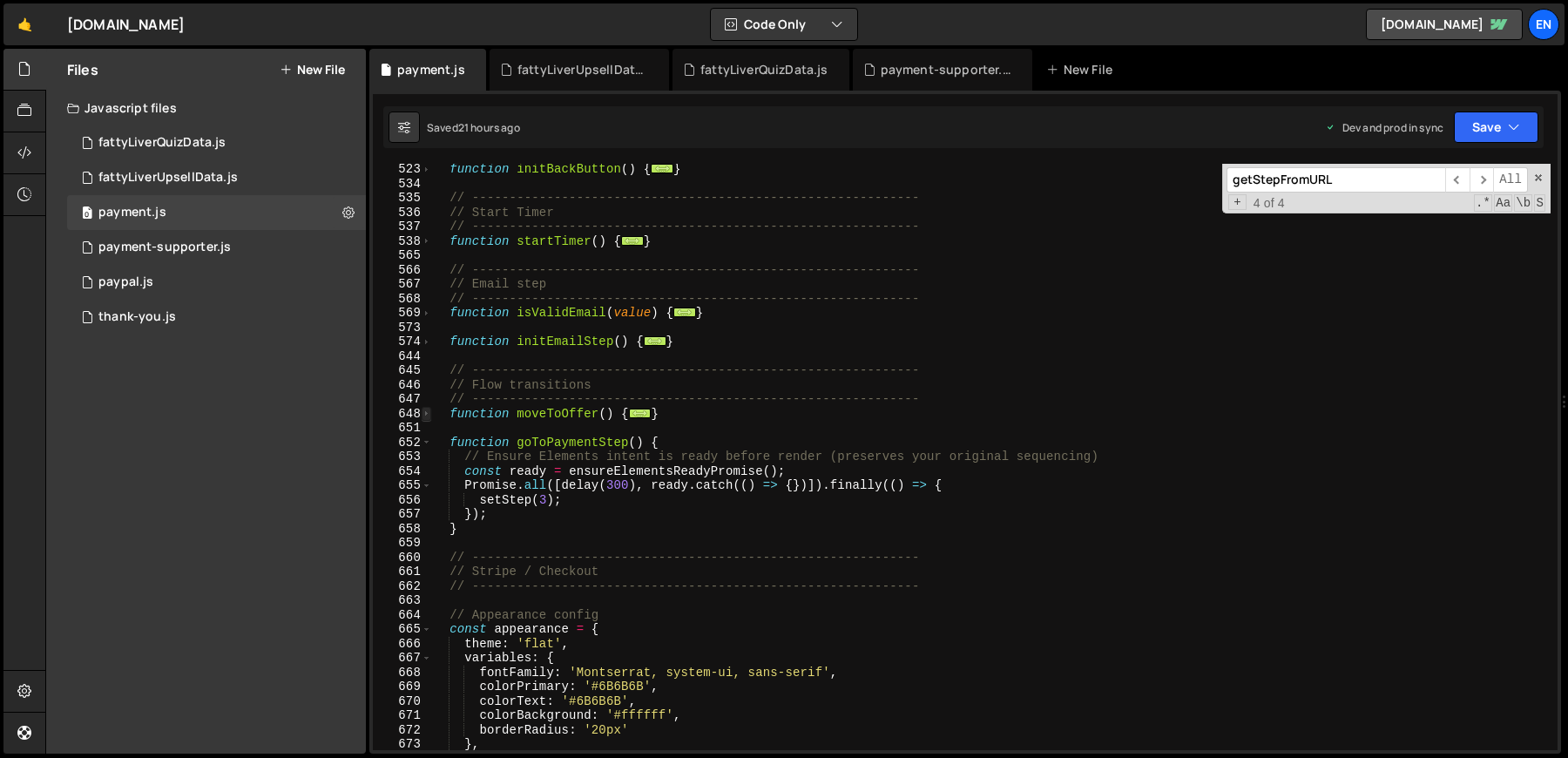
scroll to position [2436, 0]
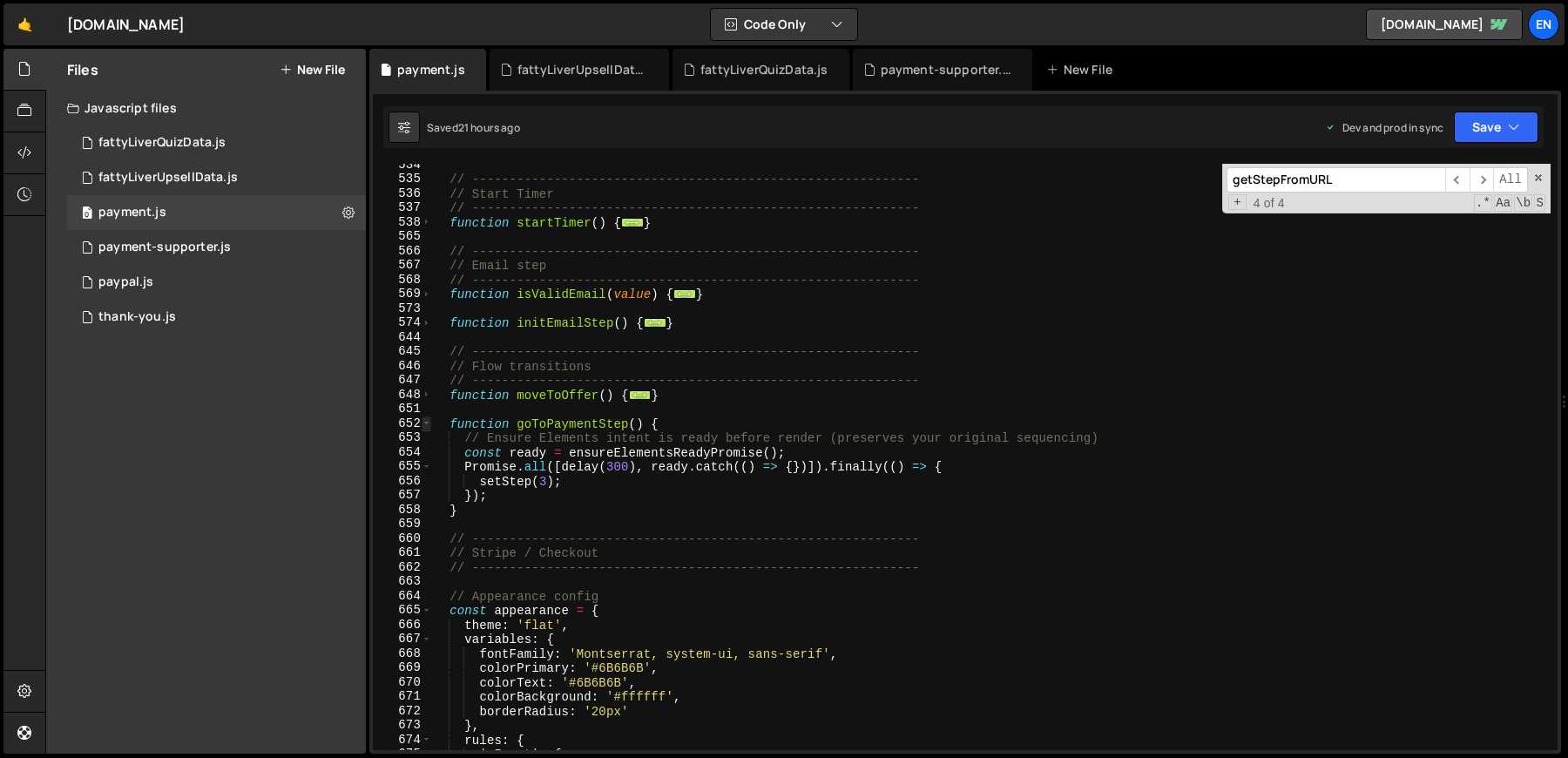
click at [427, 424] on span at bounding box center [427, 424] width 10 height 15
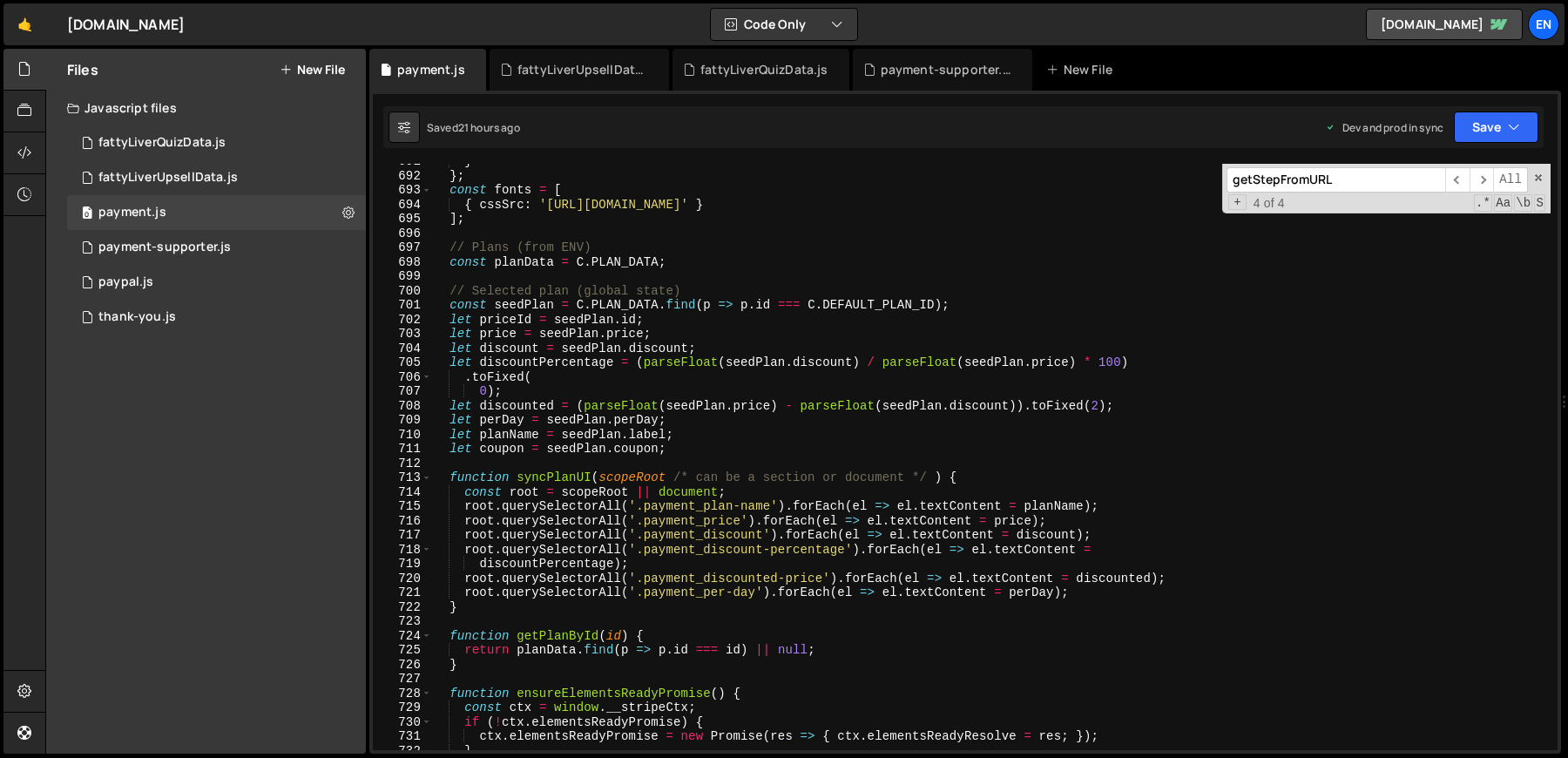
scroll to position [3182, 0]
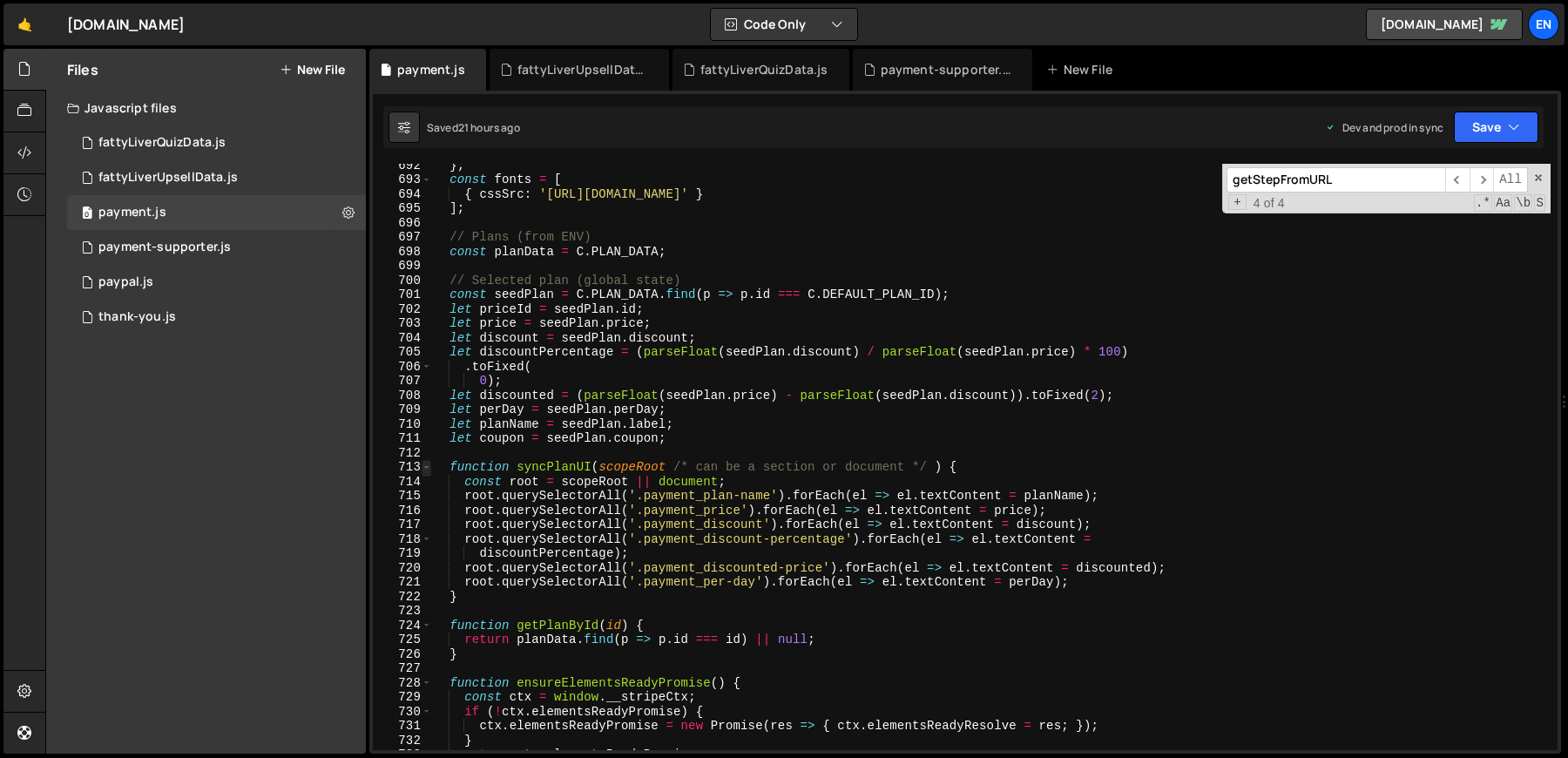
click at [426, 469] on span at bounding box center [427, 468] width 10 height 15
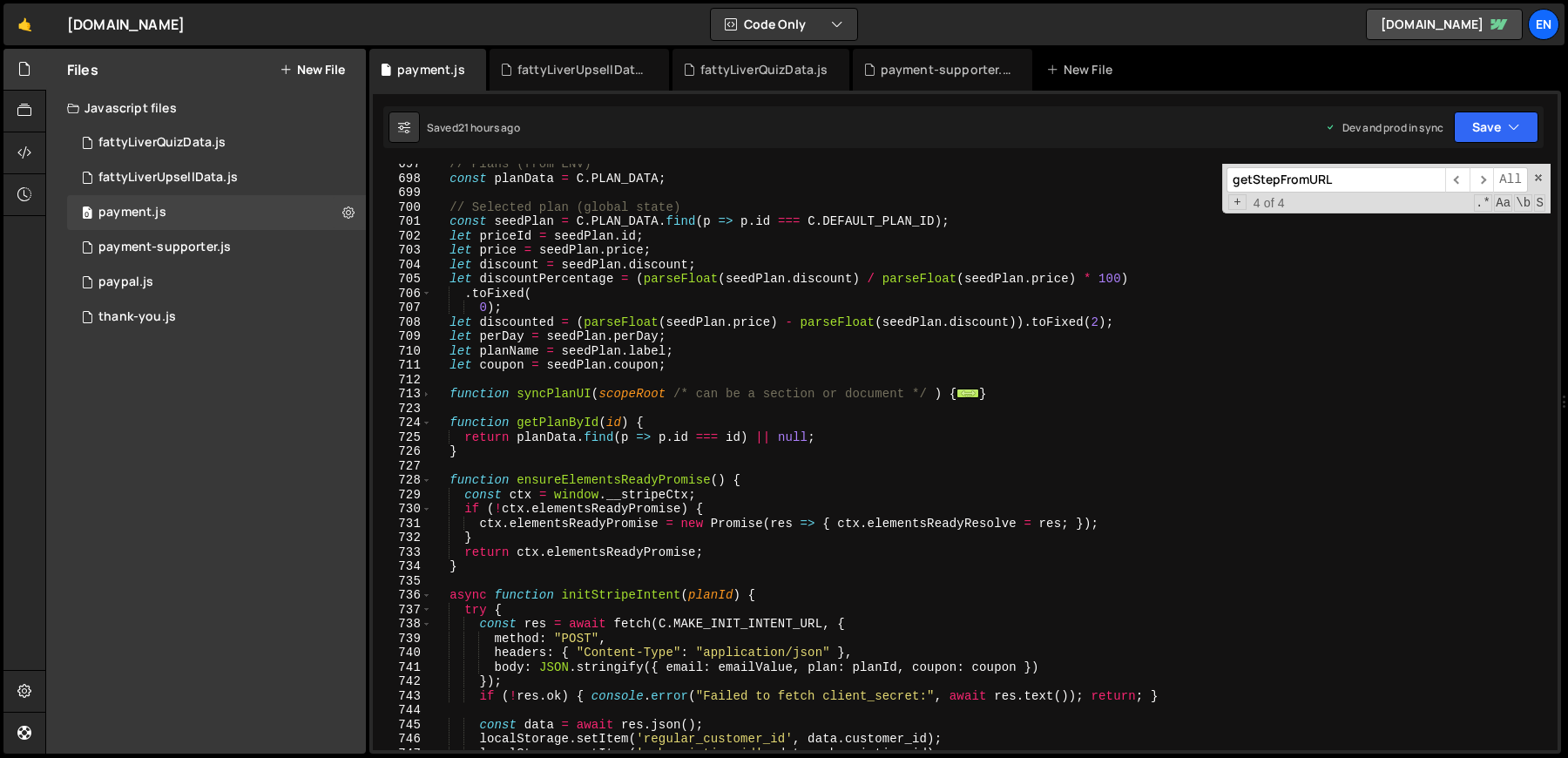
scroll to position [3256, 0]
click at [427, 426] on span at bounding box center [427, 423] width 10 height 15
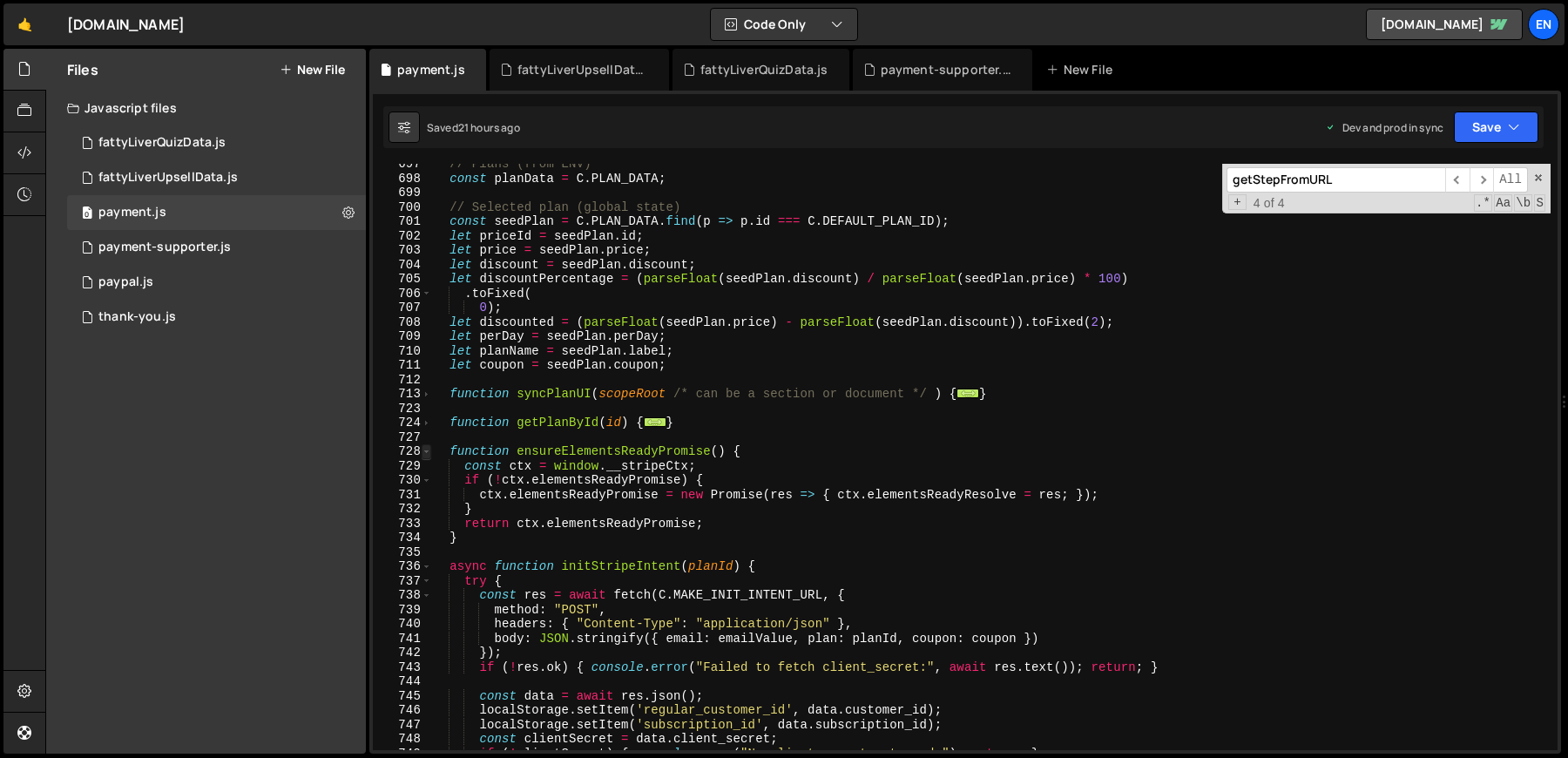
click at [427, 453] on span at bounding box center [427, 452] width 10 height 15
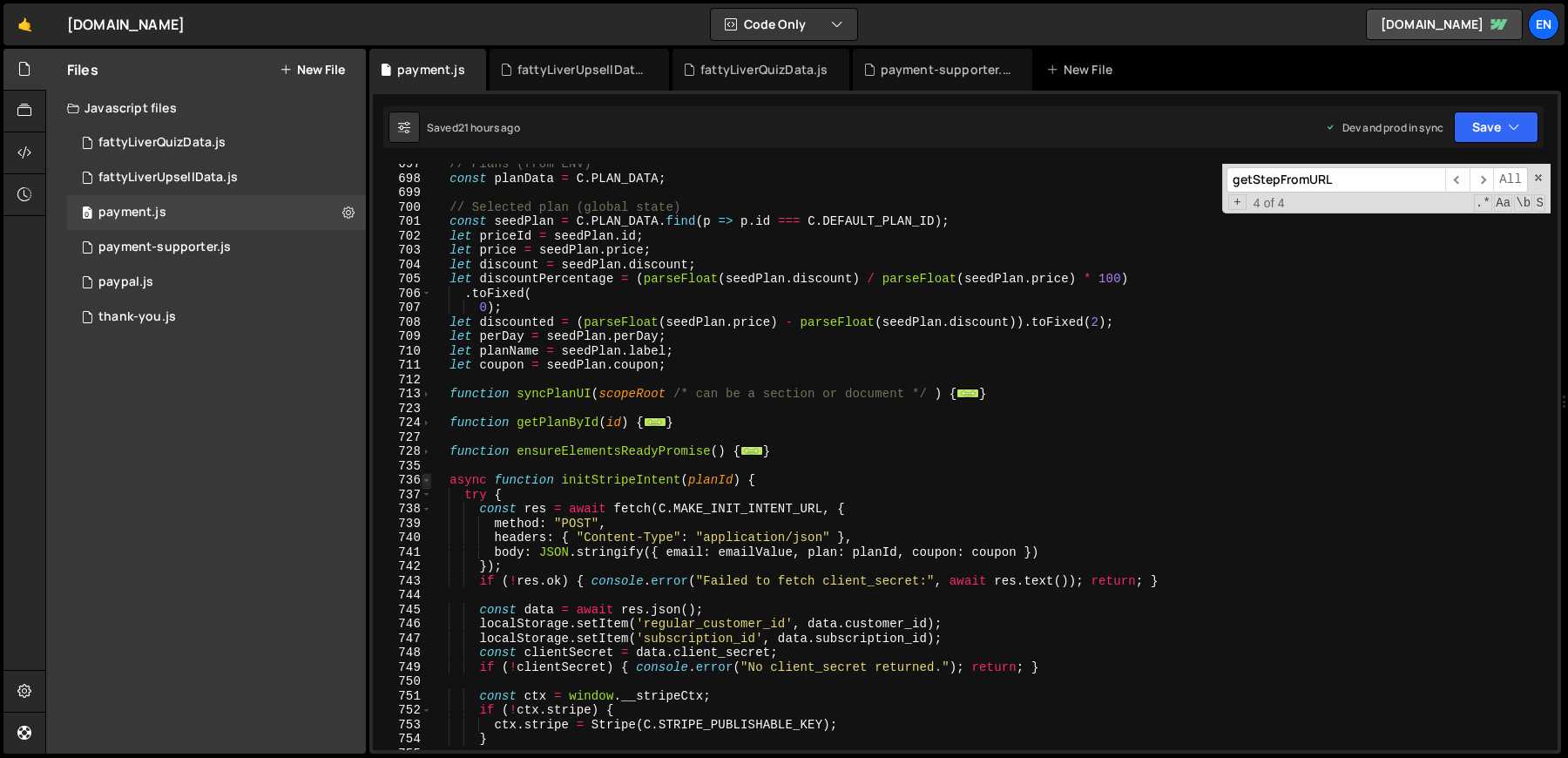
click at [428, 481] on span at bounding box center [427, 481] width 10 height 15
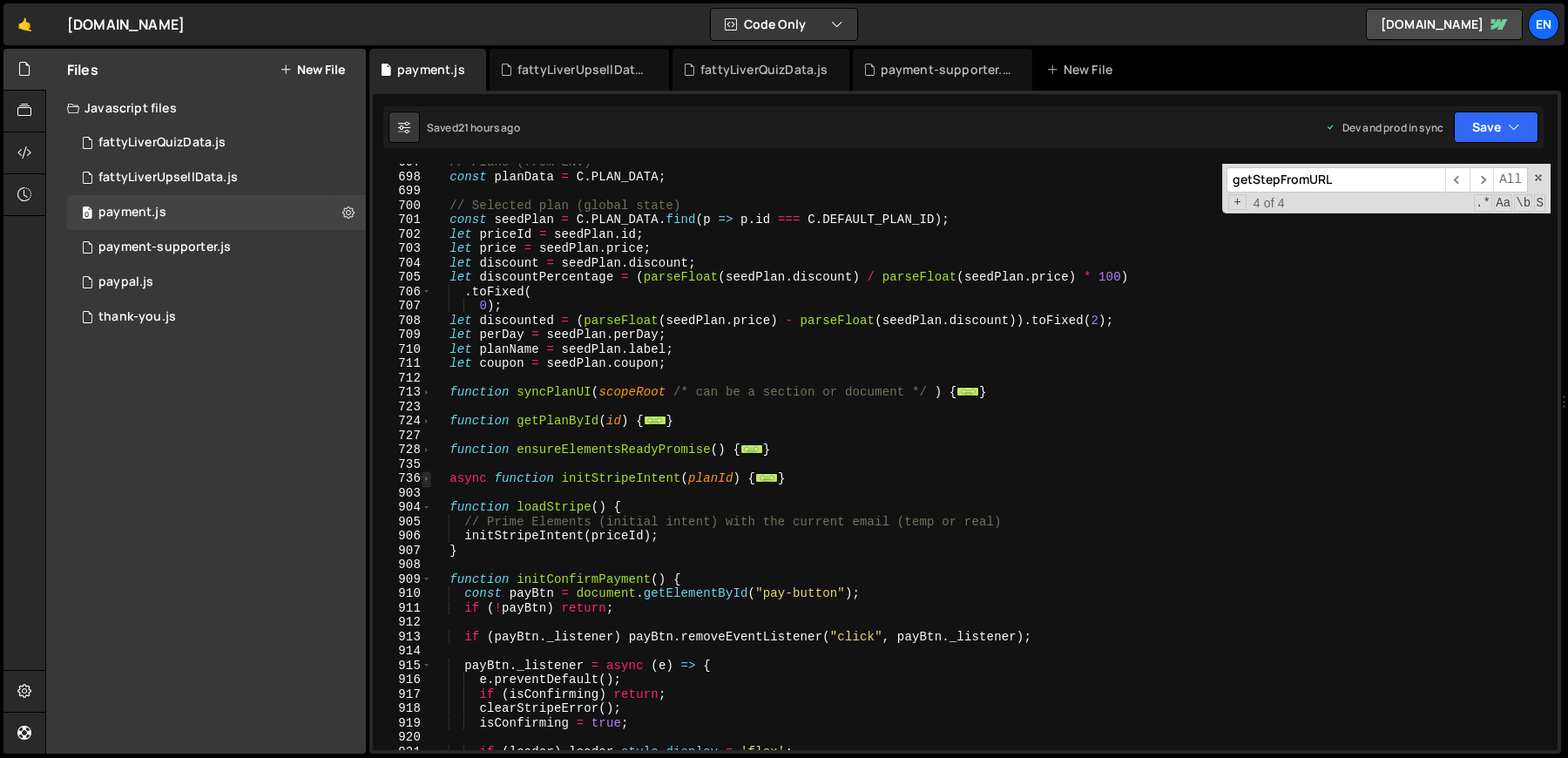
scroll to position [3344, 0]
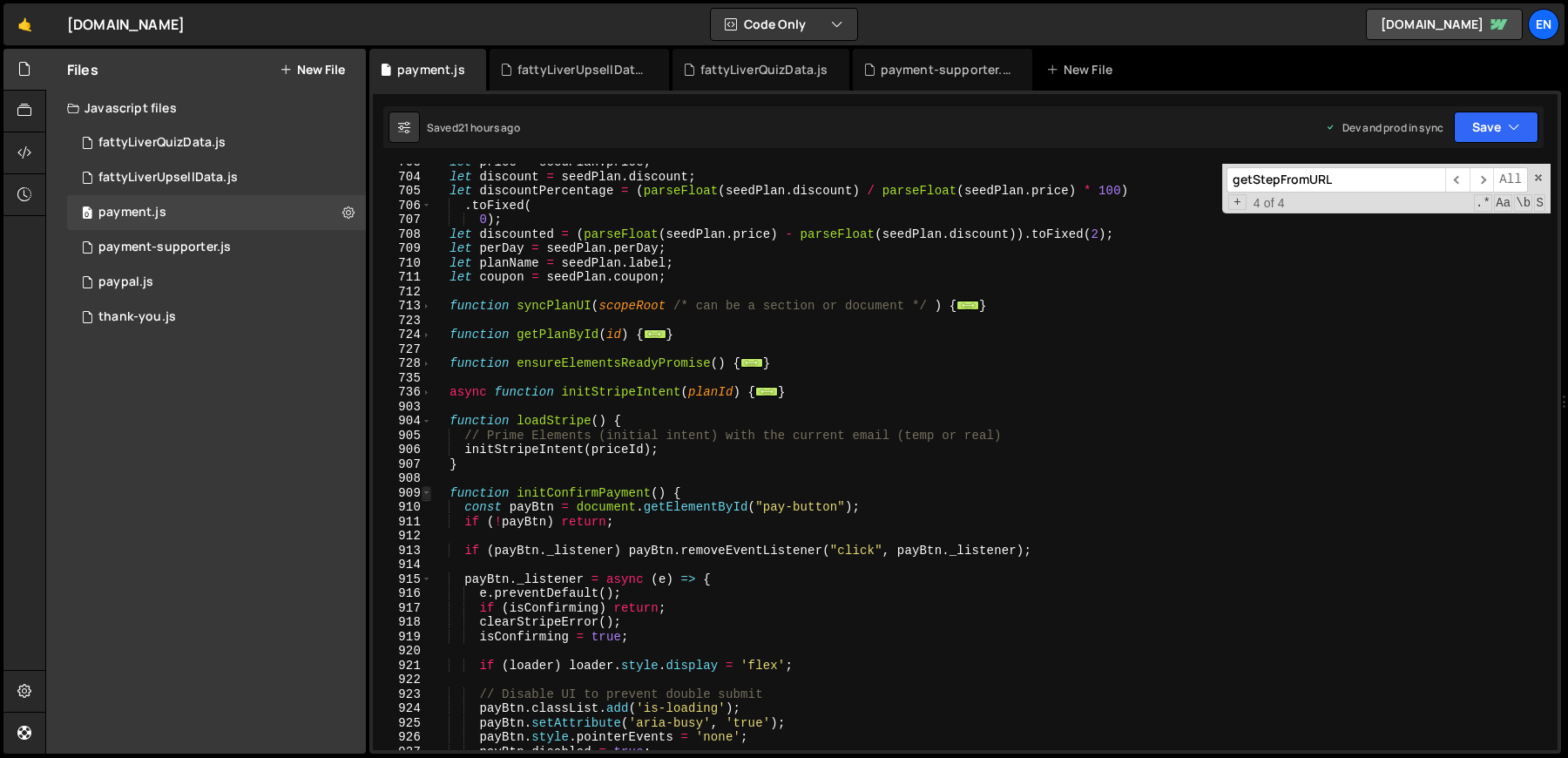
click at [428, 495] on span at bounding box center [427, 494] width 10 height 15
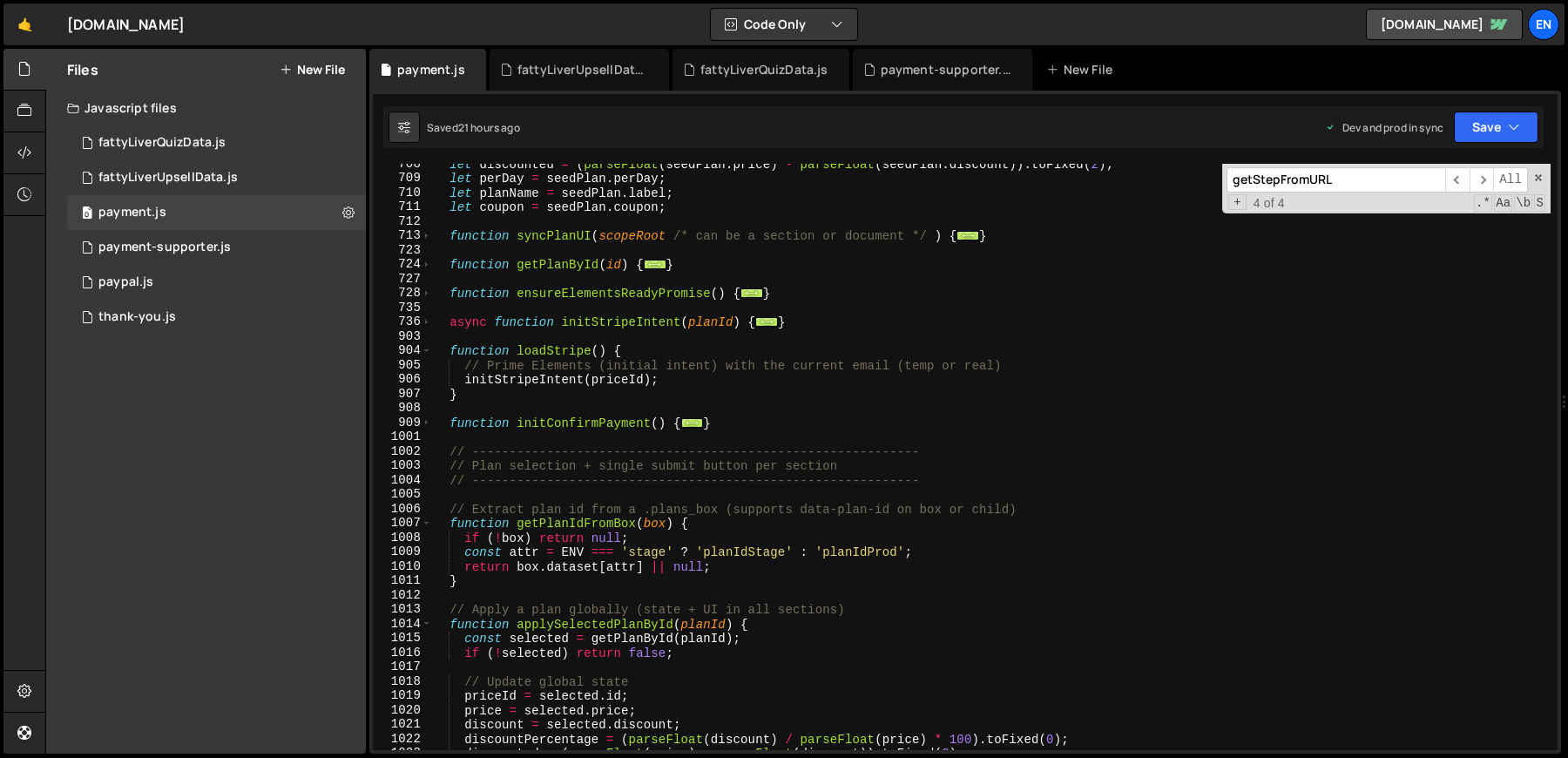
scroll to position [3442, 0]
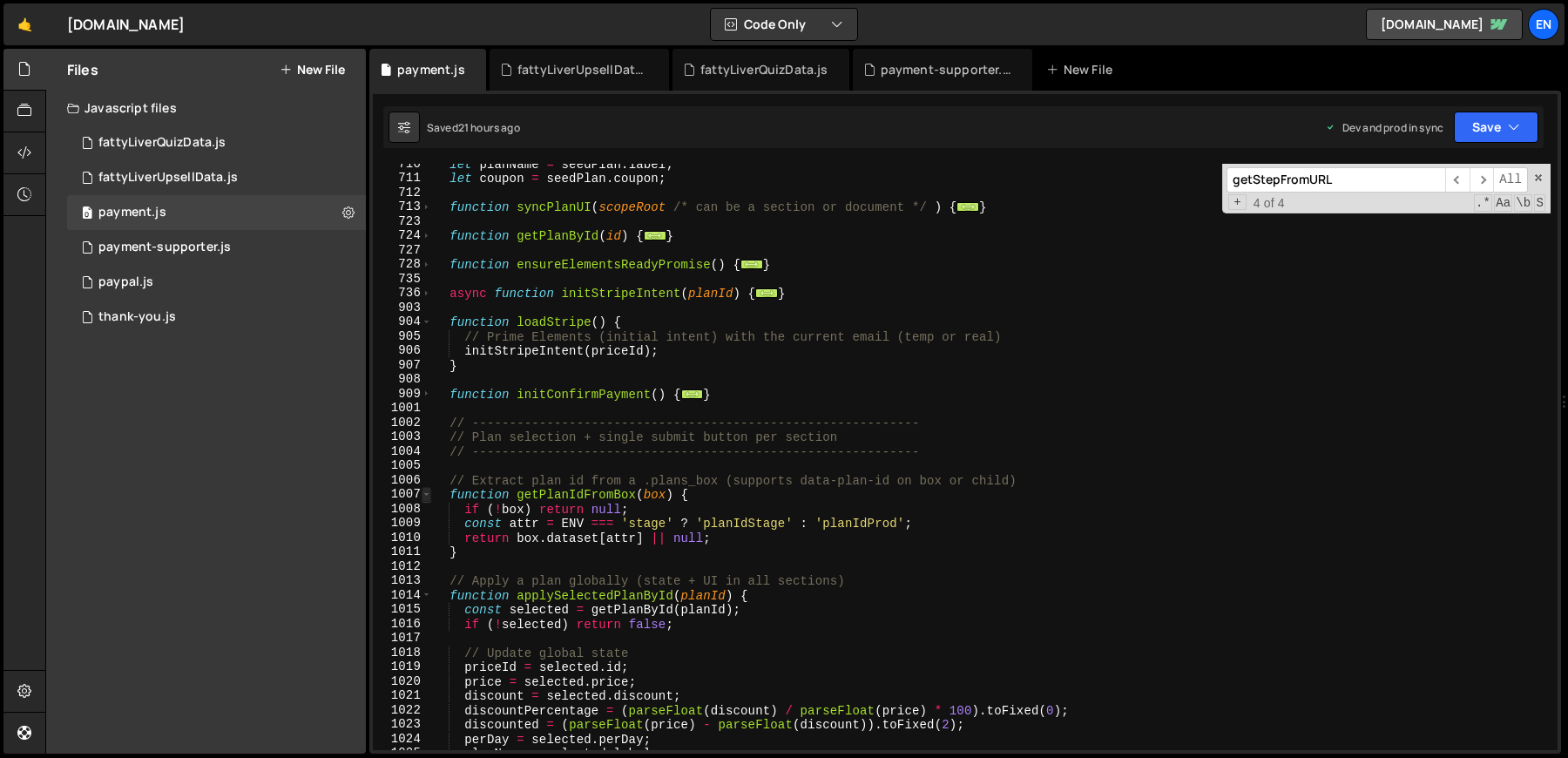
click at [427, 494] on span at bounding box center [427, 494] width 10 height 15
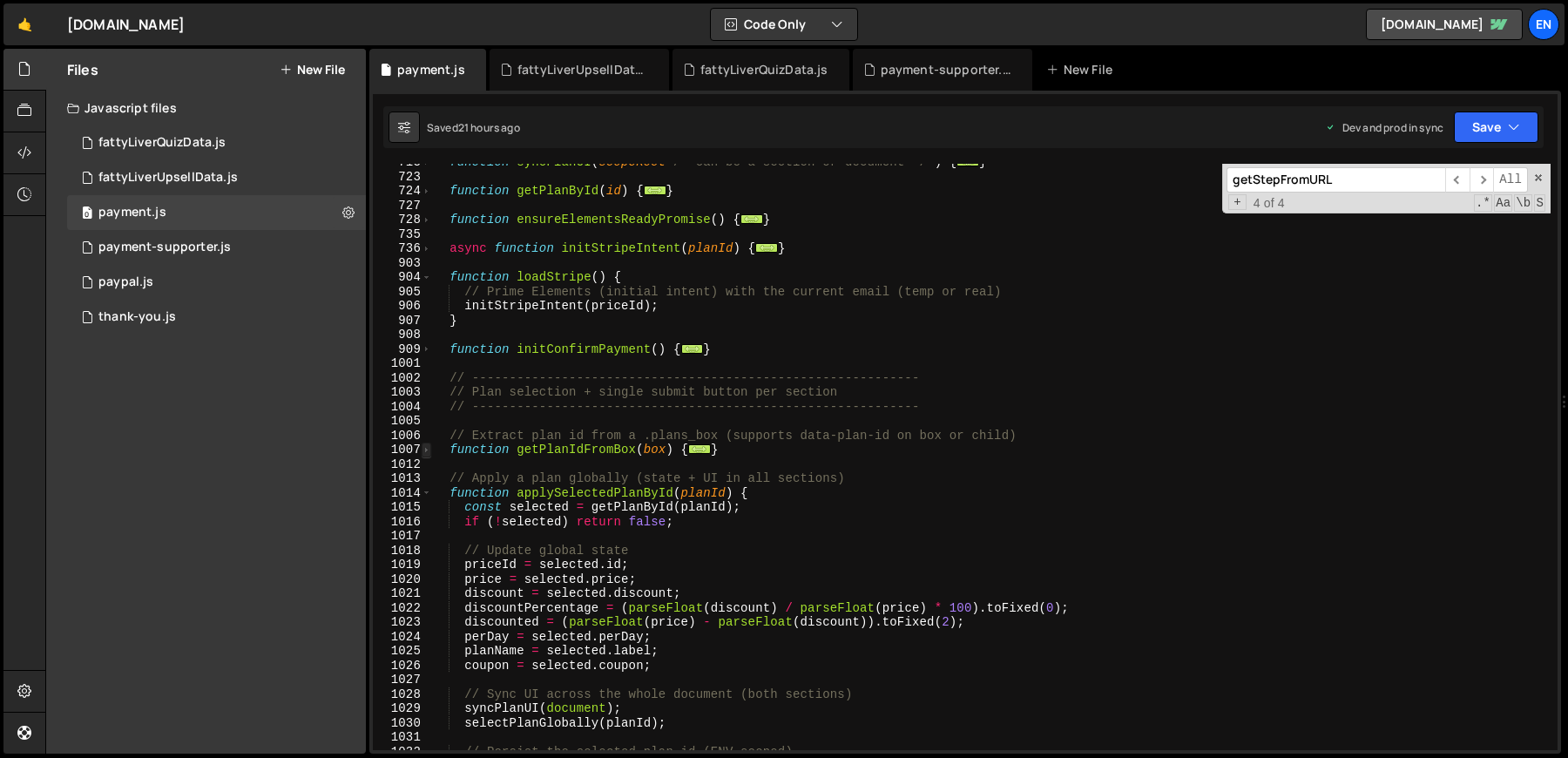
scroll to position [3525, 0]
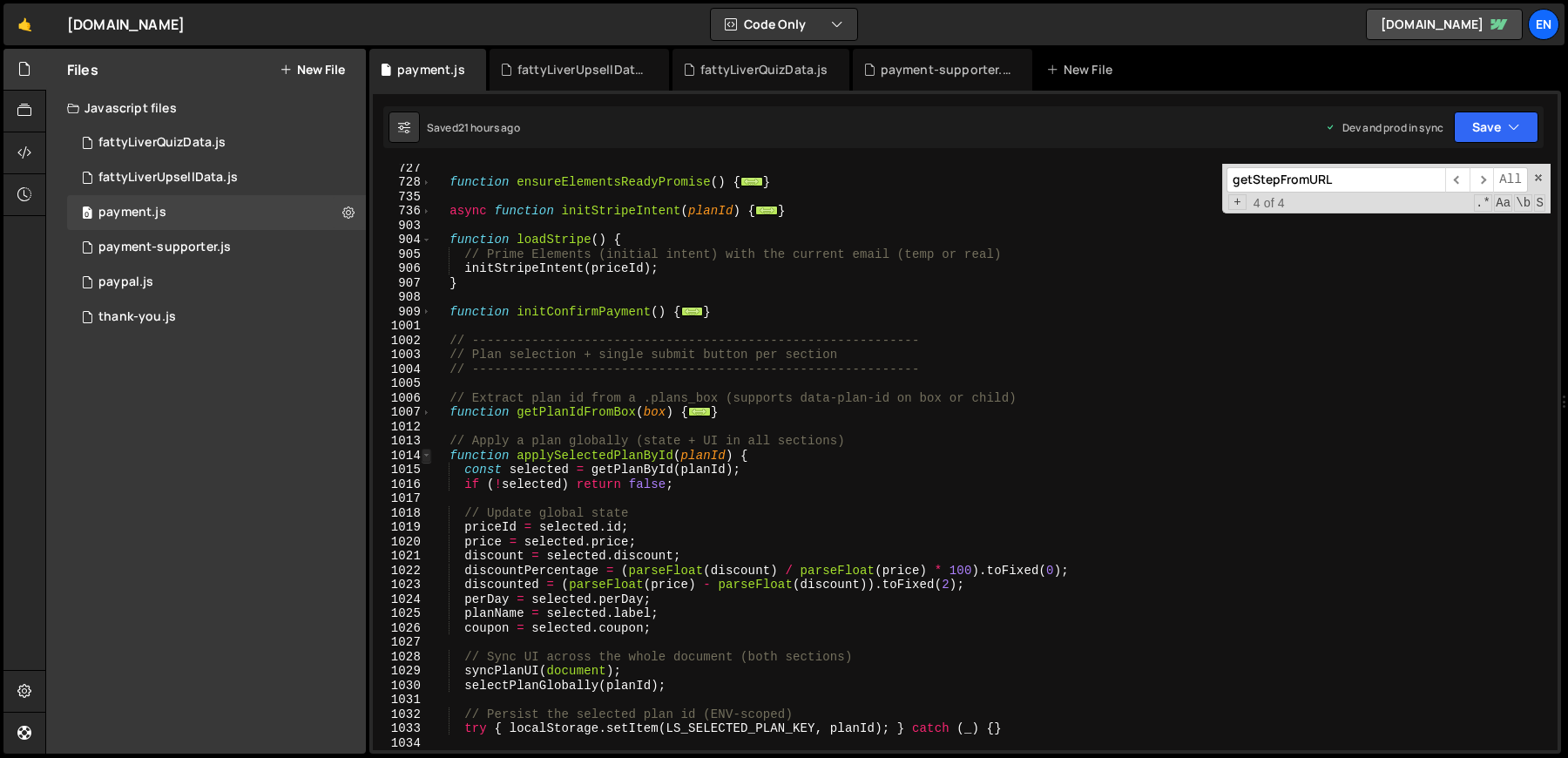
click at [427, 458] on span at bounding box center [427, 456] width 10 height 15
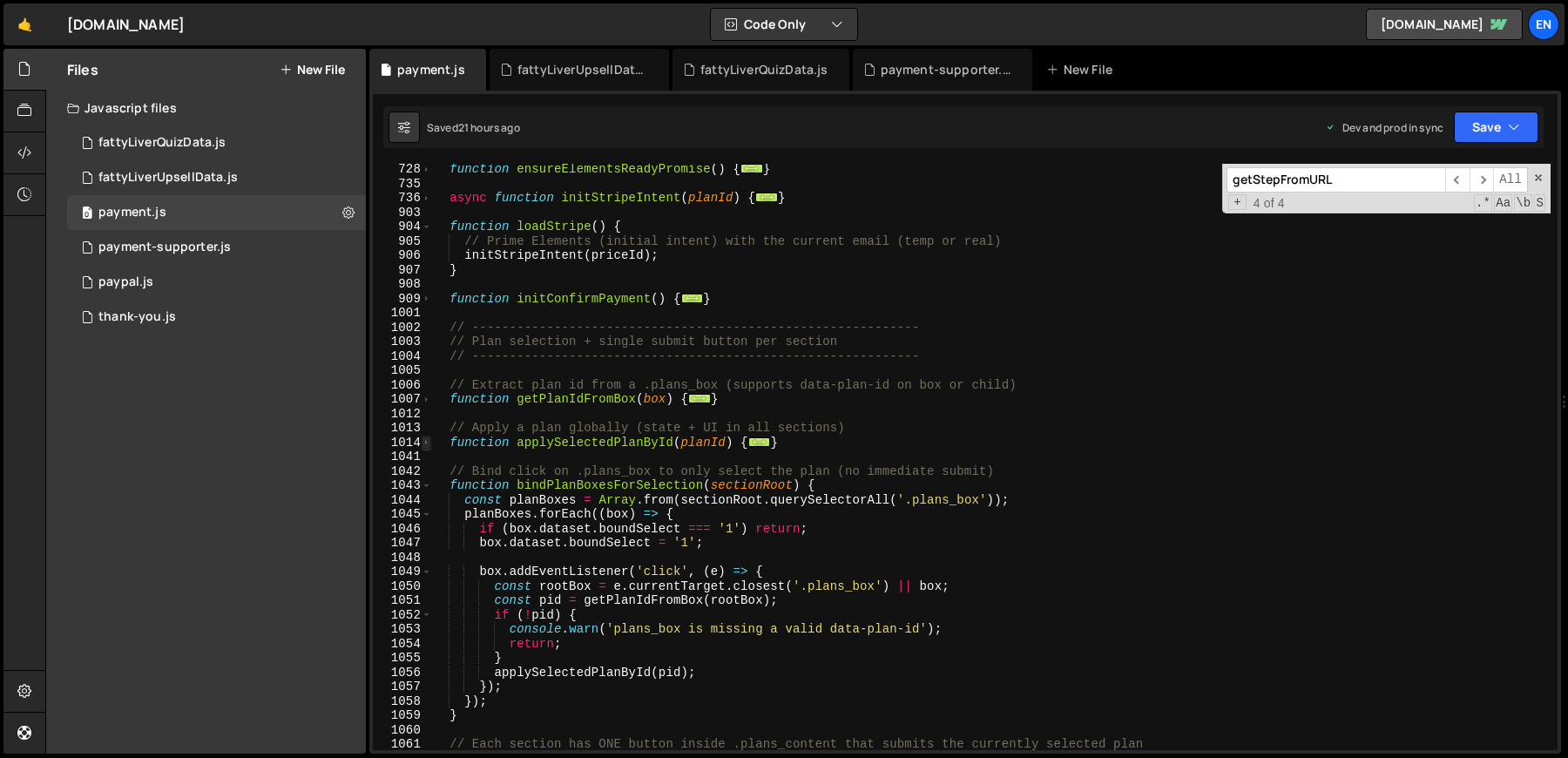
scroll to position [3551, 0]
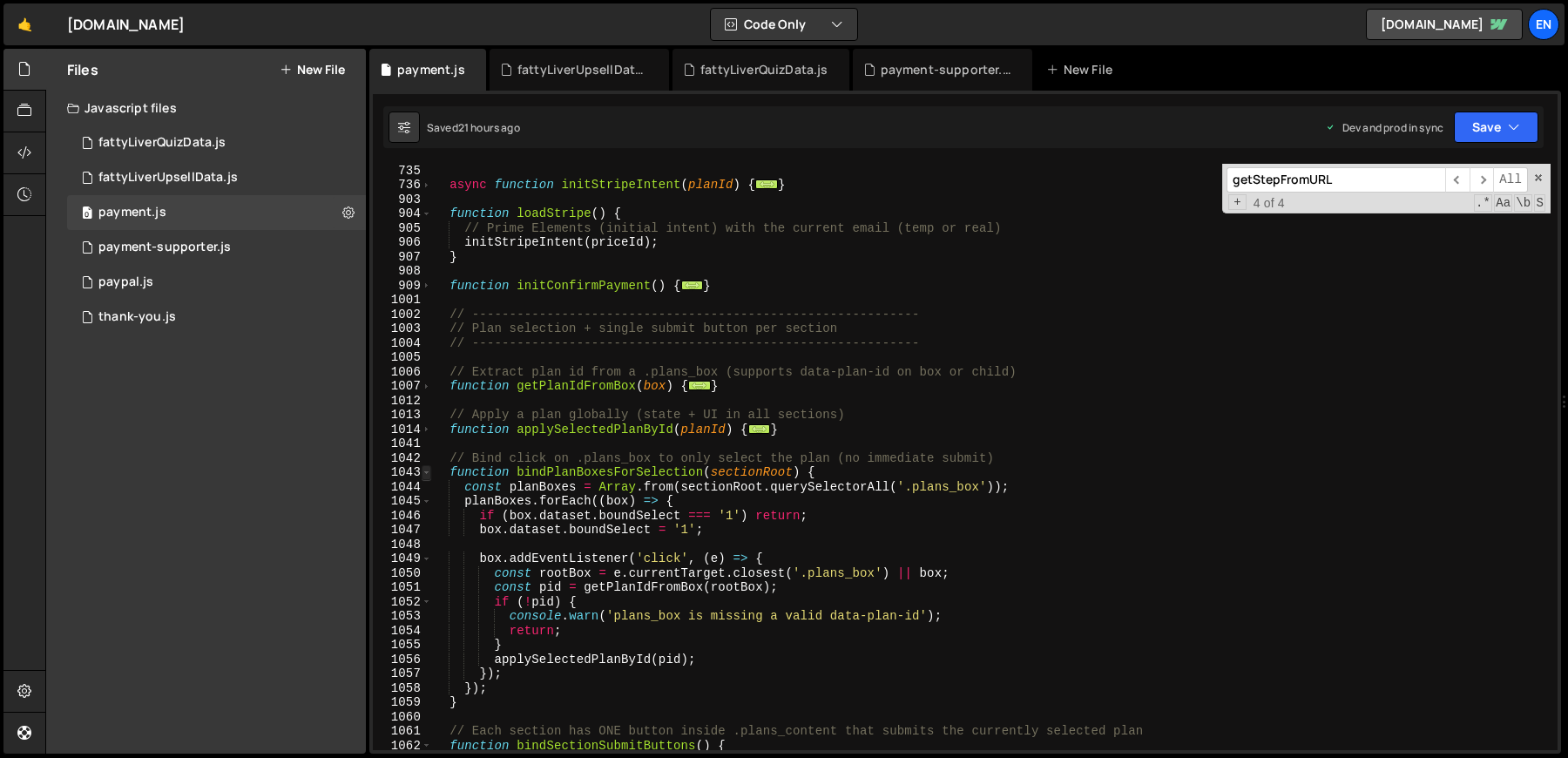
click at [427, 472] on span at bounding box center [427, 473] width 10 height 15
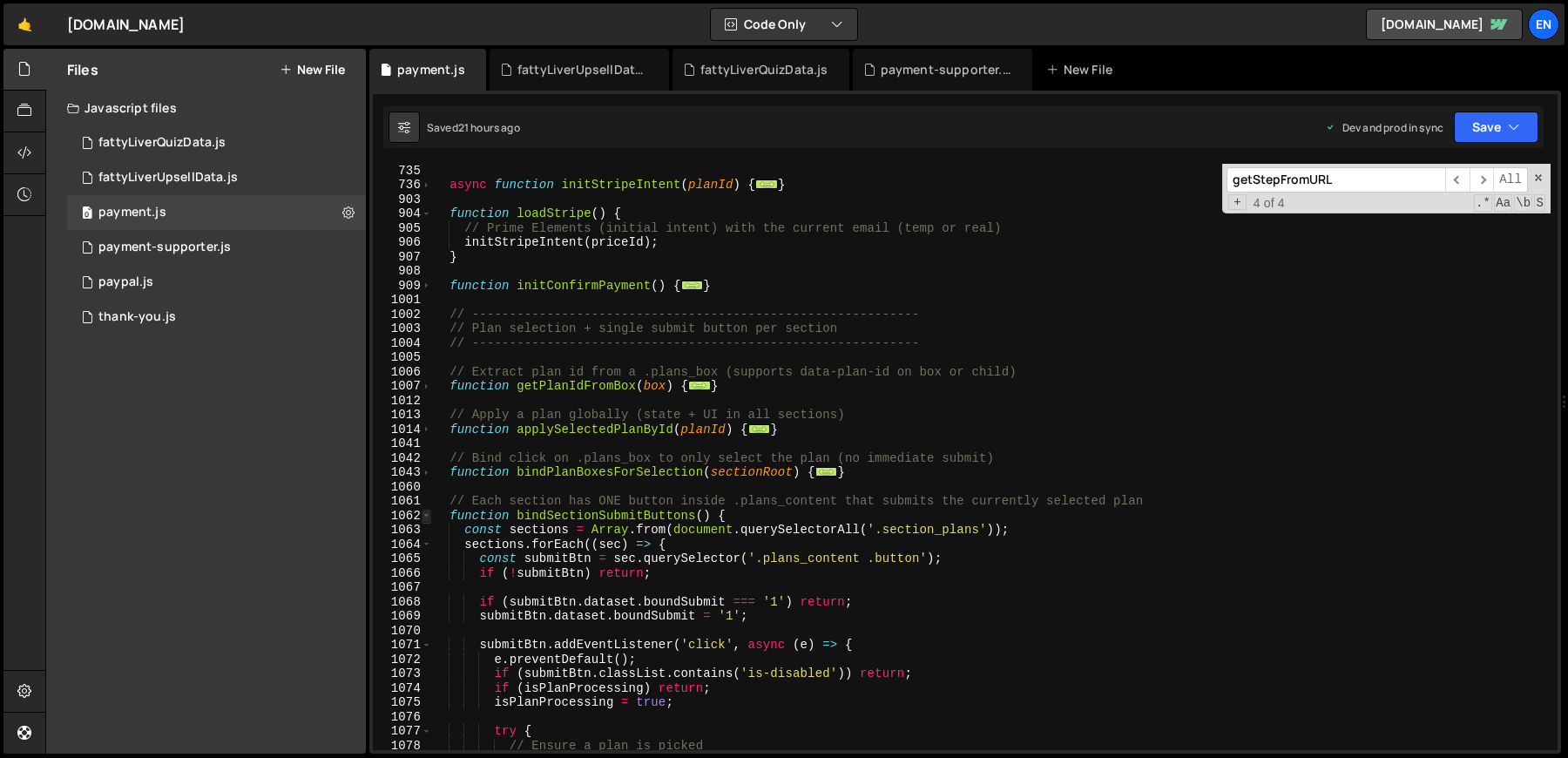
click at [429, 518] on span at bounding box center [427, 516] width 10 height 15
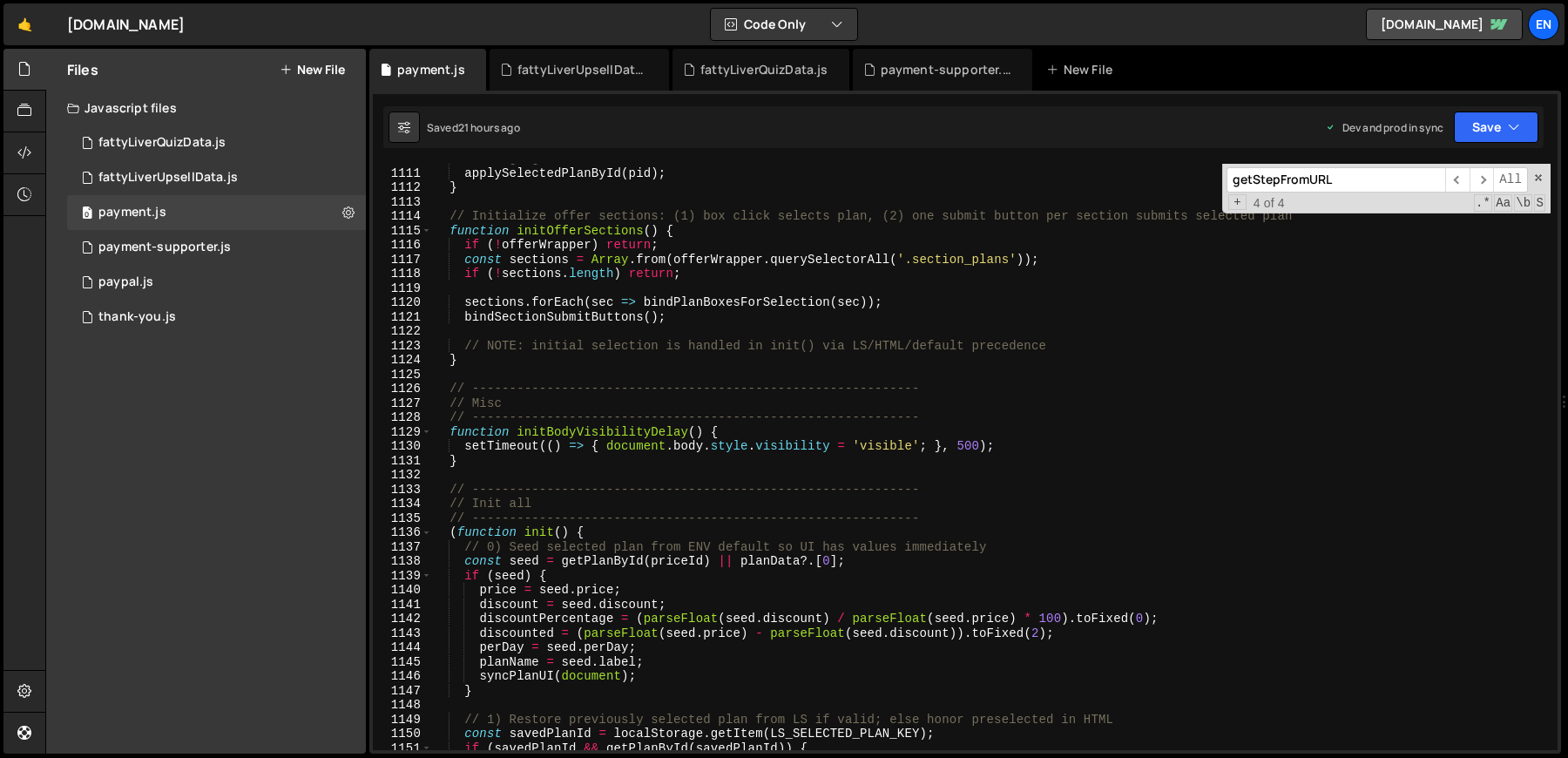
scroll to position [4066, 0]
click at [457, 541] on div "// Align global state + mirrored selection across sections applySelectedPlanByI…" at bounding box center [991, 459] width 1120 height 615
click at [478, 511] on div "// Align global state + mirrored selection across sections applySelectedPlanByI…" at bounding box center [991, 459] width 1120 height 615
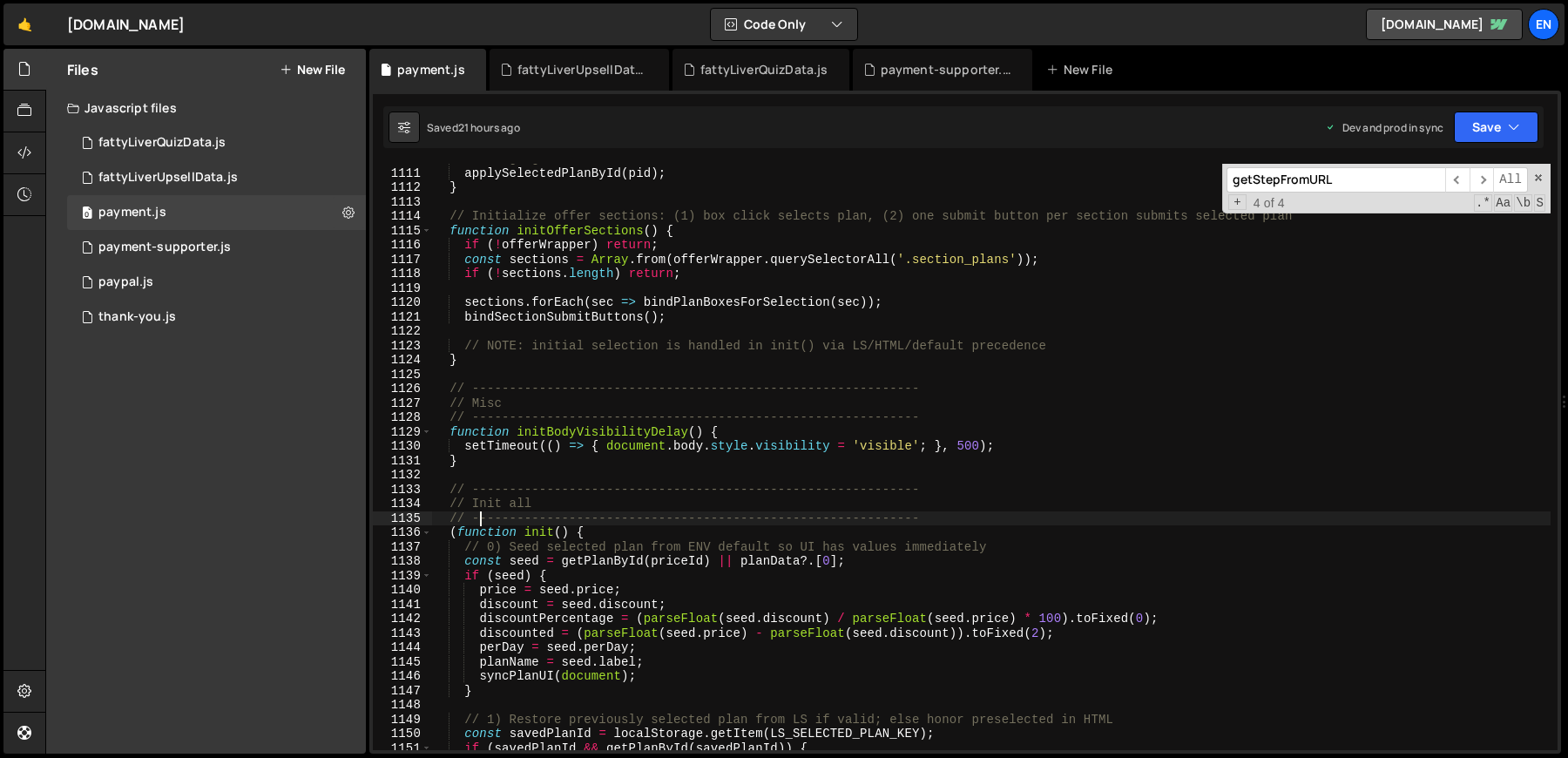
click at [526, 544] on div "// Align global state + mirrored selection across sections applySelectedPlanByI…" at bounding box center [991, 459] width 1120 height 615
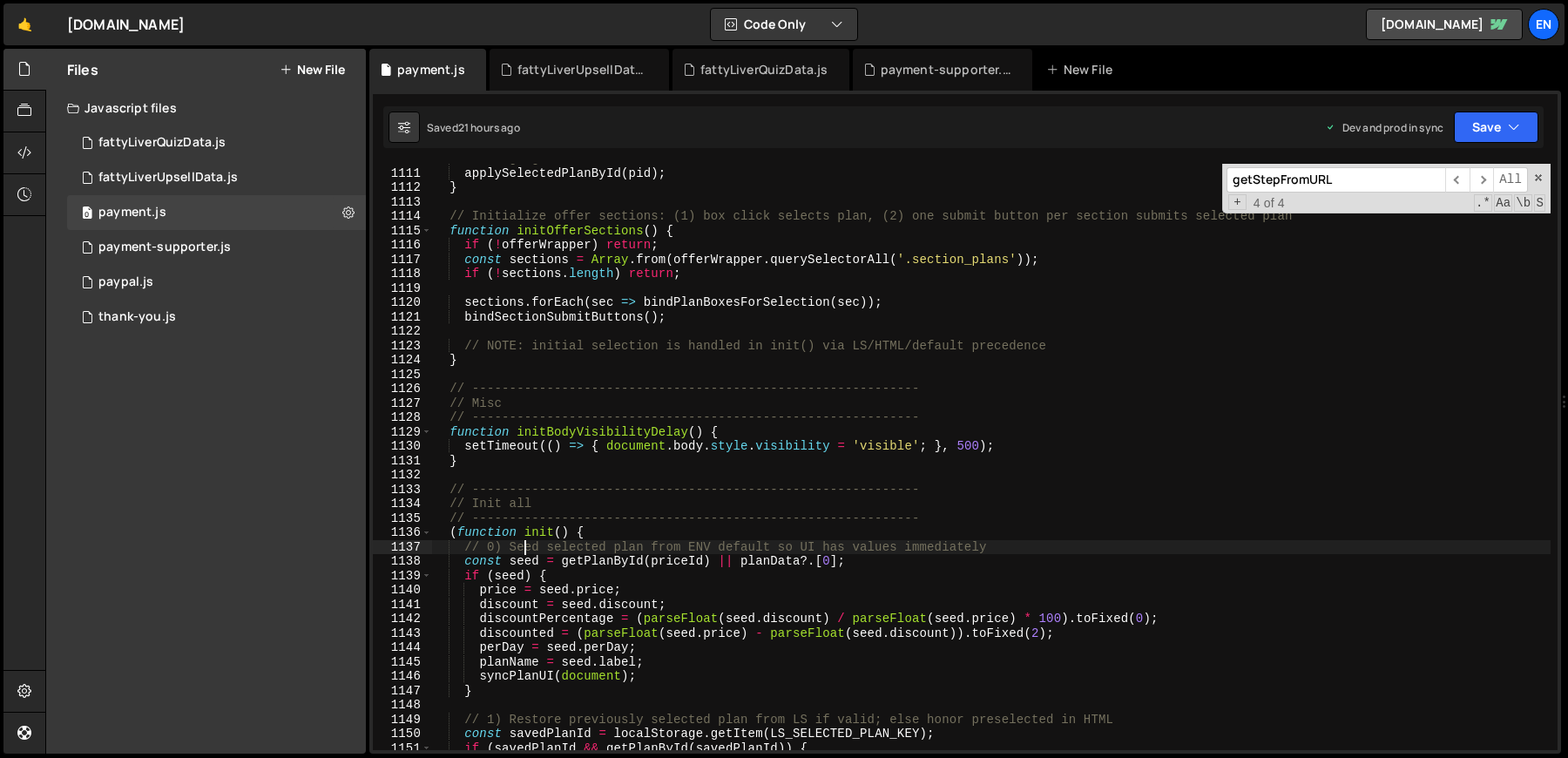
click at [520, 499] on div "// Align global state + mirrored selection across sections applySelectedPlanByI…" at bounding box center [991, 459] width 1120 height 615
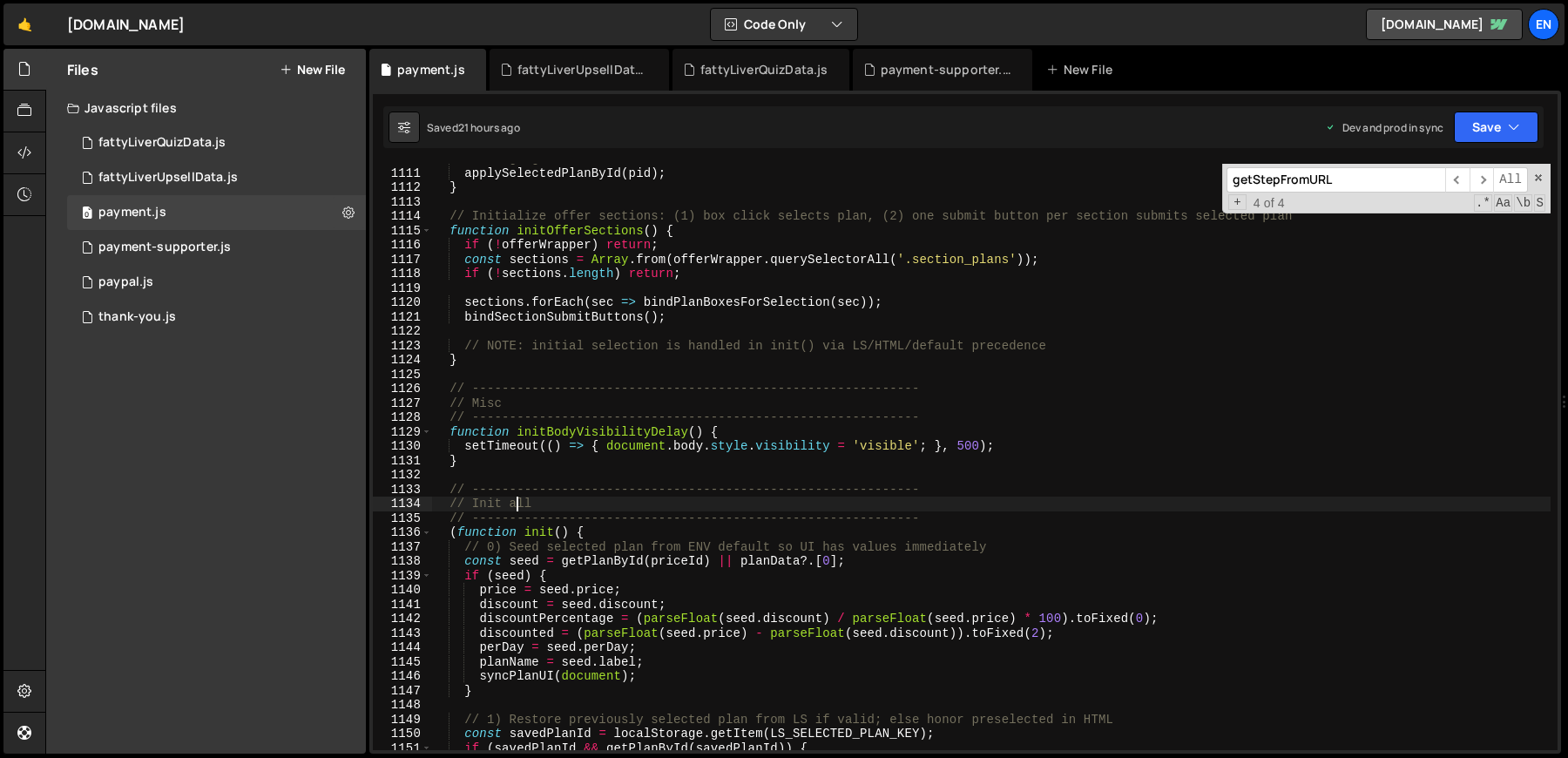
type textarea "})();"
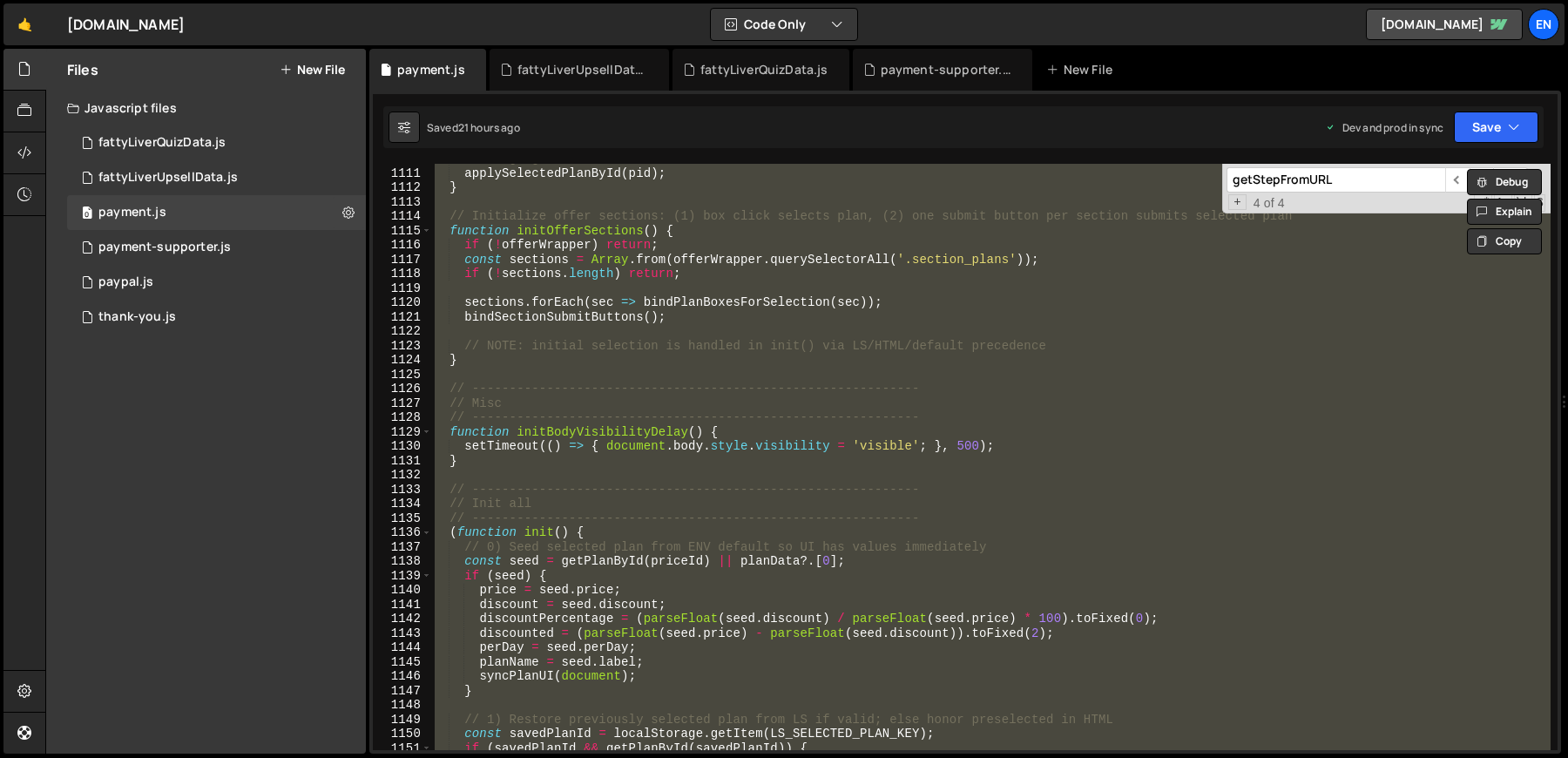
click at [654, 379] on div "// Align global state + mirrored selection across sections applySelectedPlanByI…" at bounding box center [991, 457] width 1120 height 587
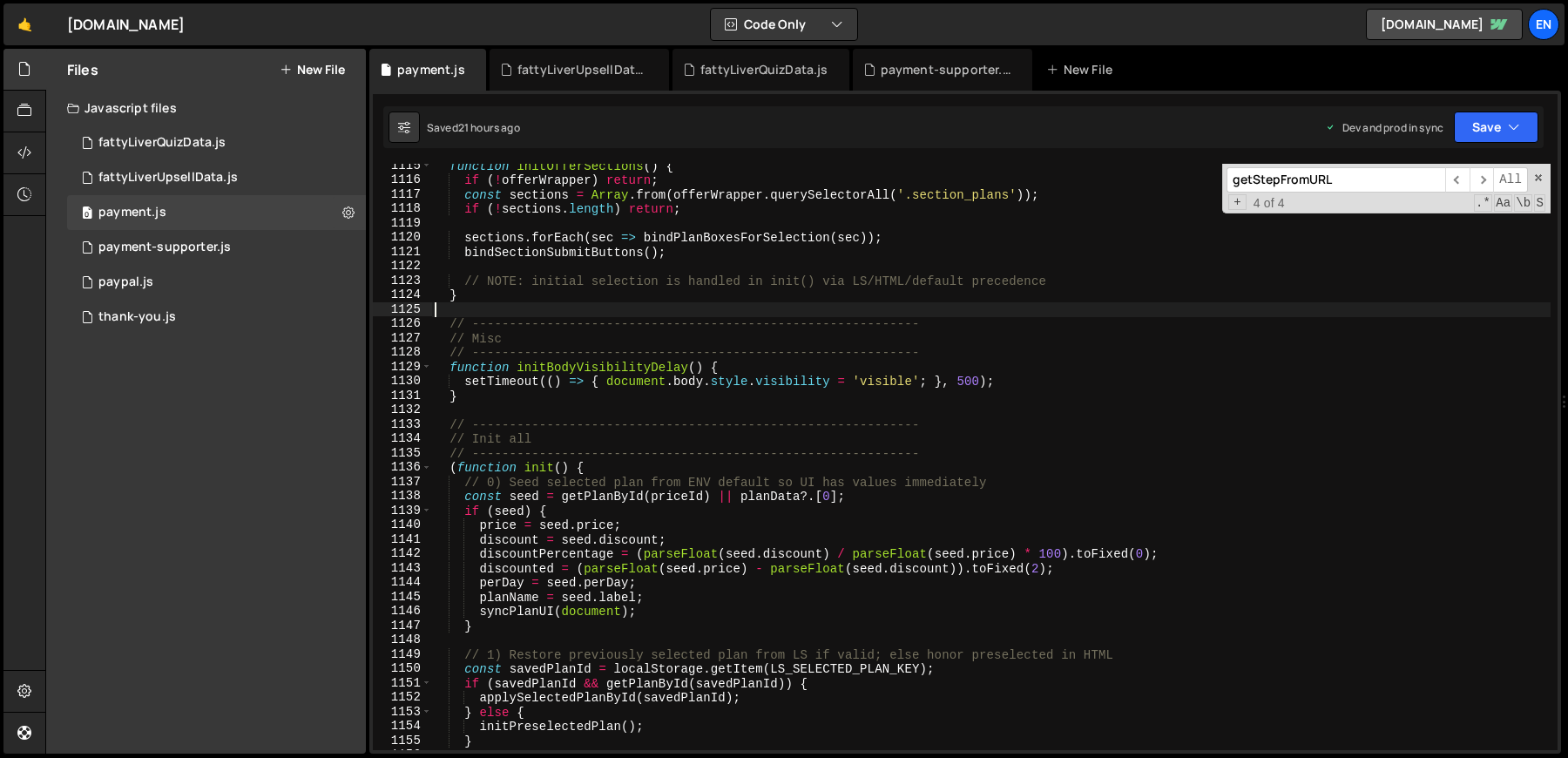
scroll to position [4212, 0]
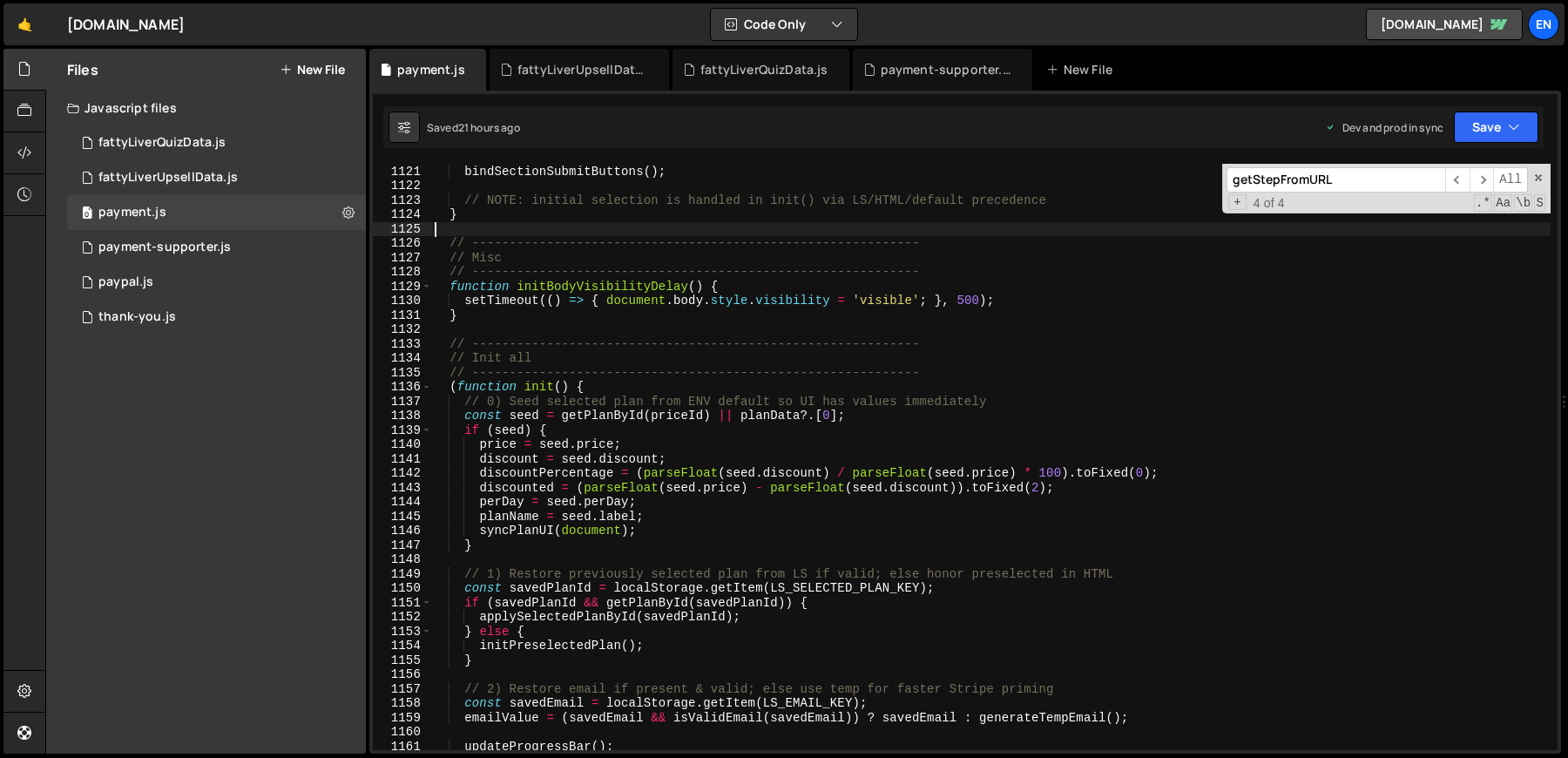
click at [581, 435] on div "sections . forEach ( sec => bindPlanBoxesForSelection ( sec )) ; bindSectionSub…" at bounding box center [991, 457] width 1120 height 615
click at [582, 418] on div "sections . forEach ( sec => bindPlanBoxesForSelection ( sec )) ; bindSectionSub…" at bounding box center [991, 457] width 1120 height 615
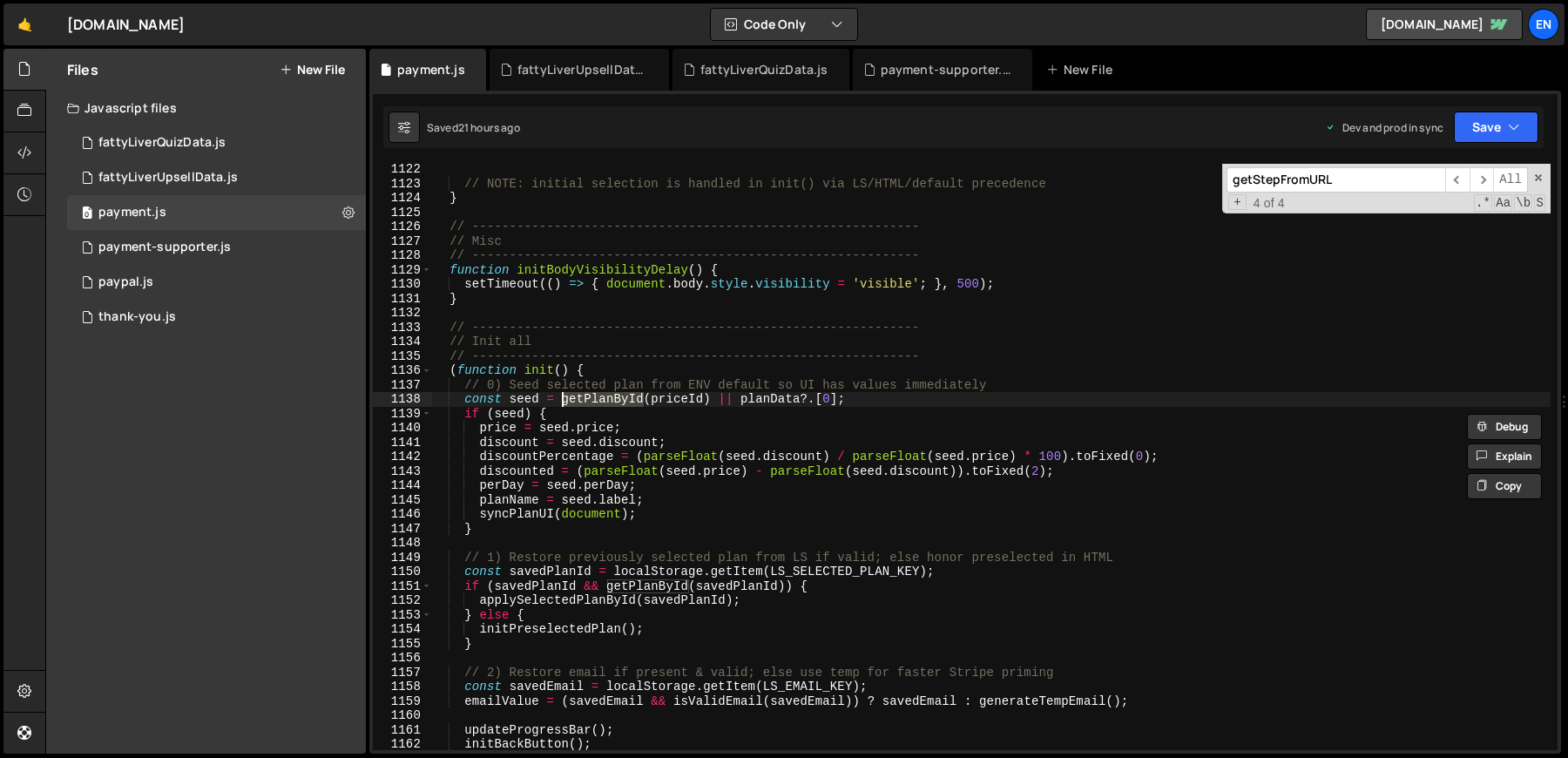
scroll to position [4229, 0]
click at [988, 299] on div "// NOTE: initial selection is handled in init() via LS/HTML/default precedence …" at bounding box center [991, 469] width 1120 height 615
type textarea "}"
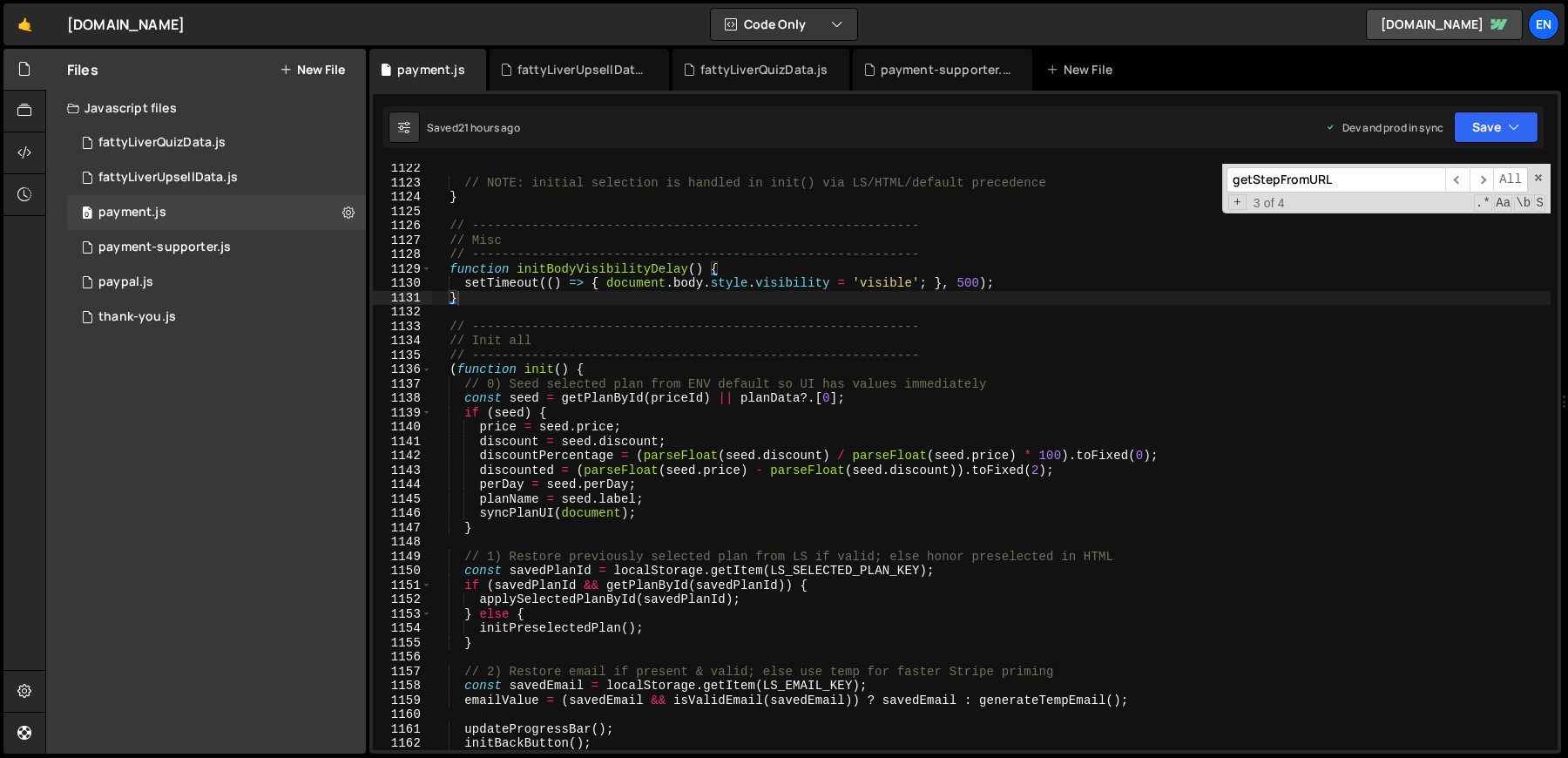
paste input "renderStep"
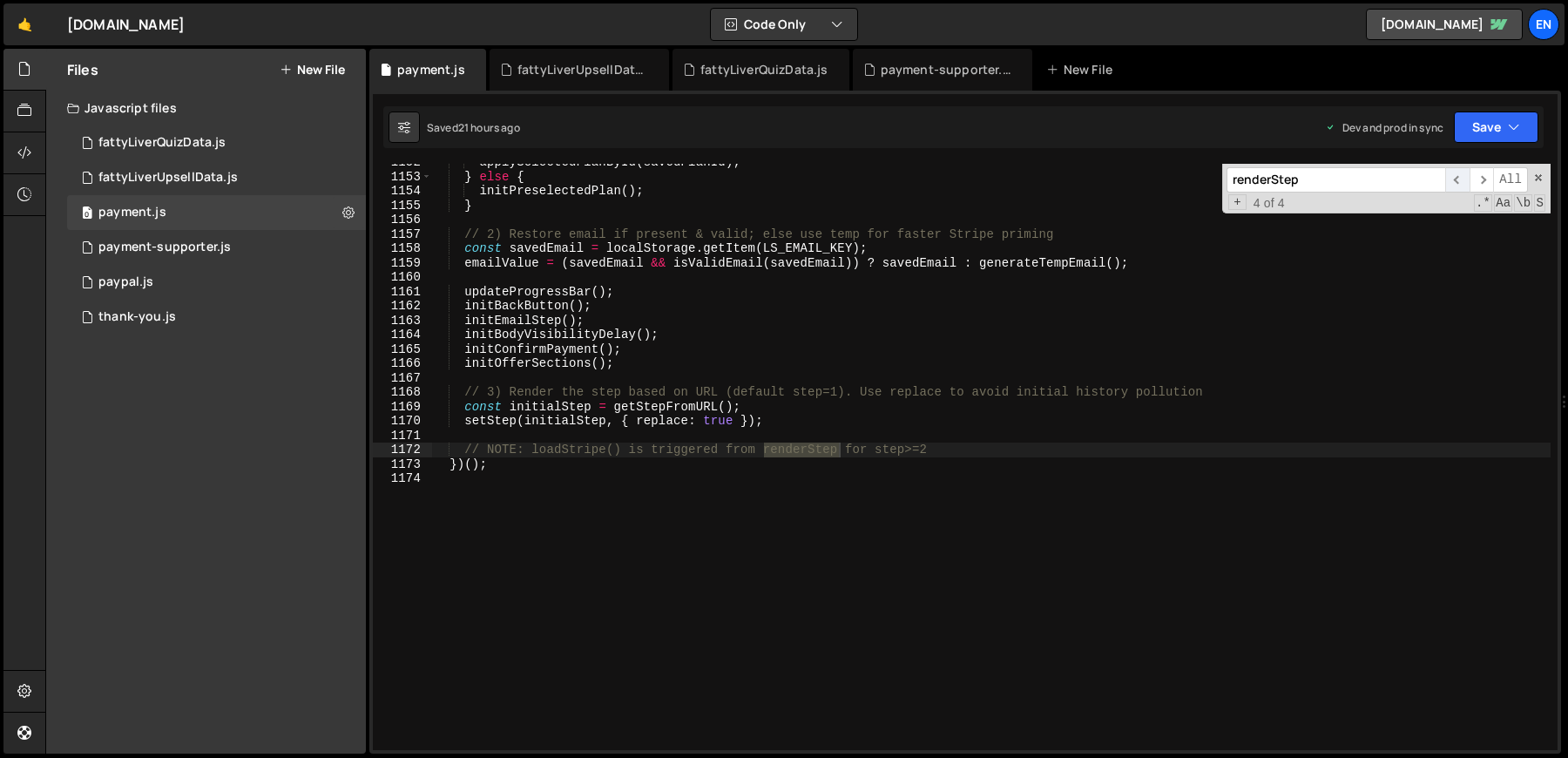
type input "renderStep"
click at [1458, 180] on span "​" at bounding box center [1458, 180] width 25 height 26
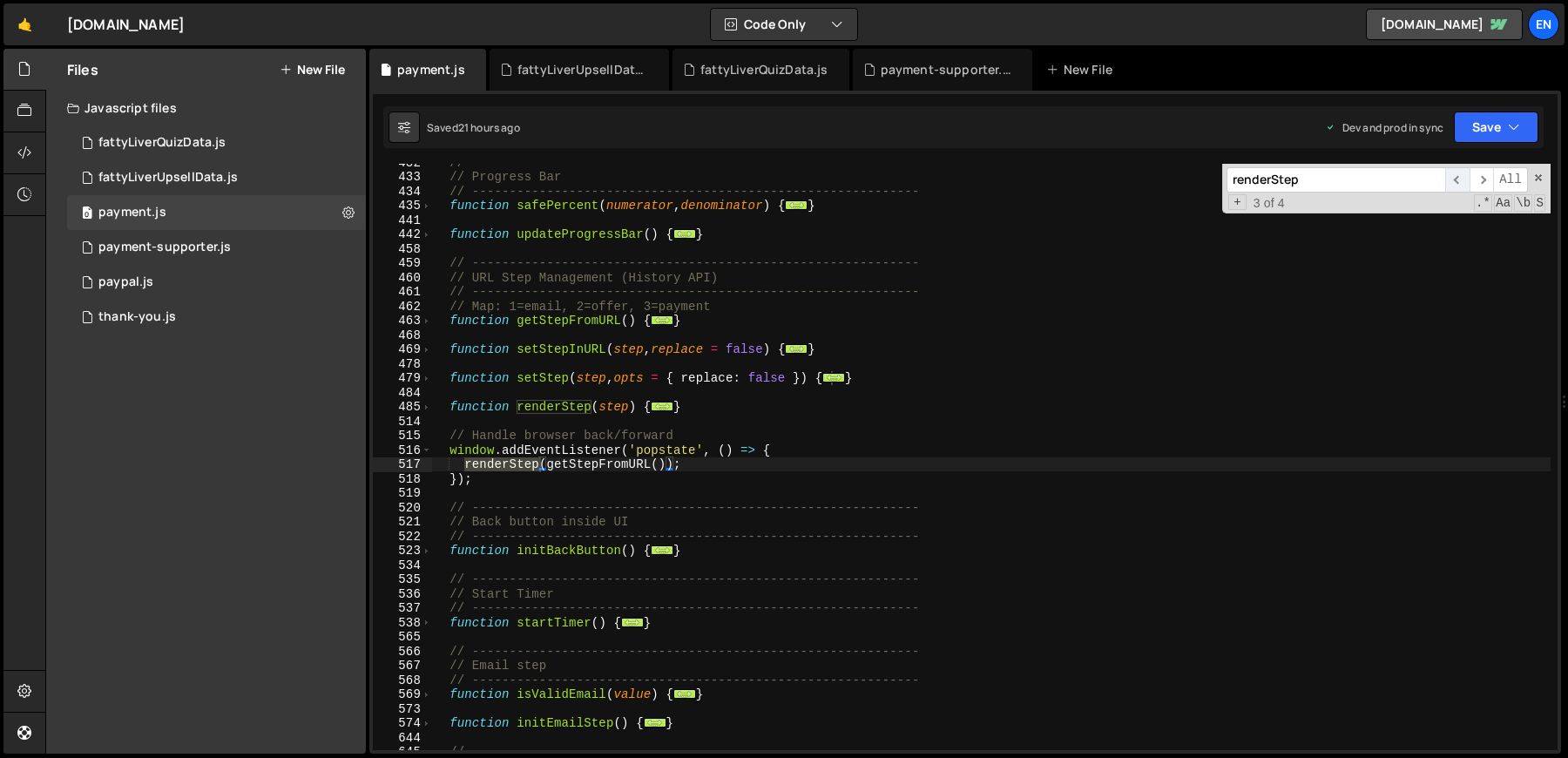
click at [1458, 180] on span "​" at bounding box center [1458, 180] width 25 height 26
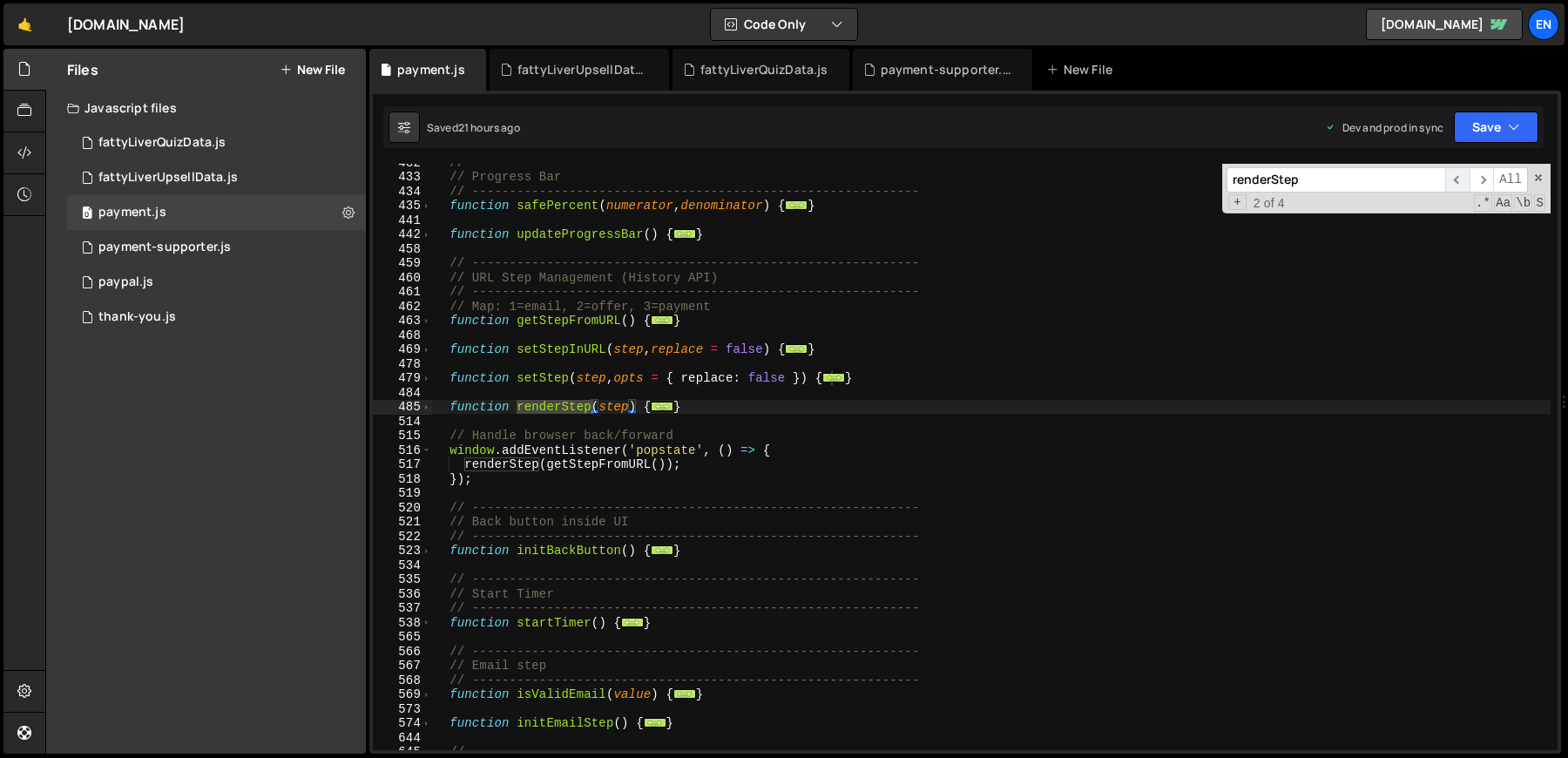
click at [1458, 180] on span "​" at bounding box center [1458, 180] width 25 height 26
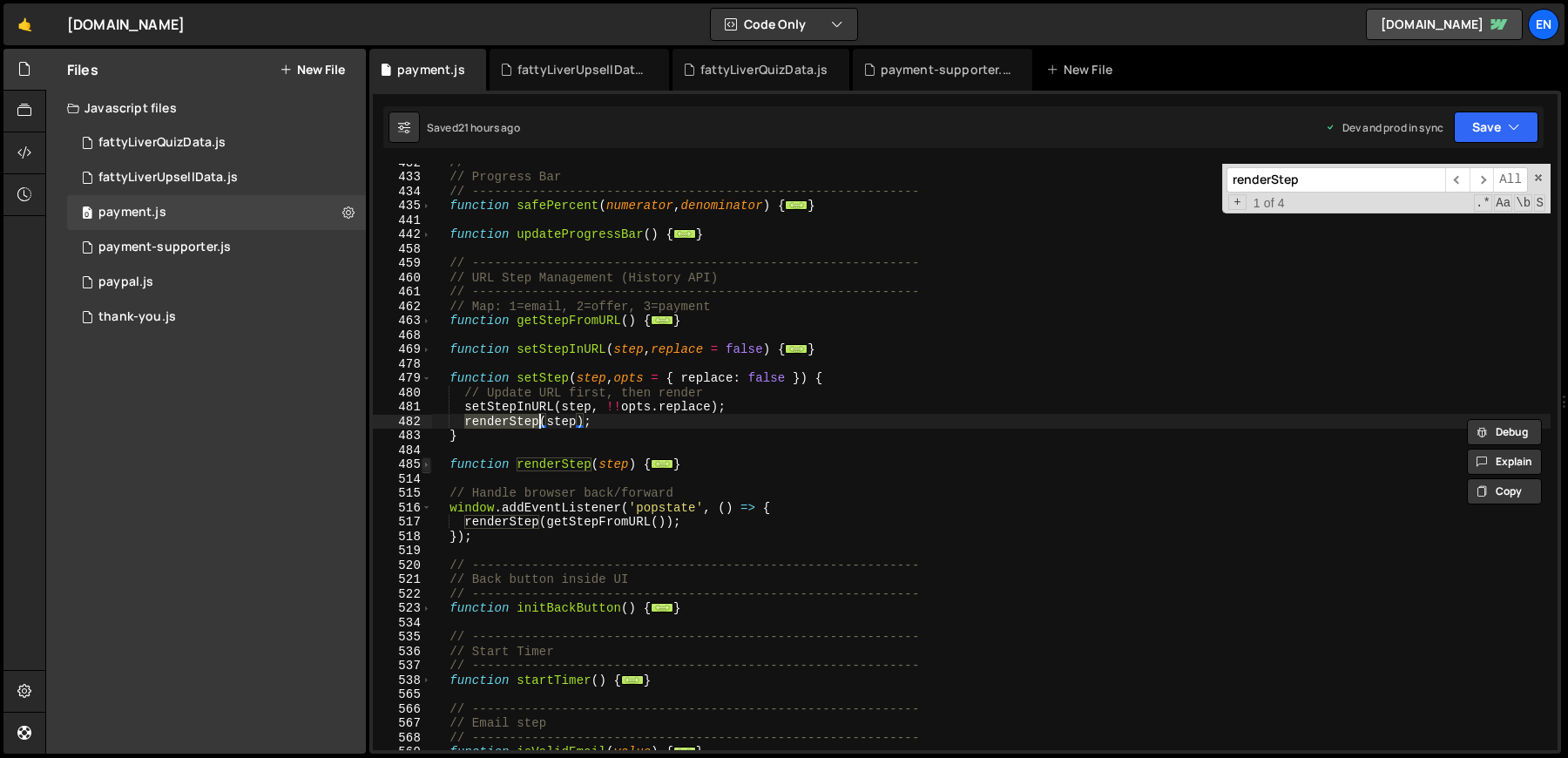
click at [429, 470] on span at bounding box center [427, 465] width 10 height 15
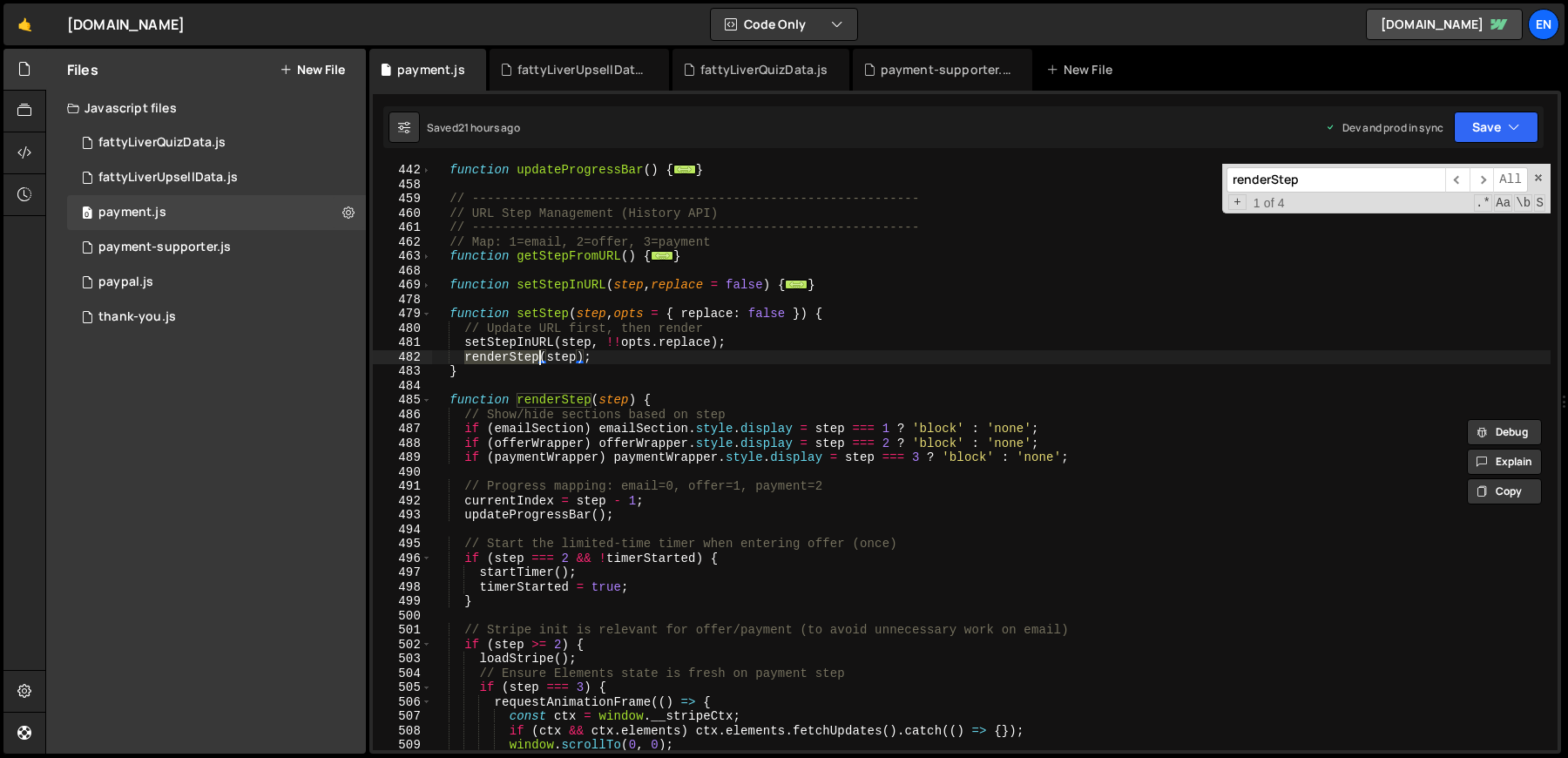
click at [520, 463] on div "function updateProgressBar ( ) { ... } // -------------------------------------…" at bounding box center [991, 470] width 1120 height 615
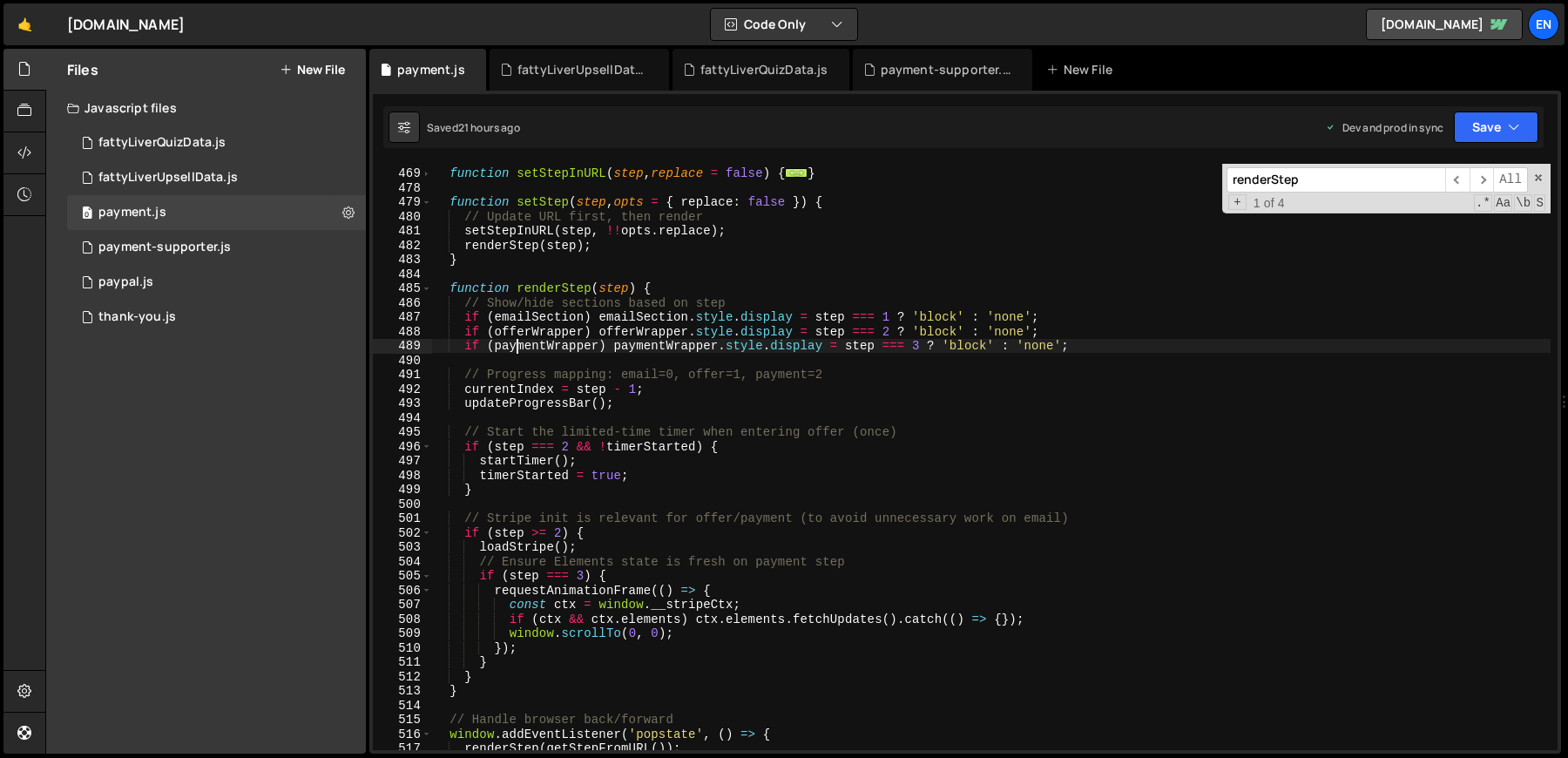
scroll to position [2211, 0]
click at [522, 406] on div "function setStepInURL ( step , replace = false ) { ... } function setStep ( ste…" at bounding box center [991, 459] width 1120 height 615
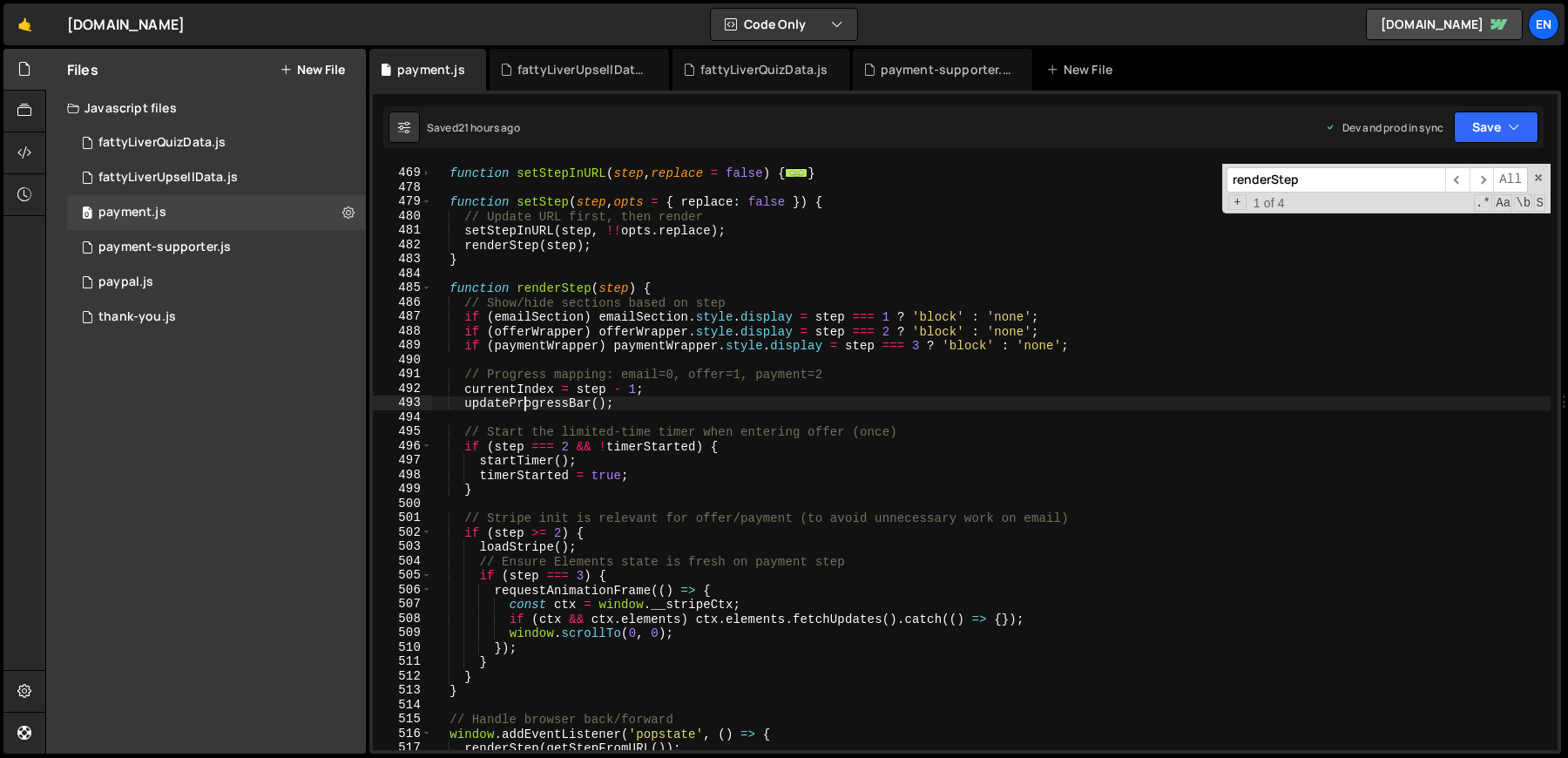
click at [537, 292] on div "function setStepInURL ( step , replace = false ) { ... } function setStep ( ste…" at bounding box center [991, 459] width 1120 height 615
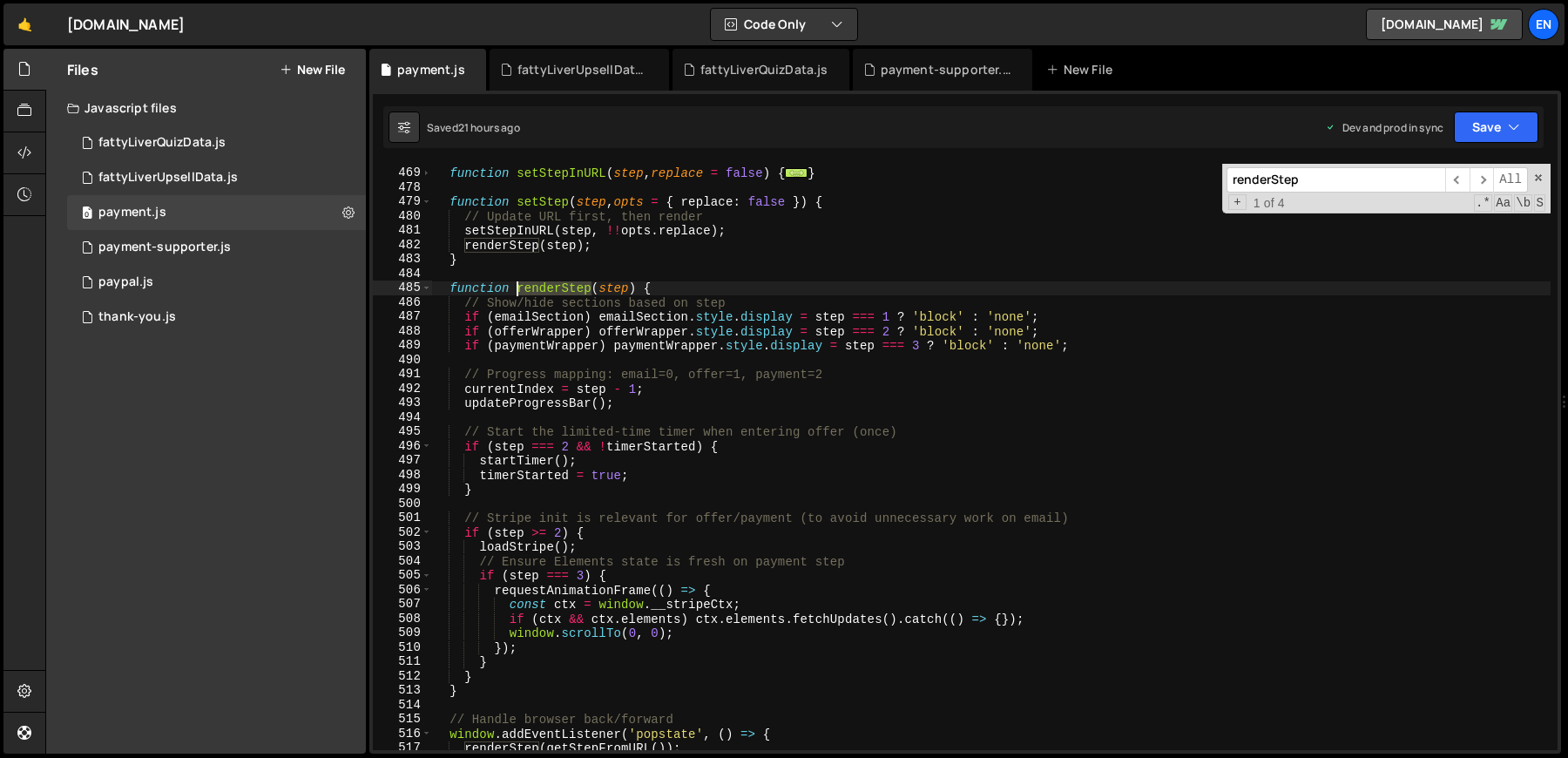
click at [537, 292] on div "function setStepInURL ( step , replace = false ) { ... } function setStep ( ste…" at bounding box center [991, 459] width 1120 height 615
click at [1250, 179] on input "renderStep" at bounding box center [1336, 180] width 219 height 26
click at [1251, 179] on input "renderStep" at bounding box center [1336, 180] width 219 height 26
click at [1486, 180] on span "​" at bounding box center [1482, 180] width 25 height 26
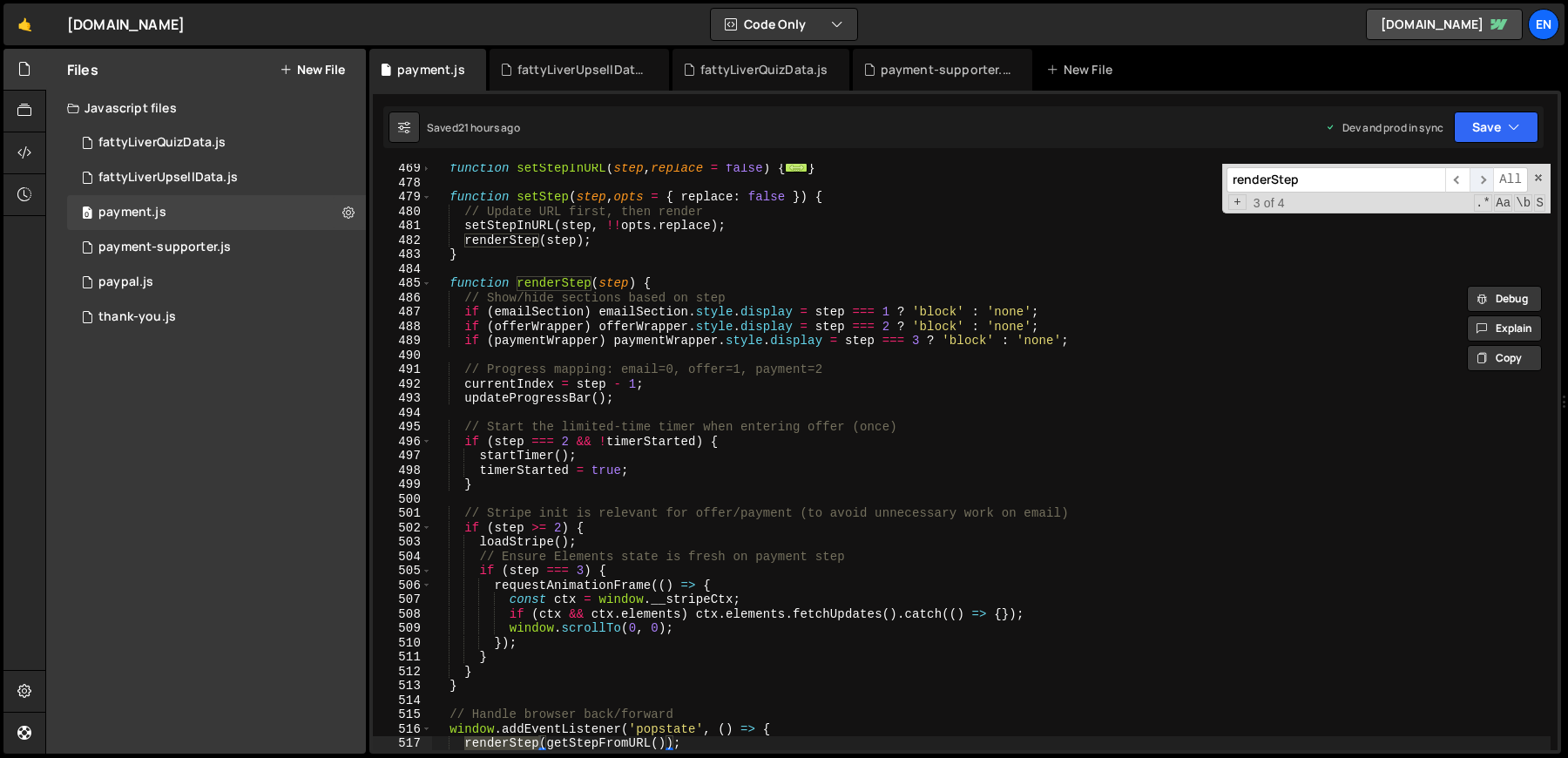
click at [1486, 180] on span "​" at bounding box center [1482, 180] width 25 height 26
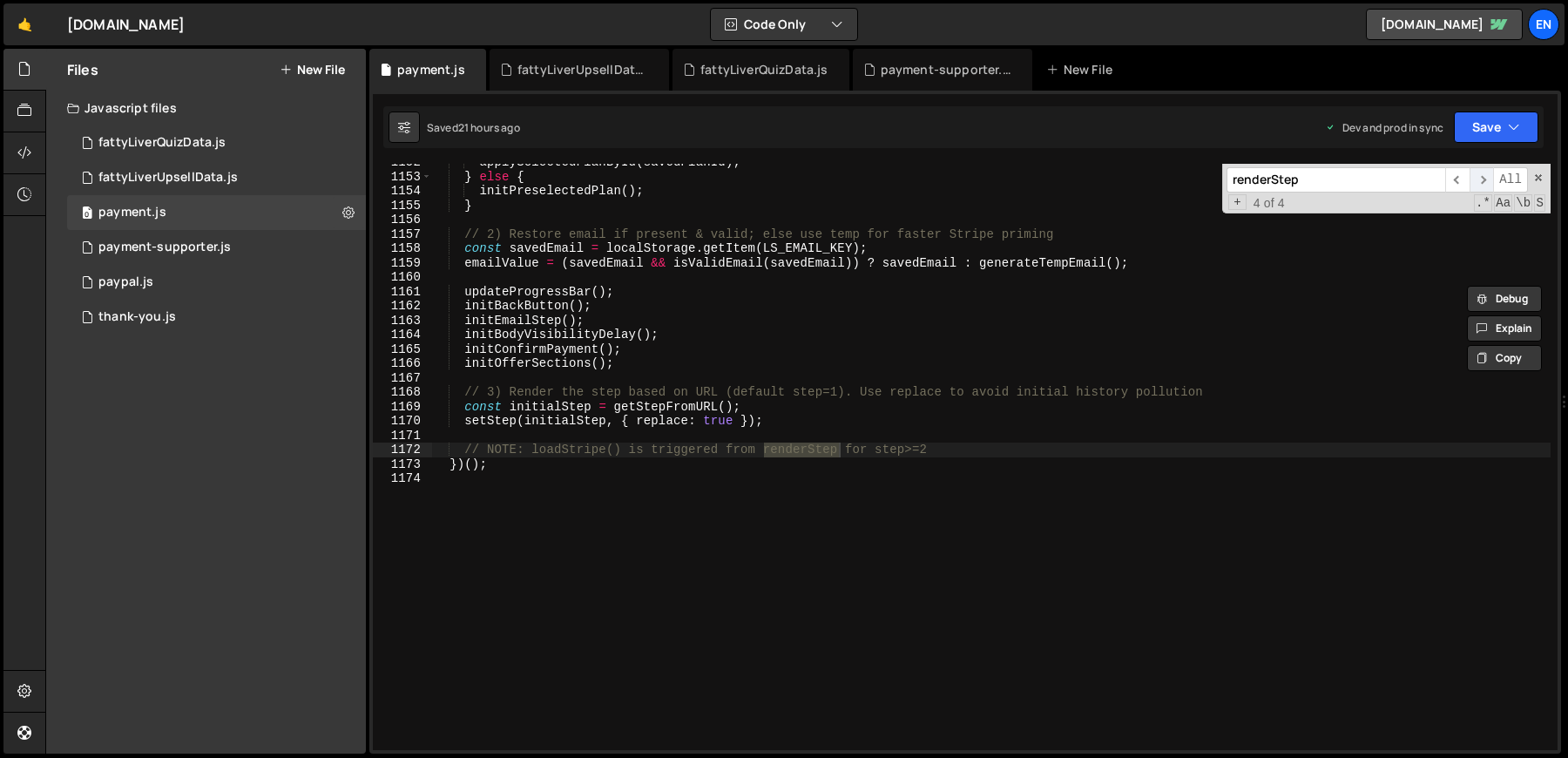
click at [1486, 180] on span "​" at bounding box center [1482, 180] width 25 height 26
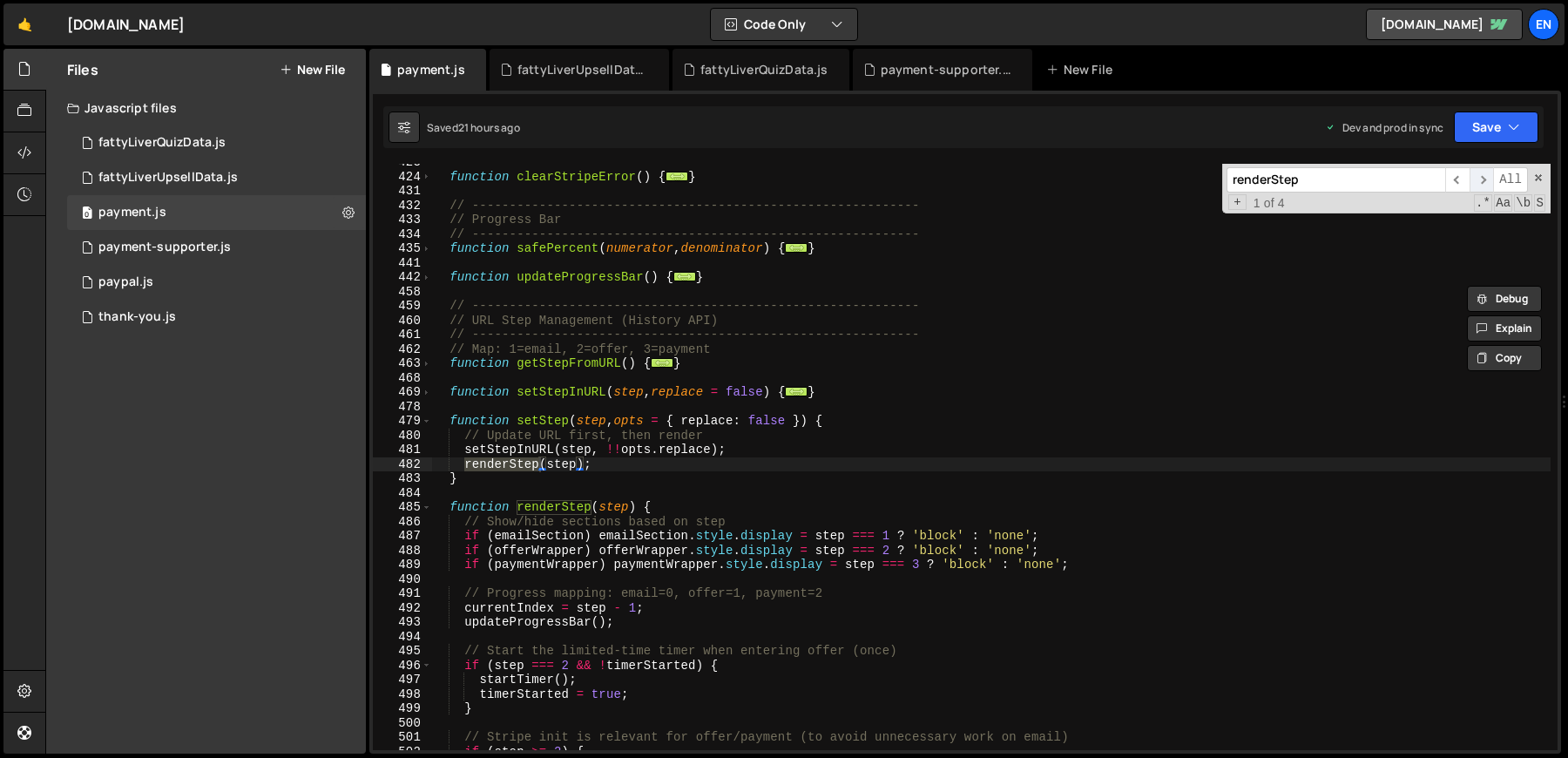
click at [1486, 180] on span "​" at bounding box center [1482, 180] width 25 height 26
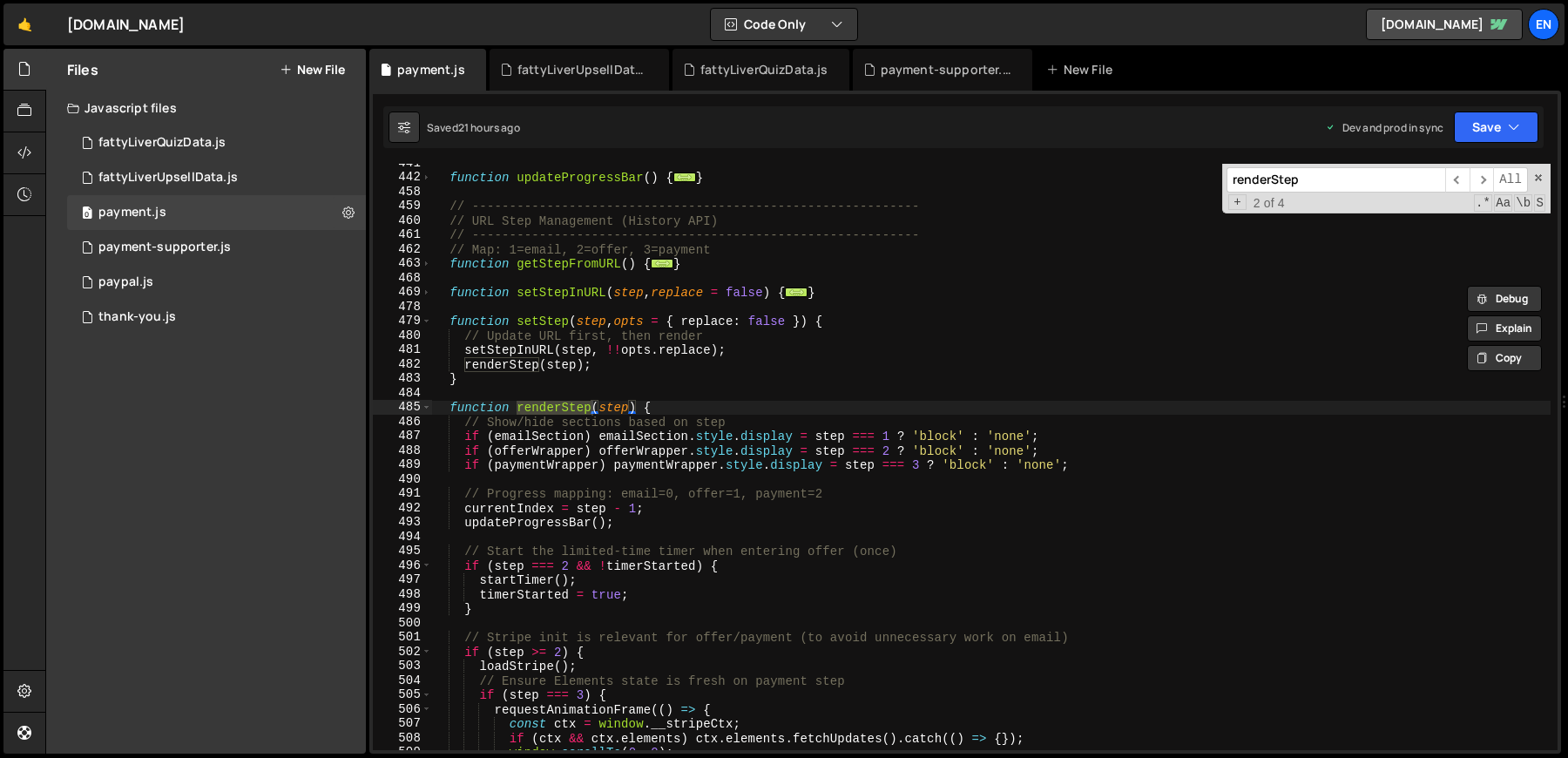
scroll to position [2103, 0]
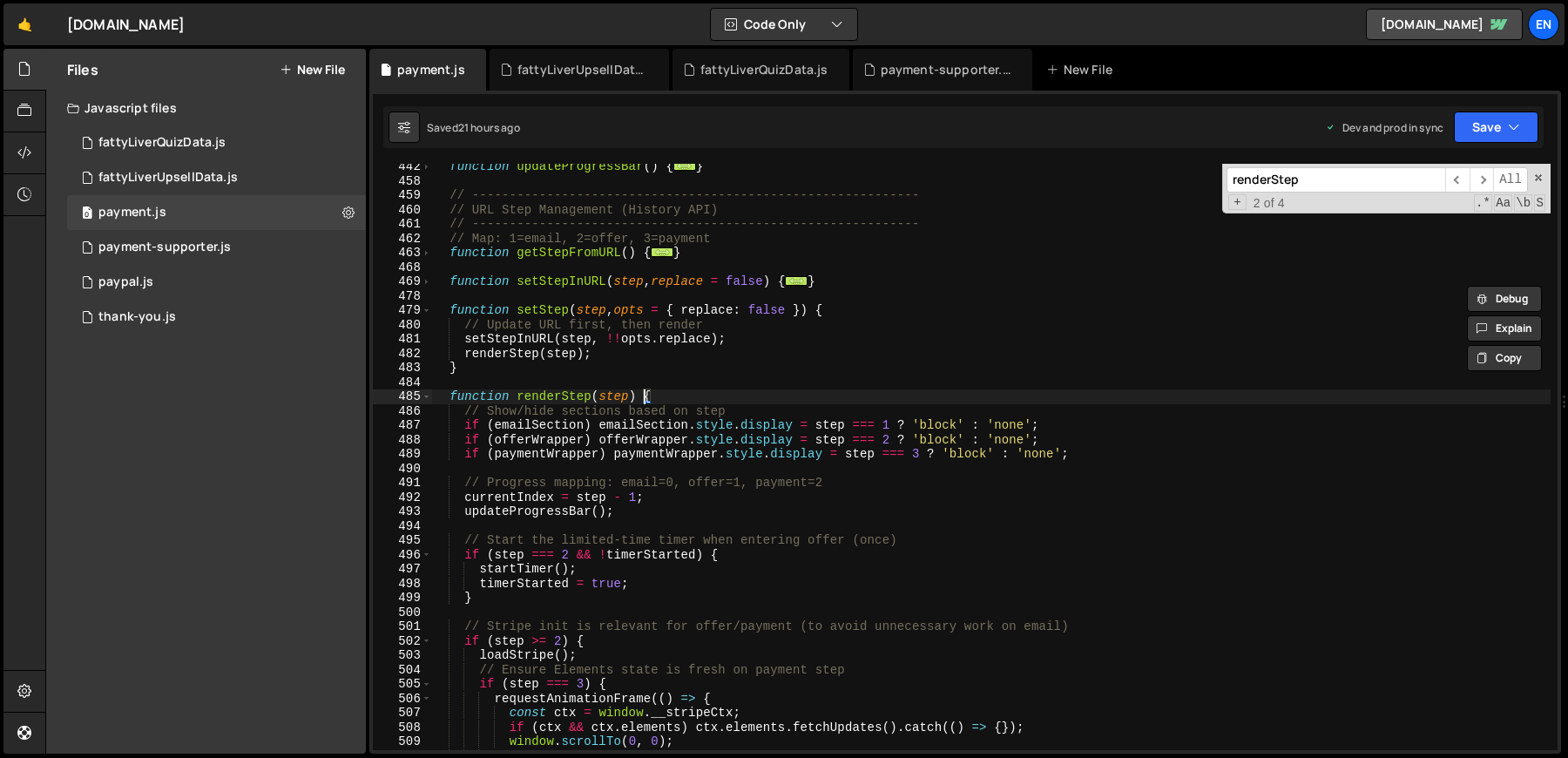
click at [645, 391] on div "function updateProgressBar ( ) { ... } // -------------------------------------…" at bounding box center [991, 467] width 1120 height 615
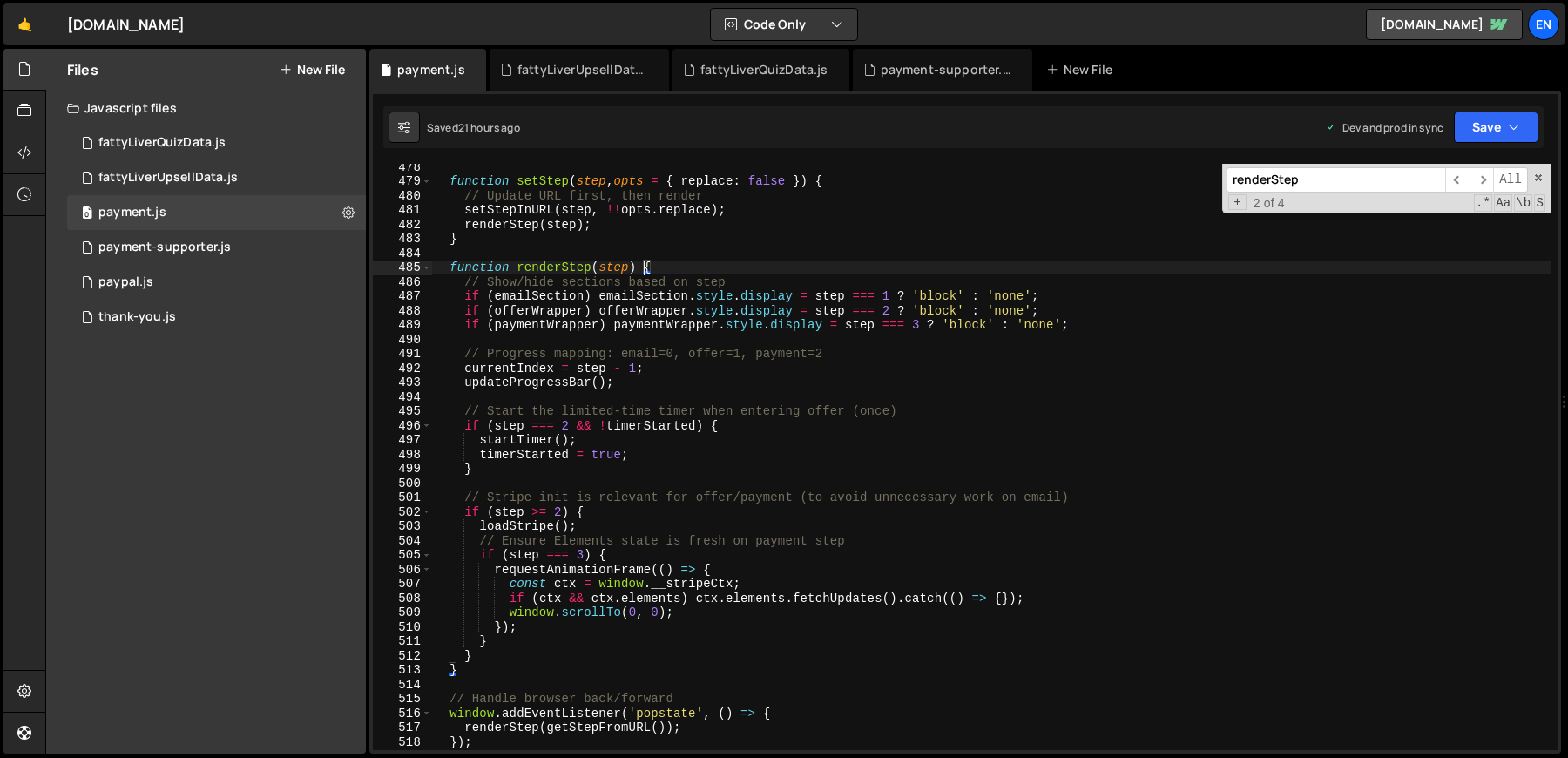
scroll to position [2232, 0]
click at [690, 385] on div "function setStep ( step , opts = { replace : false }) { // Update URL first, th…" at bounding box center [991, 467] width 1120 height 615
type textarea "updateProgressBar();"
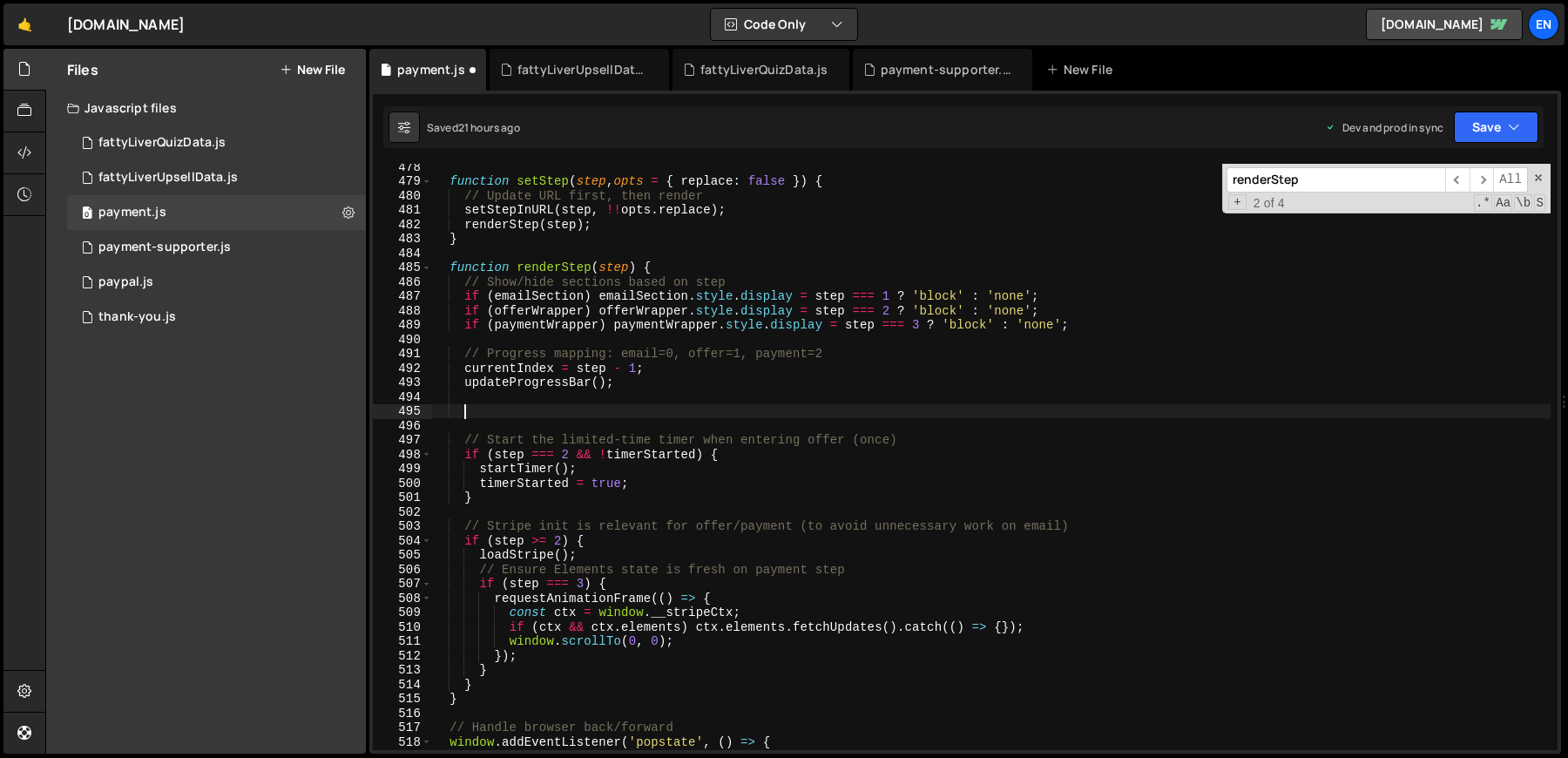
paste textarea "}"
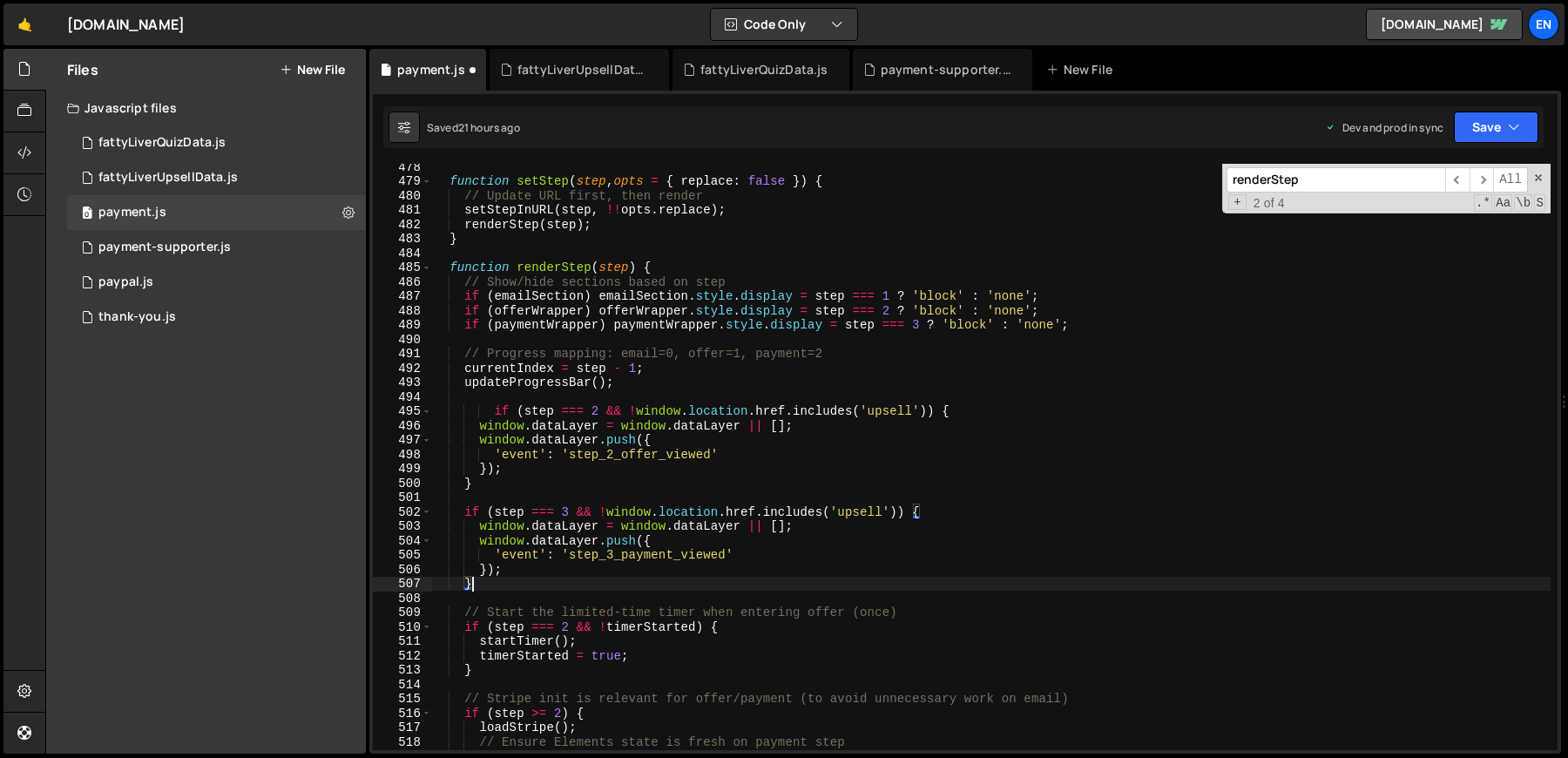
click at [490, 413] on div "function setStep ( step , opts = { replace : false }) { // Update URL first, th…" at bounding box center [991, 467] width 1120 height 615
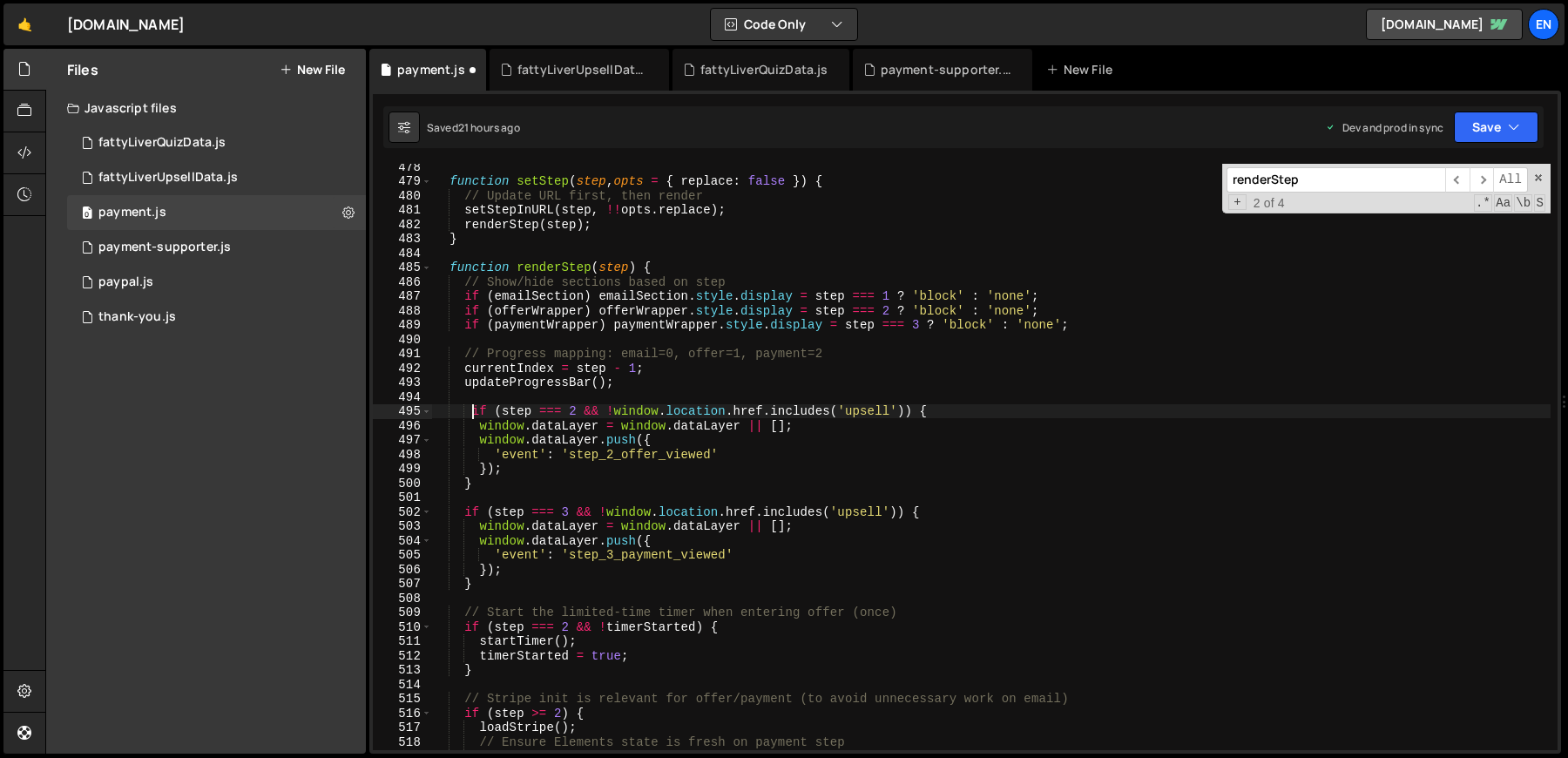
click at [650, 463] on div "function setStep ( step , opts = { replace : false }) { // Update URL first, th…" at bounding box center [991, 467] width 1120 height 615
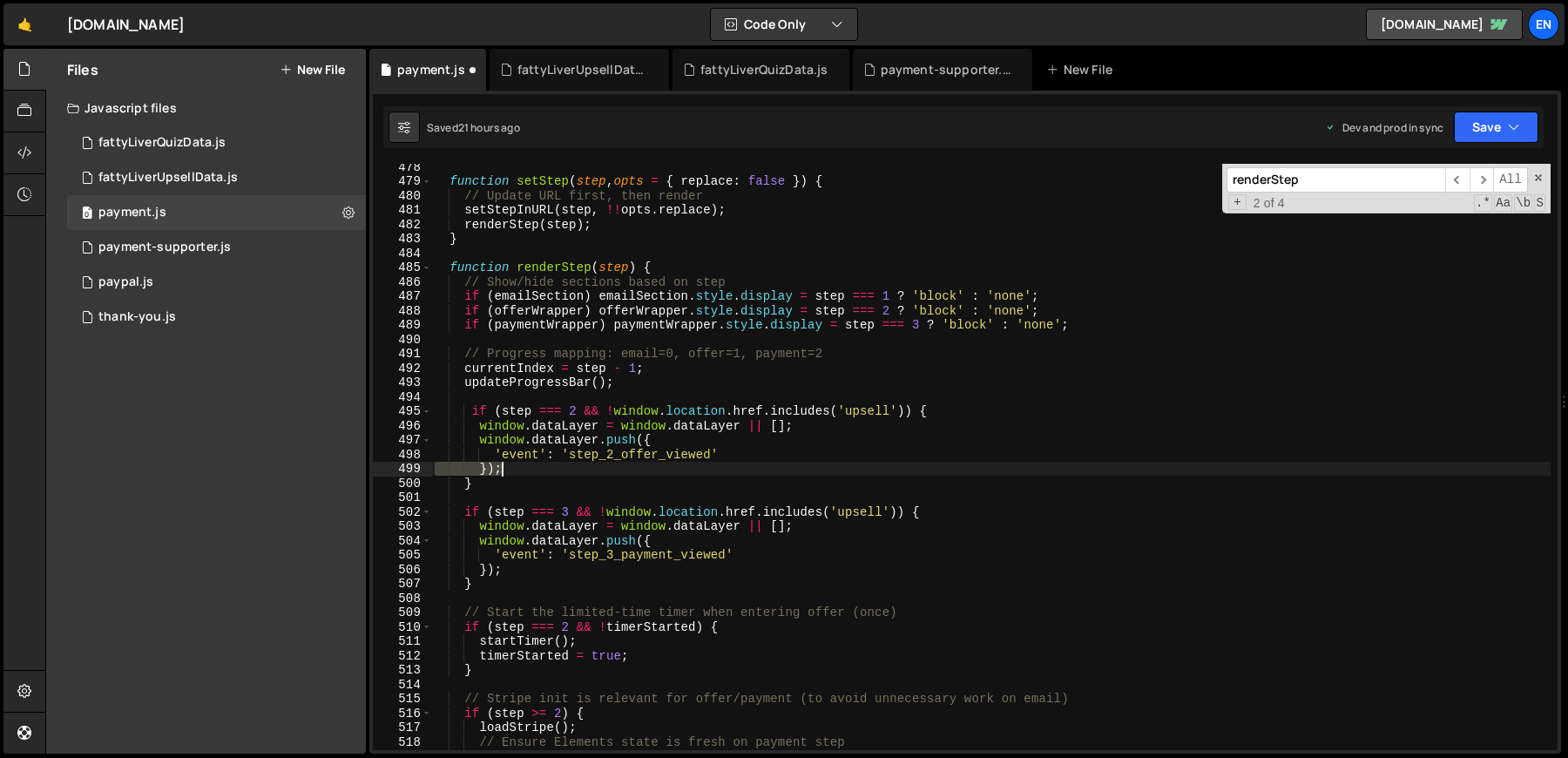
click at [650, 463] on div "function setStep ( step , opts = { replace : false }) { // Update URL first, th…" at bounding box center [991, 467] width 1120 height 615
click at [643, 451] on div "function setStep ( step , opts = { replace : false }) { // Update URL first, th…" at bounding box center [991, 467] width 1120 height 615
paste textarea "checkout_visit"
click at [1540, 175] on span at bounding box center [1538, 177] width 12 height 12
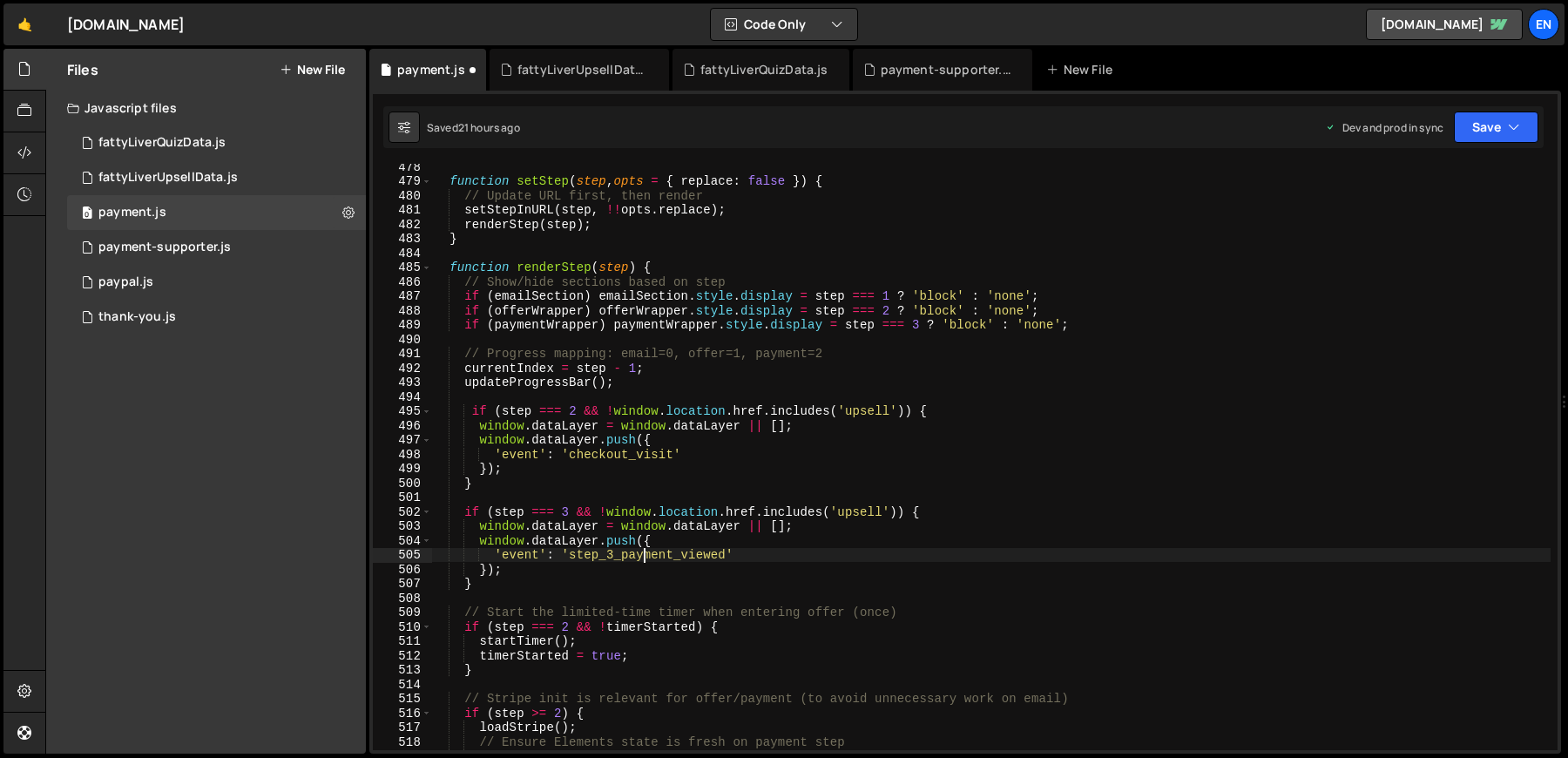
click at [646, 549] on div "function setStep ( step , opts = { replace : false }) { // Update URL first, th…" at bounding box center [991, 467] width 1120 height 615
paste textarea "payment_screen_visit"
type textarea "'event': 'payment_screen_visit'"
click at [1525, 129] on button "Save" at bounding box center [1496, 127] width 85 height 31
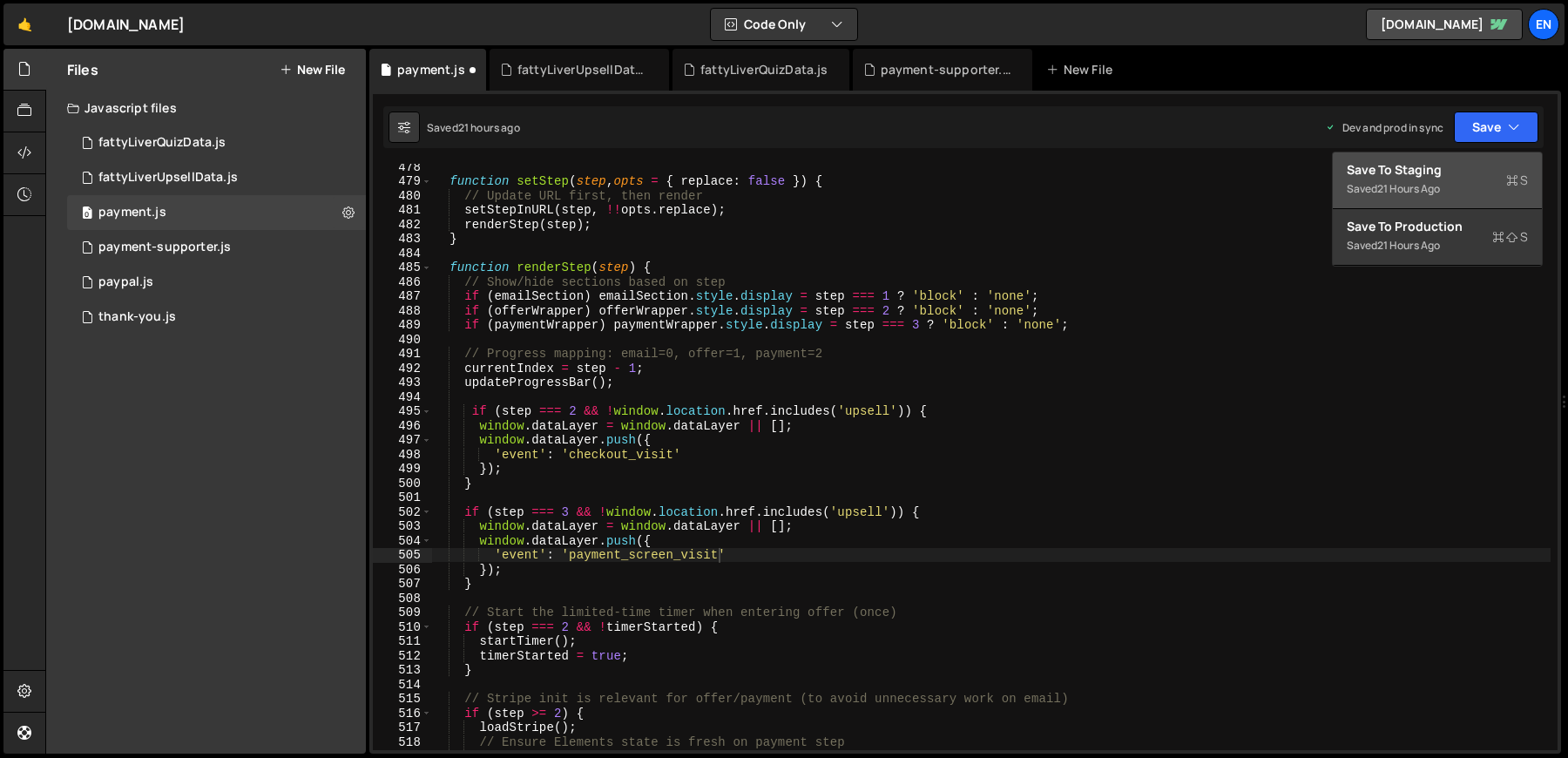
click at [1379, 182] on div "Saved 21 hours ago" at bounding box center [1438, 190] width 181 height 21
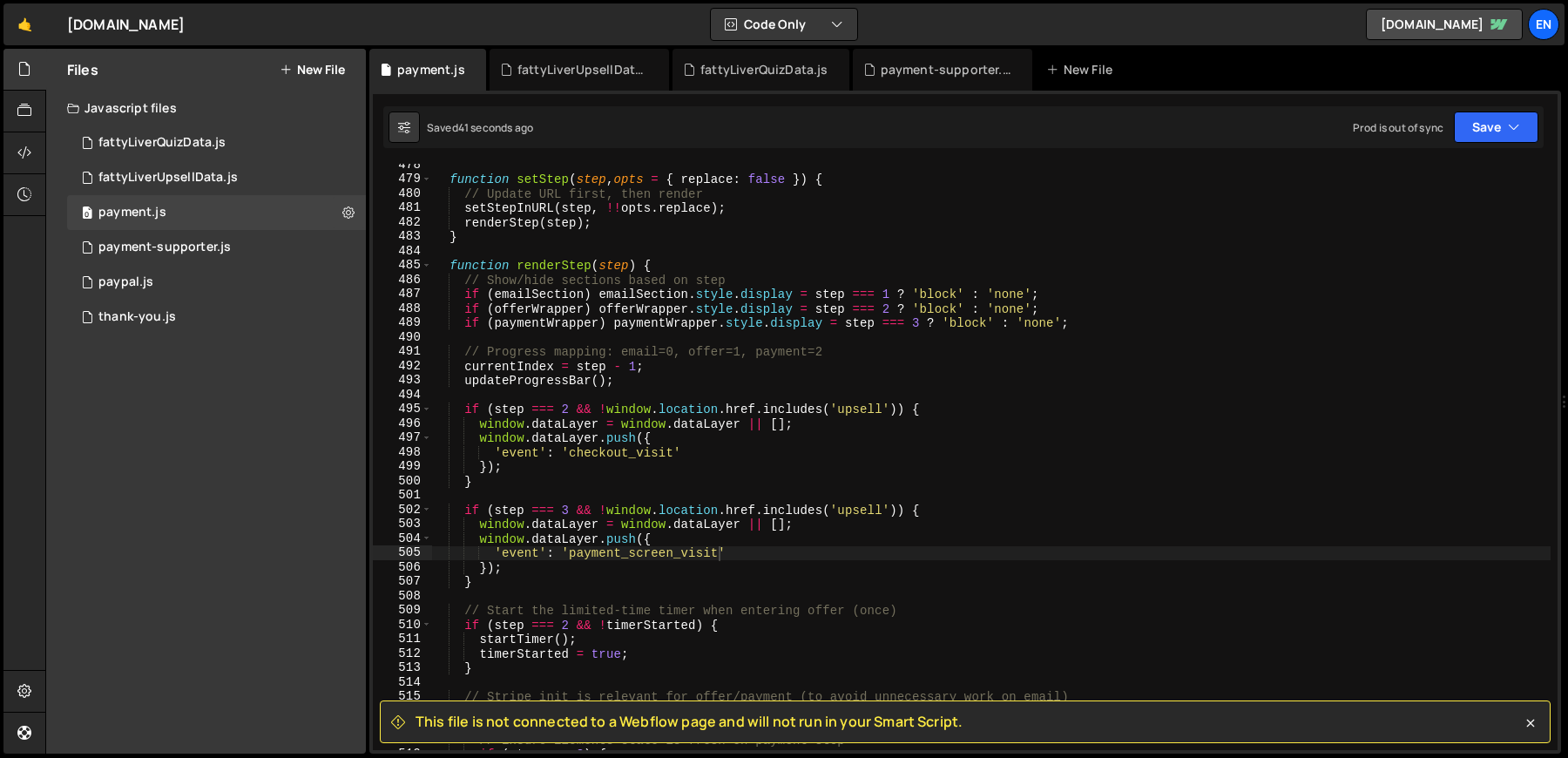
scroll to position [6864, 0]
